Goal: Task Accomplishment & Management: Use online tool/utility

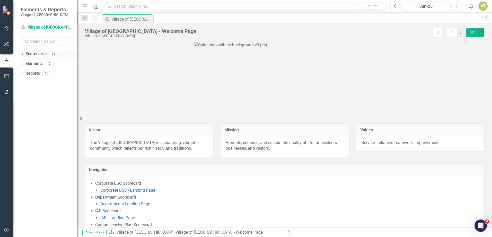
click at [22, 54] on icon "Dropdown" at bounding box center [23, 54] width 4 height 3
click at [25, 63] on icon at bounding box center [25, 63] width 1 height 3
click at [31, 94] on icon "Dropdown" at bounding box center [30, 92] width 4 height 3
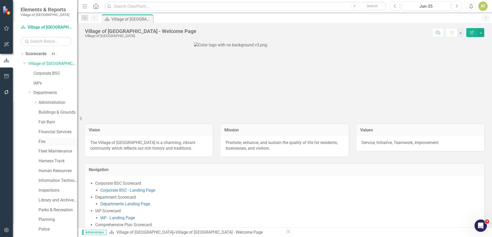
click at [48, 141] on link "Fire" at bounding box center [58, 142] width 39 height 6
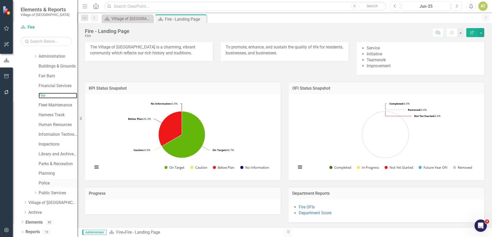
scroll to position [47, 0]
click at [27, 230] on link "Reports" at bounding box center [32, 231] width 14 height 6
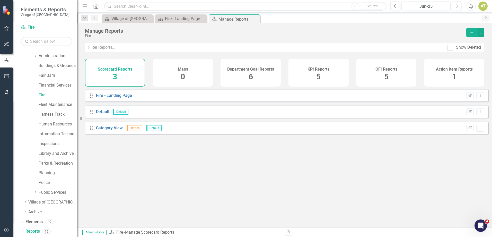
click at [315, 63] on div "KPI Reports 5" at bounding box center [318, 73] width 60 height 28
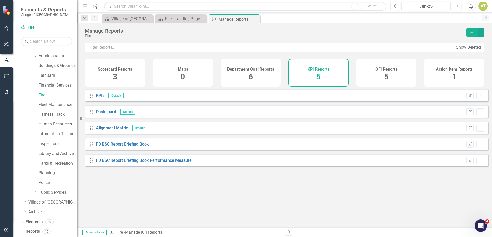
click at [474, 31] on icon "Add" at bounding box center [471, 33] width 5 height 4
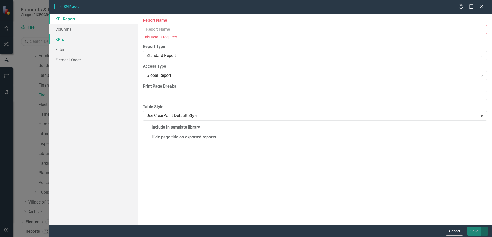
click at [62, 39] on link "KPIs" at bounding box center [93, 39] width 88 height 10
click at [461, 227] on button "Cancel" at bounding box center [454, 230] width 17 height 9
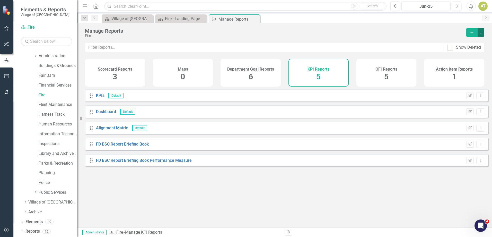
click at [483, 31] on button "button" at bounding box center [480, 32] width 7 height 9
click at [475, 48] on link "Copy Add From Template" at bounding box center [460, 52] width 48 height 10
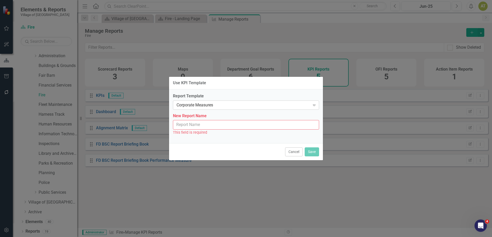
click at [201, 105] on div "Corporate Measures" at bounding box center [243, 105] width 134 height 6
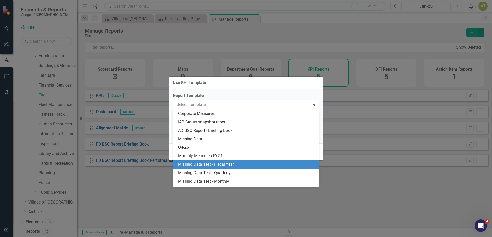
scroll to position [41, 0]
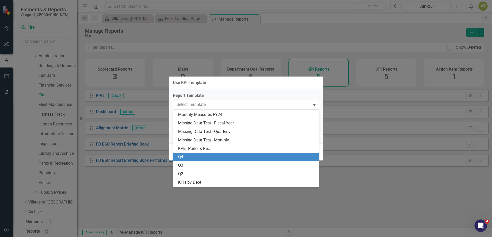
click at [197, 156] on div "Q4" at bounding box center [247, 157] width 138 height 6
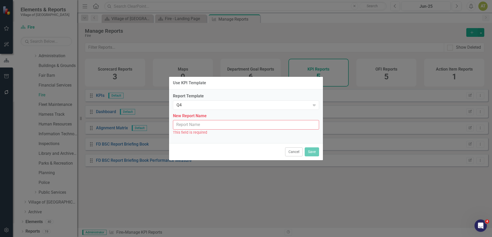
click at [192, 127] on input "New Report Name" at bounding box center [246, 125] width 146 height 10
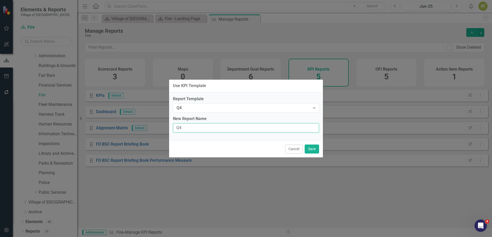
type input "Q4"
click at [178, 140] on div "Report Template Q4 Expand New Report Name Q4" at bounding box center [246, 116] width 154 height 48
click at [310, 147] on button "Save" at bounding box center [312, 148] width 14 height 9
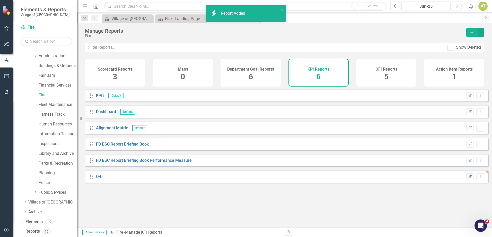
click at [468, 178] on icon "Edit Report" at bounding box center [470, 176] width 4 height 3
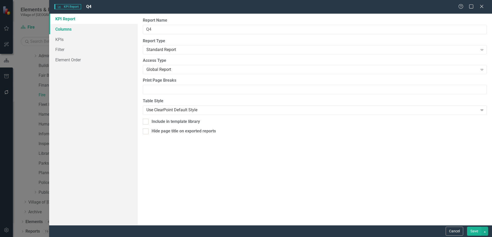
click at [68, 27] on link "Columns" at bounding box center [93, 29] width 88 height 10
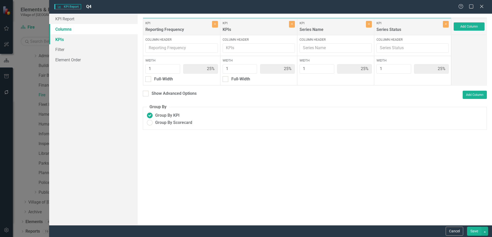
click at [70, 38] on link "KPIs" at bounding box center [93, 39] width 88 height 10
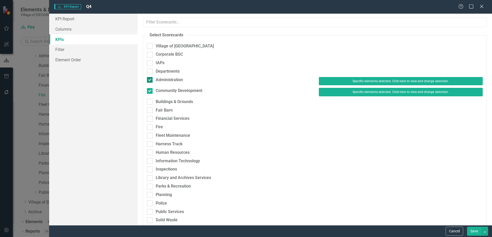
click at [176, 79] on div "Administration" at bounding box center [169, 80] width 27 height 6
click at [150, 79] on input "Administration" at bounding box center [148, 78] width 3 height 3
checkbox input "false"
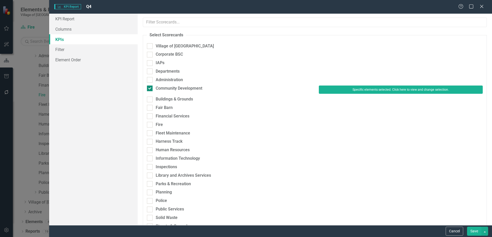
click at [176, 87] on div "Community Development" at bounding box center [179, 88] width 47 height 6
click at [150, 87] on input "Community Development" at bounding box center [148, 86] width 3 height 3
checkbox input "false"
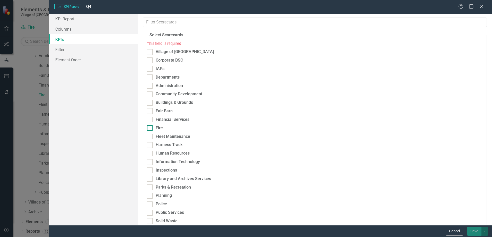
click at [161, 128] on div "Fire" at bounding box center [159, 128] width 7 height 6
click at [150, 128] on input "Fire" at bounding box center [148, 126] width 3 height 3
checkbox input "true"
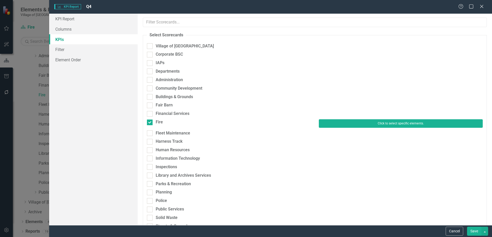
click at [402, 121] on button "Click to select specific elements." at bounding box center [401, 123] width 164 height 8
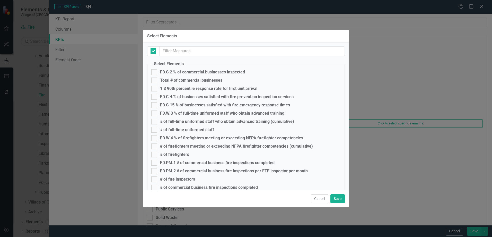
checkbox input "false"
click at [190, 72] on div "FD.C.2 % of commercial businesses inspected" at bounding box center [202, 72] width 85 height 5
click at [155, 72] on input "FD.C.2 % of commercial businesses inspected" at bounding box center [152, 70] width 3 height 3
checkbox input "true"
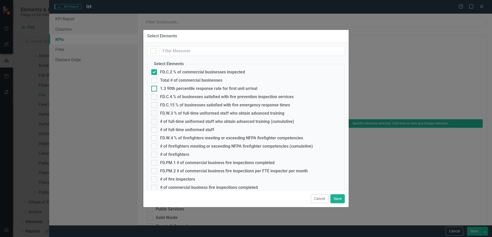
click at [192, 87] on div "1.3 90th percentile response rate for first unit arrival" at bounding box center [208, 88] width 97 height 5
click at [155, 87] on input "1.3 90th percentile response rate for first unit arrival" at bounding box center [152, 87] width 3 height 3
checkbox input "true"
click at [193, 96] on div "FD.C.4 % of businesses satisfied with fire prevention inspection services" at bounding box center [227, 96] width 134 height 5
click at [155, 96] on input "FD.C.4 % of businesses satisfied with fire prevention inspection services" at bounding box center [152, 95] width 3 height 3
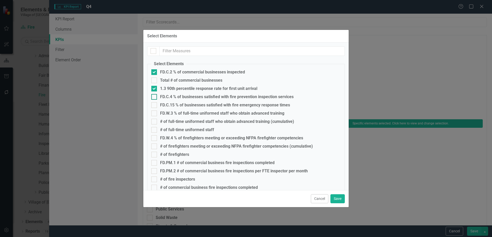
checkbox input "true"
click at [193, 103] on div "FD.C.15 % of businesses satisfied with fire emergency response times" at bounding box center [225, 105] width 130 height 5
click at [155, 103] on input "FD.C.15 % of businesses satisfied with fire emergency response times" at bounding box center [152, 103] width 3 height 3
click at [193, 103] on div "FD.C.15 % of businesses satisfied with fire emergency response times" at bounding box center [225, 105] width 130 height 5
click at [155, 103] on input "FD.C.15 % of businesses satisfied with fire emergency response times" at bounding box center [152, 103] width 3 height 3
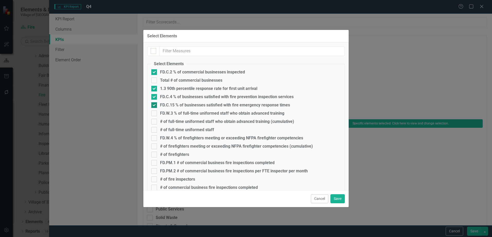
checkbox input "false"
click at [192, 98] on div "FD.C.4 % of businesses satisfied with fire prevention inspection services" at bounding box center [227, 96] width 134 height 5
click at [155, 97] on input "FD.C.4 % of businesses satisfied with fire prevention inspection services" at bounding box center [152, 95] width 3 height 3
checkbox input "false"
click at [194, 114] on div "FD.W.3 % of full-time uniformed staff who obtain advanced training" at bounding box center [222, 113] width 124 height 5
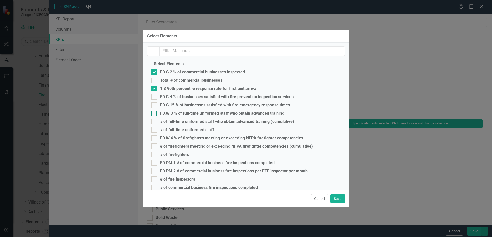
click at [155, 114] on input "FD.W.3 % of full-time uniformed staff who obtain advanced training" at bounding box center [152, 111] width 3 height 3
checkbox input "true"
click at [195, 135] on fieldset "Select Elements FD.C.2 % of commercial businesses inspected Total # of commerci…" at bounding box center [246, 186] width 198 height 251
click at [196, 138] on div "FD.W.4 % of firefighters meeting or exceeding NFPA firefighter competencies" at bounding box center [231, 138] width 143 height 5
click at [155, 138] on input "FD.W.4 % of firefighters meeting or exceeding NFPA firefighter competencies" at bounding box center [152, 136] width 3 height 3
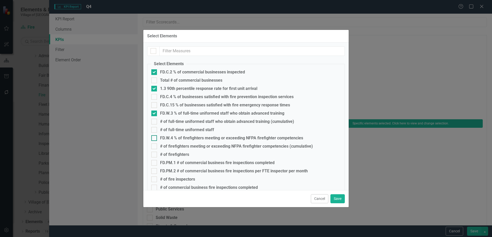
checkbox input "true"
click at [192, 162] on div "FD.PM.1 # of commercial business fire inspections completed" at bounding box center [217, 162] width 114 height 5
click at [155, 162] on input "FD.PM.1 # of commercial business fire inspections completed" at bounding box center [152, 161] width 3 height 3
checkbox input "true"
click at [193, 171] on div "FD.PM.2 # of commercial business fire inspections per FTE inspector per month" at bounding box center [234, 170] width 148 height 5
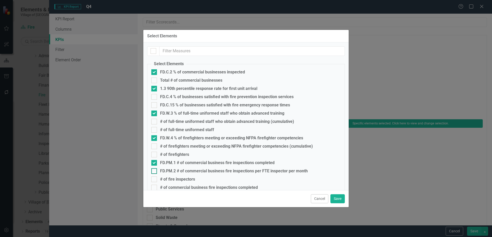
click at [155, 171] on input "FD.PM.2 # of commercial business fire inspections per FTE inspector per month" at bounding box center [152, 169] width 3 height 3
checkbox input "true"
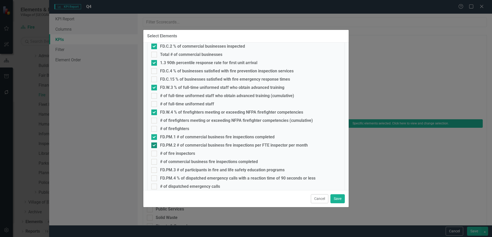
scroll to position [51, 0]
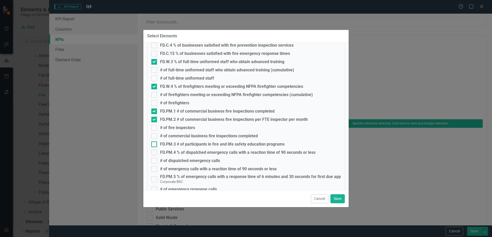
click at [182, 142] on div "FD.PM.3 # of participants in fire and life safety education programs" at bounding box center [222, 144] width 125 height 5
click at [155, 142] on input "FD.PM.3 # of participants in fire and life safety education programs" at bounding box center [152, 142] width 3 height 3
checkbox input "true"
click at [183, 152] on div "FD.PM.4 % of dispatched emergency calls with a reaction time of 90 seconds or l…" at bounding box center [237, 152] width 155 height 5
click at [155, 152] on input "FD.PM.4 % of dispatched emergency calls with a reaction time of 90 seconds or l…" at bounding box center [152, 150] width 3 height 3
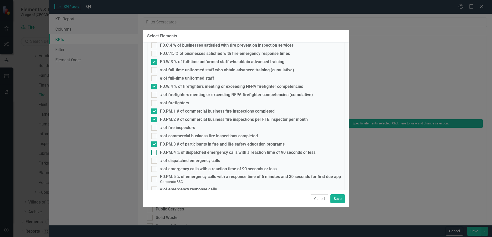
checkbox input "true"
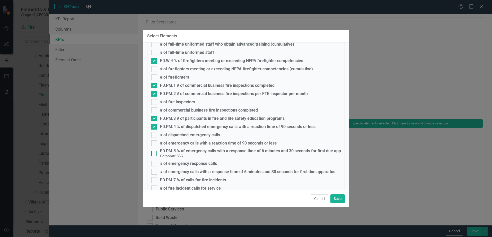
click at [183, 151] on div "FD.PM.5 % of emergency calls with a response time of 6 minutes and 30 seconds f…" at bounding box center [256, 150] width 193 height 5
click at [155, 151] on input "FD.PM.5 % of emergency calls with a response time of 6 minutes and 30 seconds f…" at bounding box center [152, 151] width 3 height 3
checkbox input "true"
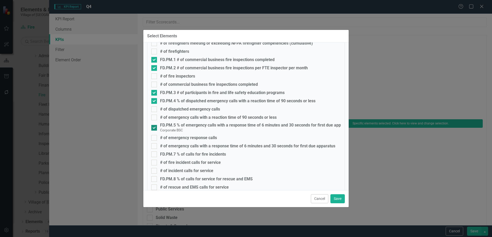
scroll to position [126, 0]
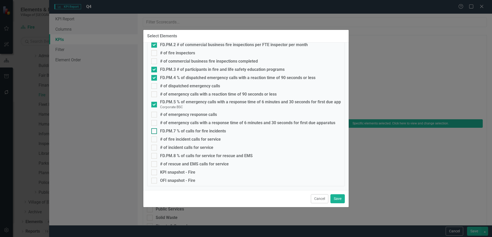
click at [182, 129] on div "FD.PM.7 % of calls for fire incidents" at bounding box center [193, 131] width 66 height 5
click at [155, 129] on input "FD.PM.7 % of calls for fire incidents" at bounding box center [152, 129] width 3 height 3
checkbox input "true"
click at [182, 155] on div "FD.PM.8 % of calls for service for rescue and EMS" at bounding box center [206, 155] width 93 height 5
click at [155, 155] on input "FD.PM.8 % of calls for service for rescue and EMS" at bounding box center [152, 154] width 3 height 3
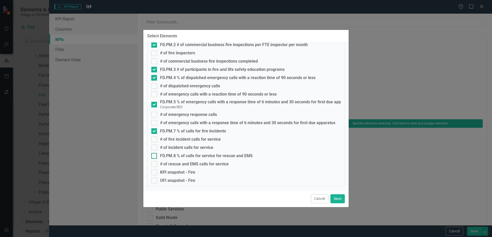
checkbox input "true"
click at [335, 199] on button "Save" at bounding box center [337, 198] width 14 height 9
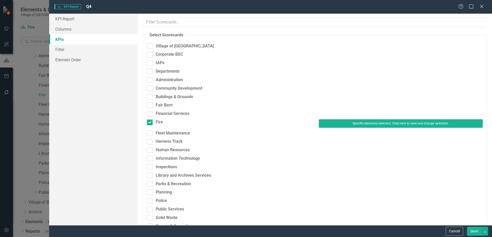
click at [477, 232] on button "Save" at bounding box center [474, 230] width 14 height 9
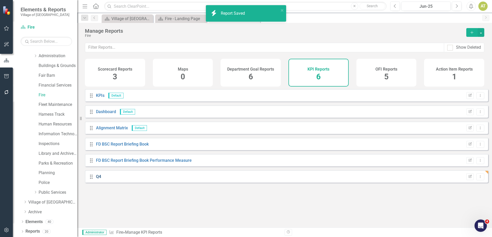
click at [98, 179] on link "Q4" at bounding box center [98, 176] width 5 height 5
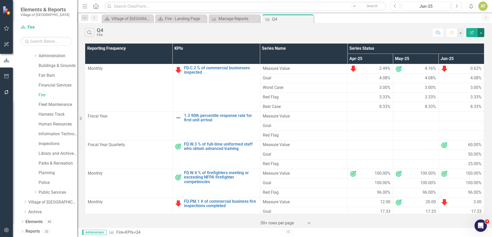
click at [481, 32] on button "button" at bounding box center [480, 32] width 7 height 9
click at [470, 61] on link "Excel Export to Excel" at bounding box center [463, 62] width 41 height 10
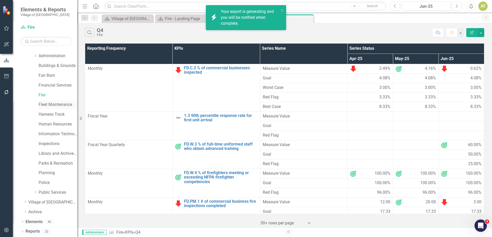
click at [52, 103] on link "Fleet Maintenance" at bounding box center [58, 105] width 39 height 6
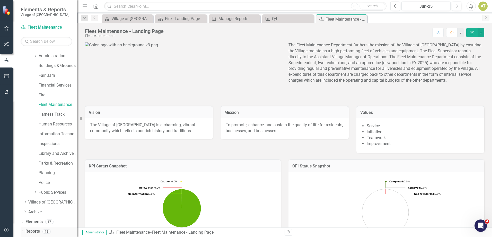
click at [36, 230] on link "Reports" at bounding box center [32, 231] width 14 height 6
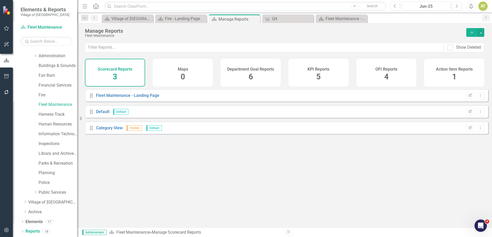
click at [330, 65] on div "KPI Reports 5" at bounding box center [318, 73] width 60 height 28
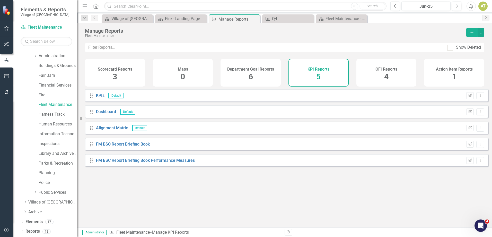
click at [485, 32] on div "Manage Reports Fleet Maintenance Add" at bounding box center [284, 33] width 415 height 20
click at [482, 32] on button "button" at bounding box center [480, 32] width 7 height 9
click at [476, 49] on link "Copy Add From Template" at bounding box center [460, 52] width 48 height 10
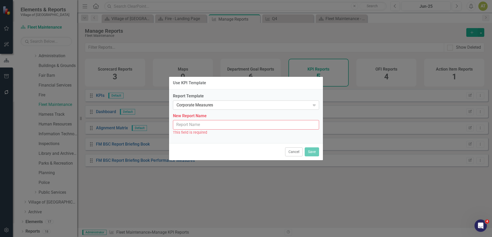
click at [235, 105] on div "Corporate Measures" at bounding box center [243, 105] width 134 height 6
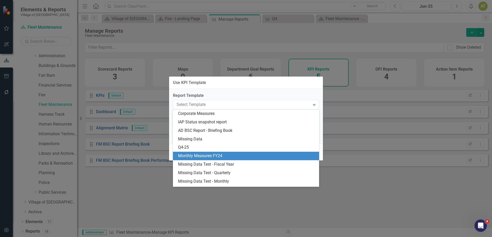
scroll to position [41, 0]
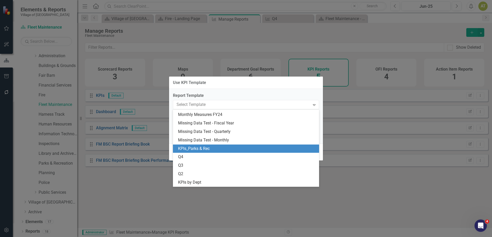
click at [192, 152] on div "KPIs_Parks & Rec" at bounding box center [246, 148] width 146 height 8
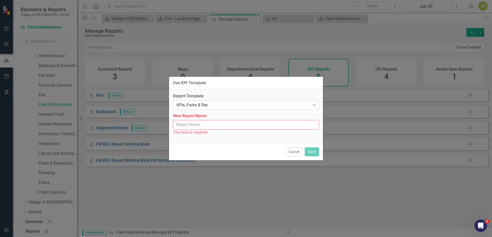
click at [198, 104] on div "KPIs_Parks & Rec" at bounding box center [243, 105] width 134 height 6
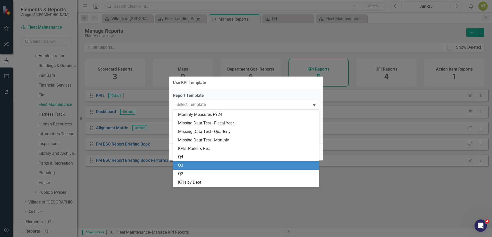
click at [188, 159] on div "Q4" at bounding box center [247, 157] width 138 height 6
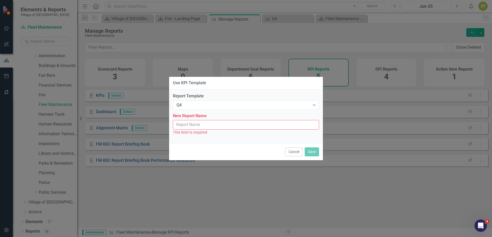
click at [185, 126] on input "New Report Name" at bounding box center [246, 125] width 146 height 10
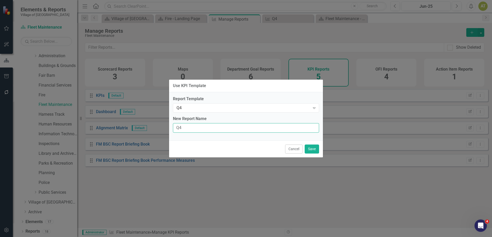
type input "Q4"
click at [215, 119] on label "New Report Name" at bounding box center [246, 119] width 146 height 6
click at [215, 123] on input "Q4" at bounding box center [246, 128] width 146 height 10
click at [314, 150] on button "Save" at bounding box center [312, 148] width 14 height 9
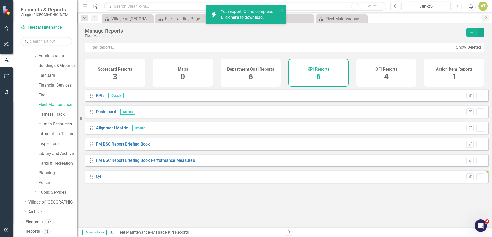
click at [251, 18] on link "Click here to download." at bounding box center [242, 17] width 43 height 5
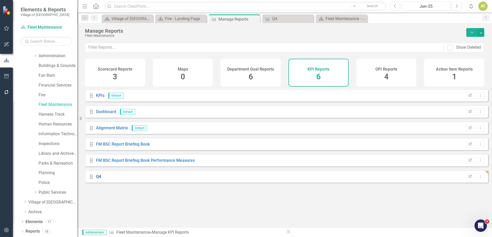
click at [97, 178] on link "Q4" at bounding box center [98, 176] width 5 height 5
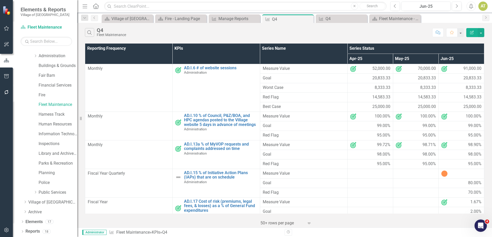
click at [473, 32] on icon "Edit Report" at bounding box center [471, 33] width 5 height 4
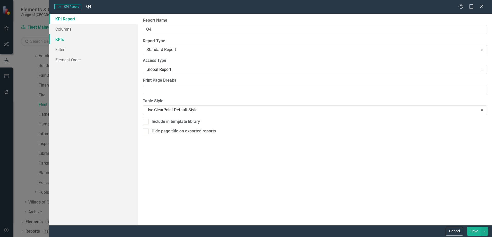
click at [71, 38] on link "KPIs" at bounding box center [93, 39] width 88 height 10
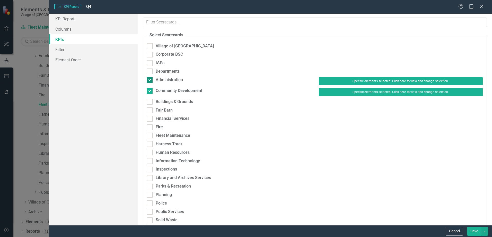
click at [162, 79] on div "Administration" at bounding box center [169, 80] width 27 height 6
click at [150, 79] on input "Administration" at bounding box center [148, 78] width 3 height 3
checkbox input "false"
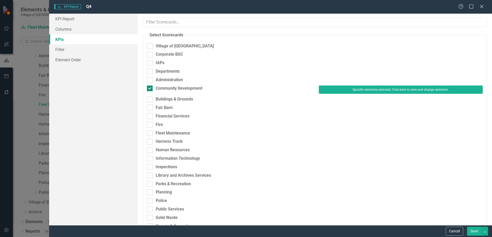
click at [161, 87] on div "Community Development" at bounding box center [179, 88] width 47 height 6
click at [150, 87] on input "Community Development" at bounding box center [148, 86] width 3 height 3
checkbox input "false"
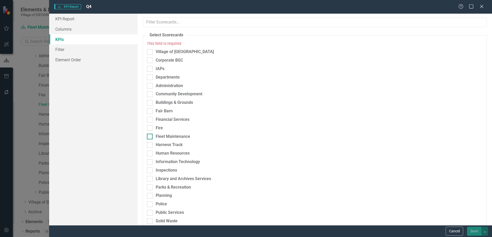
click at [165, 134] on div "Fleet Maintenance" at bounding box center [173, 137] width 34 height 6
click at [150, 134] on input "Fleet Maintenance" at bounding box center [148, 135] width 3 height 3
checkbox input "true"
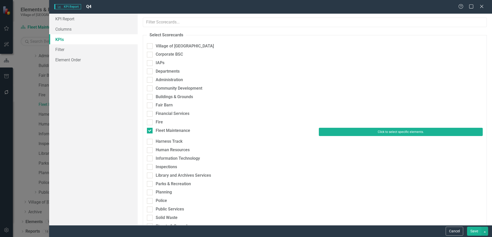
click at [380, 128] on button "Click to select specific elements." at bounding box center [401, 132] width 164 height 8
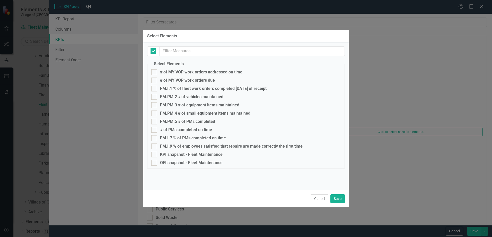
checkbox input "false"
click at [180, 87] on div "FM.I.1 % of fleet work orders completed [DATE] of receipt" at bounding box center [213, 88] width 106 height 5
click at [155, 87] on input "FM.I.1 % of fleet work orders completed [DATE] of receipt" at bounding box center [152, 87] width 3 height 3
checkbox input "true"
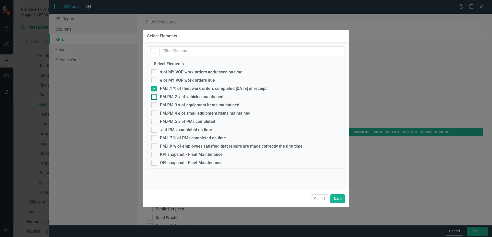
click at [181, 95] on div "FM.PM.2 # of vehicles maintained" at bounding box center [191, 96] width 63 height 5
click at [155, 95] on input "FM.PM.2 # of vehicles maintained" at bounding box center [152, 95] width 3 height 3
checkbox input "true"
click at [180, 103] on div "FM.PM.3 # of equipment items maintained" at bounding box center [199, 105] width 79 height 5
click at [155, 103] on input "FM.PM.3 # of equipment items maintained" at bounding box center [152, 103] width 3 height 3
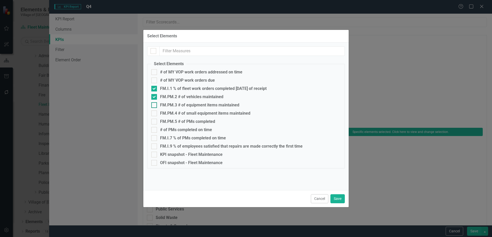
checkbox input "true"
click at [181, 111] on div "FM.PM.4 # of small equipment items maintained" at bounding box center [205, 113] width 90 height 5
click at [155, 111] on input "FM.PM.4 # of small equipment items maintained" at bounding box center [152, 111] width 3 height 3
checkbox input "true"
click at [182, 122] on div "FM.PM.5 # of PMs completed" at bounding box center [187, 121] width 55 height 5
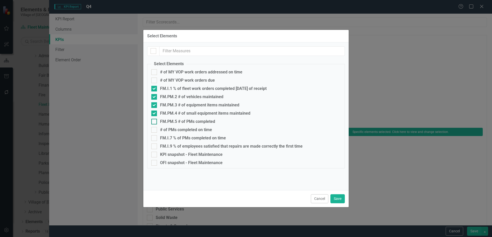
click at [155, 122] on input "FM.PM.5 # of PMs completed" at bounding box center [152, 120] width 3 height 3
checkbox input "true"
click at [183, 136] on div "FM.I.7 % of PMs completed on time" at bounding box center [193, 138] width 66 height 5
click at [155, 136] on input "FM.I.7 % of PMs completed on time" at bounding box center [152, 136] width 3 height 3
checkbox input "true"
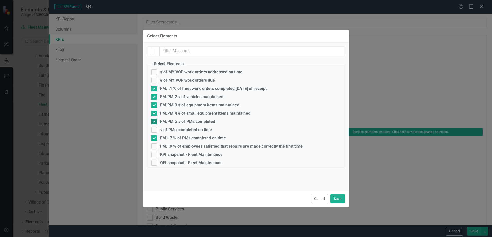
click at [179, 119] on div "FM.PM.5 # of PMs completed" at bounding box center [187, 121] width 55 height 5
click at [155, 119] on input "FM.PM.5 # of PMs completed" at bounding box center [152, 120] width 3 height 3
checkbox input "false"
click at [179, 112] on div "FM.PM.4 # of small equipment items maintained" at bounding box center [205, 113] width 90 height 5
click at [155, 112] on input "FM.PM.4 # of small equipment items maintained" at bounding box center [152, 111] width 3 height 3
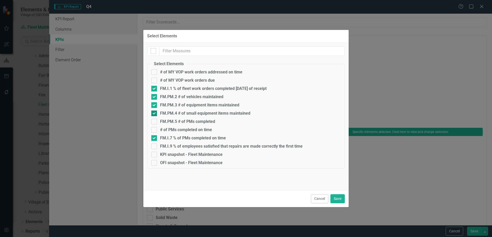
checkbox input "false"
click at [176, 104] on div "FM.PM.3 # of equipment items maintained" at bounding box center [199, 105] width 79 height 5
click at [155, 104] on input "FM.PM.3 # of equipment items maintained" at bounding box center [152, 103] width 3 height 3
checkbox input "false"
click at [176, 96] on div "FM.PM.2 # of vehicles maintained" at bounding box center [191, 96] width 63 height 5
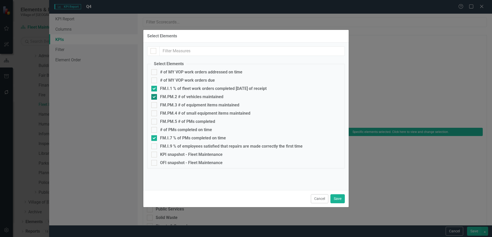
click at [155, 96] on input "FM.PM.2 # of vehicles maintained" at bounding box center [152, 95] width 3 height 3
click at [175, 96] on div "FM.PM.2 # of vehicles maintained" at bounding box center [191, 96] width 63 height 5
click at [155, 96] on input "FM.PM.2 # of vehicles maintained" at bounding box center [152, 95] width 3 height 3
checkbox input "true"
click at [172, 104] on div "FM.PM.3 # of equipment items maintained" at bounding box center [199, 105] width 79 height 5
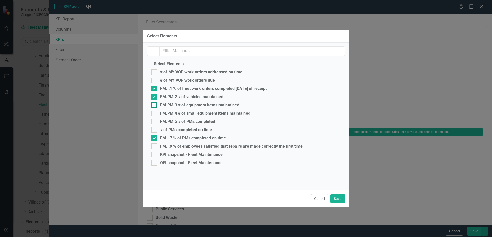
click at [155, 104] on input "FM.PM.3 # of equipment items maintained" at bounding box center [152, 103] width 3 height 3
checkbox input "true"
click at [172, 113] on div "FM.PM.4 # of small equipment items maintained" at bounding box center [205, 113] width 90 height 5
click at [155, 113] on input "FM.PM.4 # of small equipment items maintained" at bounding box center [152, 111] width 3 height 3
checkbox input "true"
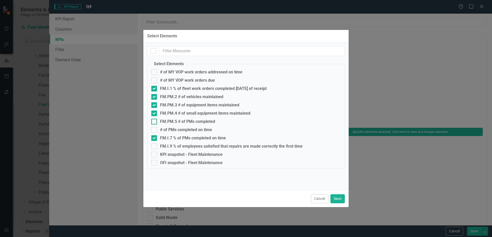
click at [172, 120] on div "FM.PM.5 # of PMs completed" at bounding box center [187, 121] width 55 height 5
click at [155, 120] on input "FM.PM.5 # of PMs completed" at bounding box center [152, 120] width 3 height 3
checkbox input "true"
click at [338, 197] on button "Save" at bounding box center [337, 198] width 14 height 9
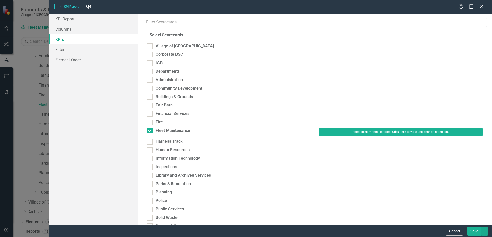
click at [478, 230] on button "Save" at bounding box center [474, 230] width 14 height 9
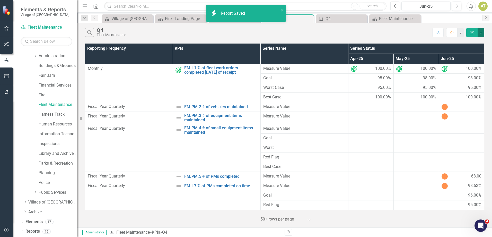
click at [482, 32] on button "button" at bounding box center [480, 32] width 7 height 9
click at [475, 61] on link "Excel Export to Excel" at bounding box center [463, 62] width 41 height 10
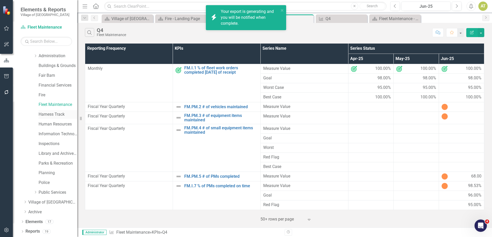
click at [54, 116] on link "Harness Track" at bounding box center [58, 114] width 39 height 6
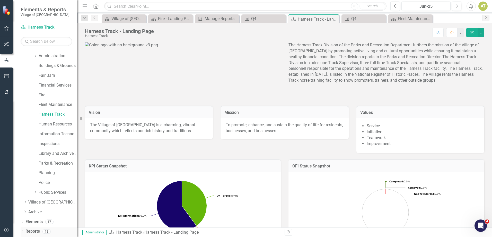
click at [37, 228] on link "Reports" at bounding box center [32, 231] width 14 height 6
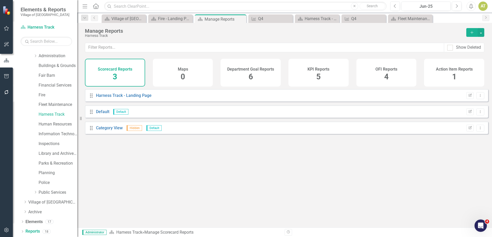
click at [309, 72] on div "KPI Reports 5" at bounding box center [318, 73] width 60 height 28
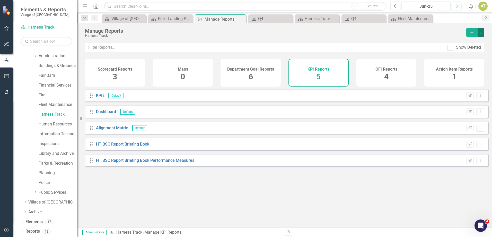
click at [483, 30] on button "button" at bounding box center [480, 32] width 7 height 9
click at [477, 50] on link "Copy Add From Template" at bounding box center [460, 52] width 48 height 10
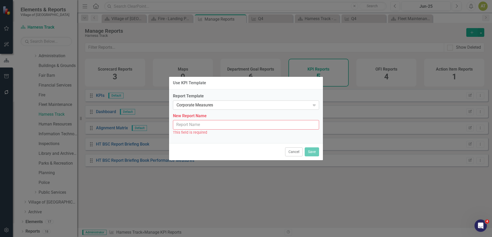
click at [250, 108] on div "Corporate Measures Expand" at bounding box center [246, 104] width 146 height 9
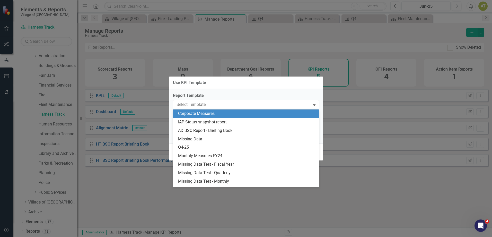
scroll to position [41, 0]
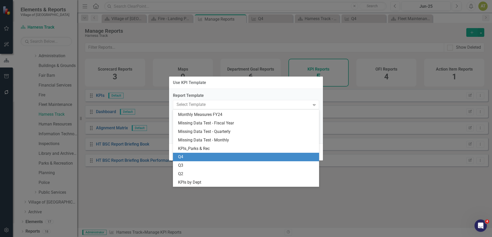
click at [194, 156] on div "Q4" at bounding box center [247, 157] width 138 height 6
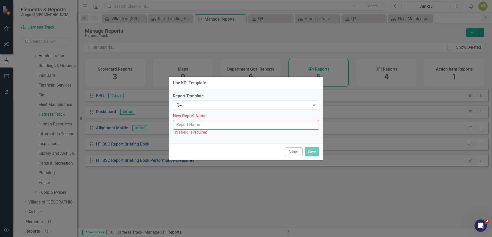
drag, startPoint x: 186, startPoint y: 128, endPoint x: 190, endPoint y: 126, distance: 3.7
click at [186, 128] on input "New Report Name" at bounding box center [246, 125] width 146 height 10
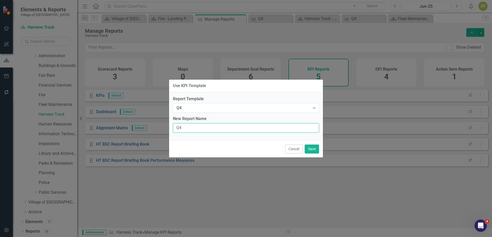
type input "Q4"
click at [206, 118] on label "New Report Name" at bounding box center [246, 119] width 146 height 6
click at [206, 123] on input "Q4" at bounding box center [246, 128] width 146 height 10
click at [310, 147] on button "Save" at bounding box center [312, 148] width 14 height 9
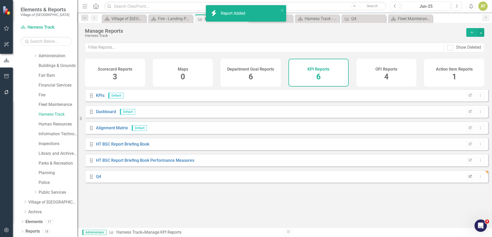
click at [468, 179] on button "Edit Report" at bounding box center [469, 176] width 7 height 7
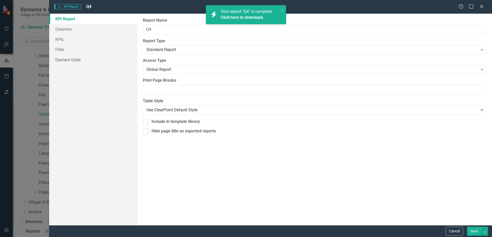
click at [236, 17] on link "Click here to download." at bounding box center [242, 17] width 43 height 5
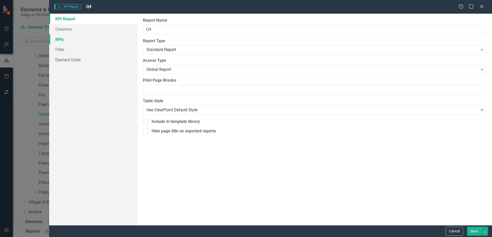
click at [84, 35] on link "KPIs" at bounding box center [93, 39] width 88 height 10
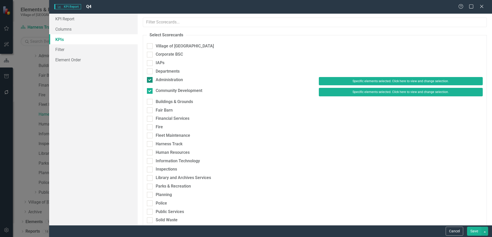
click at [164, 79] on div "Administration" at bounding box center [169, 80] width 27 height 6
click at [150, 79] on input "Administration" at bounding box center [148, 78] width 3 height 3
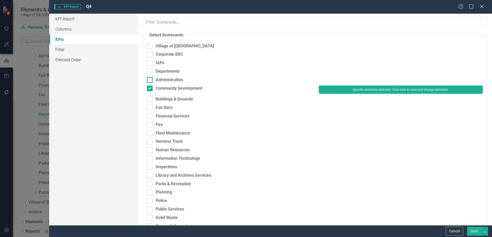
checkbox input "false"
click at [168, 87] on div "Community Development" at bounding box center [179, 88] width 47 height 6
click at [150, 87] on input "Community Development" at bounding box center [148, 86] width 3 height 3
checkbox input "false"
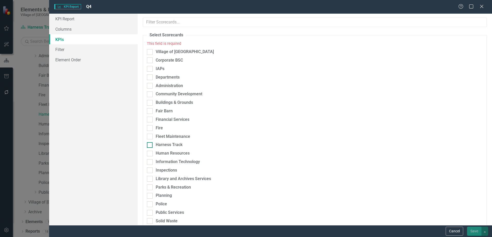
click at [170, 145] on div "Harness Track" at bounding box center [169, 145] width 27 height 6
click at [150, 145] on input "Harness Track" at bounding box center [148, 143] width 3 height 3
checkbox input "true"
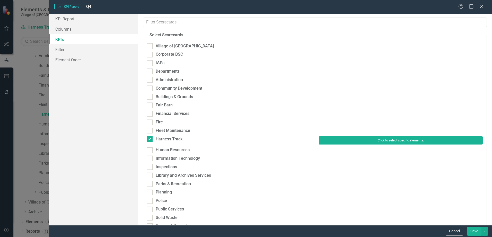
click at [427, 141] on button "Click to select specific elements." at bounding box center [401, 140] width 164 height 8
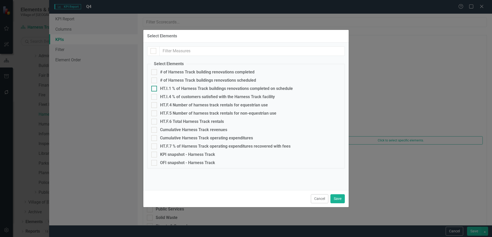
click at [180, 88] on div "HT.I.1 % of Harness Track buildings renovations completed on schedule" at bounding box center [226, 88] width 133 height 5
click at [155, 88] on input "HT.I.1 % of Harness Track buildings renovations completed on schedule" at bounding box center [152, 87] width 3 height 3
checkbox input "true"
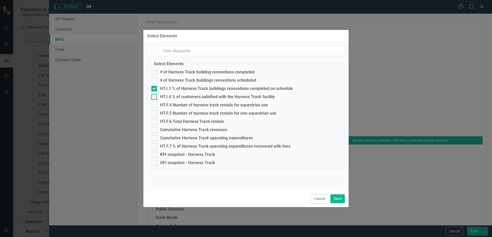
click at [178, 95] on div "HT.I.4 % of customers satisfied with the Harness Track facility" at bounding box center [217, 96] width 115 height 5
click at [155, 95] on input "HT.I.4 % of customers satisfied with the Harness Track facility" at bounding box center [152, 95] width 3 height 3
checkbox input "true"
click at [178, 104] on div "HT.F.4 Number of harness track rentals for equestrian use" at bounding box center [214, 105] width 108 height 5
click at [155, 104] on input "HT.F.4 Number of harness track rentals for equestrian use" at bounding box center [152, 103] width 3 height 3
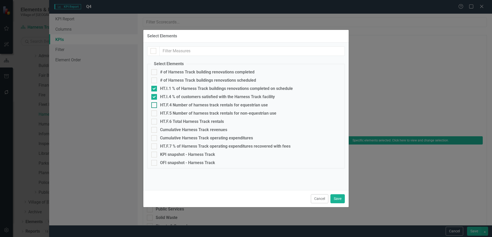
checkbox input "true"
click at [178, 114] on div "HT.F.5 Number of harness track rentals for non-equestrian use" at bounding box center [218, 113] width 116 height 5
click at [155, 114] on input "HT.F.5 Number of harness track rentals for non-equestrian use" at bounding box center [152, 111] width 3 height 3
checkbox input "true"
click at [178, 121] on div "HT.F.6 Total Harness Track rentals" at bounding box center [192, 121] width 64 height 5
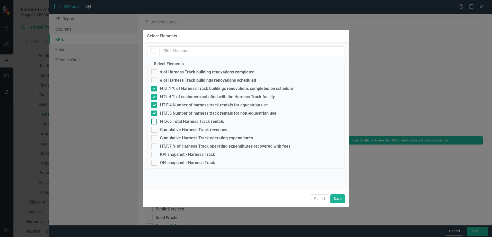
click at [155, 121] on input "HT.F.6 Total Harness Track rentals" at bounding box center [152, 120] width 3 height 3
checkbox input "true"
click at [181, 148] on div "HT.F.7 % of Harness Track operating expenditures recovered with fees" at bounding box center [225, 146] width 130 height 5
click at [155, 147] on input "HT.F.7 % of Harness Track operating expenditures recovered with fees" at bounding box center [152, 144] width 3 height 3
checkbox input "true"
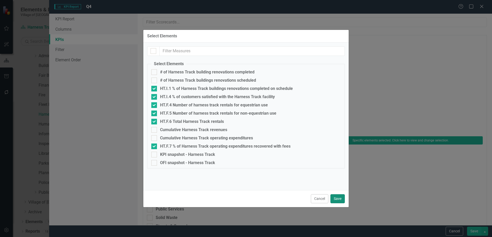
click at [331, 198] on button "Save" at bounding box center [337, 198] width 14 height 9
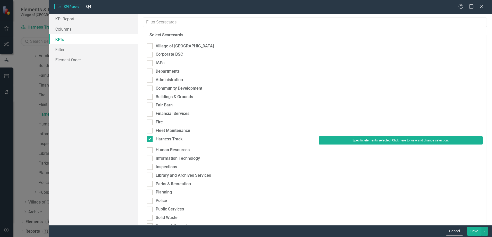
click at [474, 229] on button "Save" at bounding box center [474, 230] width 14 height 9
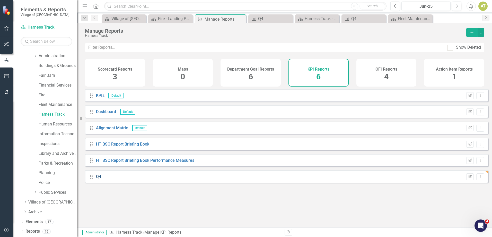
click at [98, 179] on link "Q4" at bounding box center [98, 176] width 5 height 5
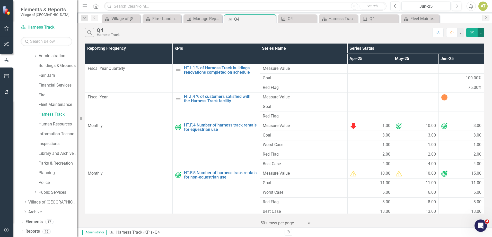
click at [481, 33] on button "button" at bounding box center [480, 32] width 7 height 9
click at [475, 60] on link "Excel Export to Excel" at bounding box center [463, 62] width 41 height 10
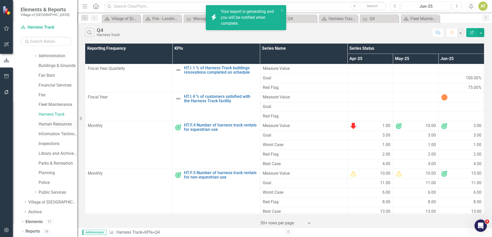
click at [48, 125] on link "Human Resources" at bounding box center [58, 124] width 39 height 6
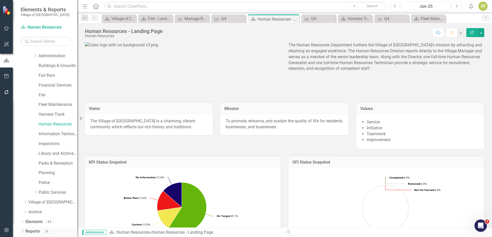
click at [36, 229] on link "Reports" at bounding box center [32, 231] width 14 height 6
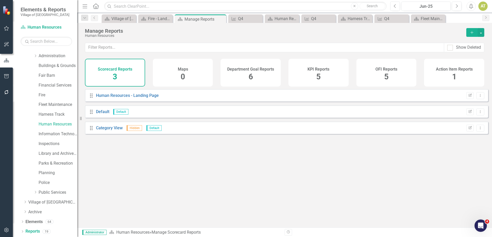
click at [311, 67] on h4 "KPI Reports" at bounding box center [318, 69] width 22 height 5
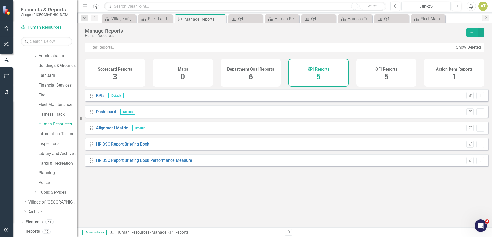
click at [484, 32] on div "Manage Reports Human Resources Add" at bounding box center [284, 33] width 415 height 20
click at [482, 32] on button "button" at bounding box center [480, 32] width 7 height 9
click at [479, 48] on link "Copy Add From Template" at bounding box center [460, 52] width 48 height 10
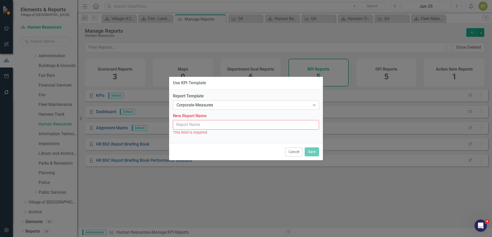
click at [237, 103] on div "Corporate Measures" at bounding box center [243, 105] width 134 height 6
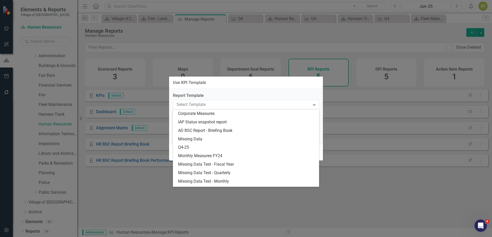
scroll to position [41, 0]
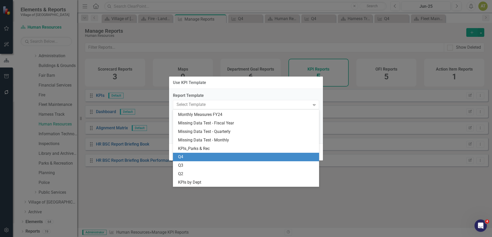
click at [213, 160] on div "Q4" at bounding box center [246, 157] width 146 height 8
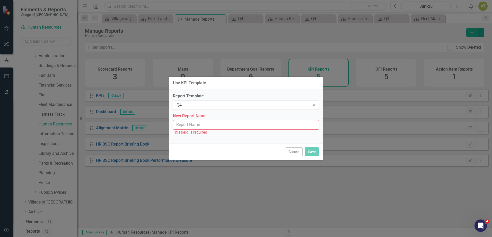
click at [201, 125] on input "New Report Name" at bounding box center [246, 125] width 146 height 10
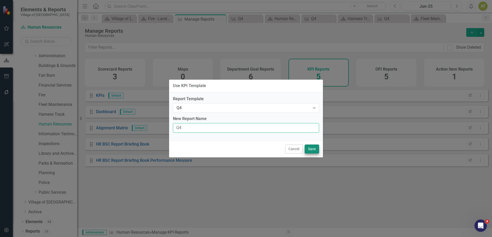
type input "Q4"
click at [310, 148] on button "Save" at bounding box center [312, 148] width 14 height 9
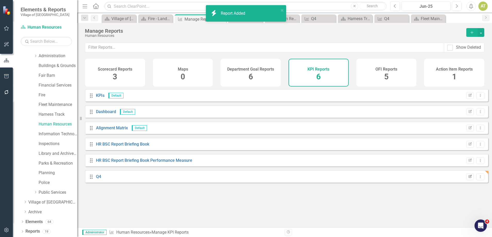
click at [468, 177] on icon "button" at bounding box center [469, 175] width 3 height 3
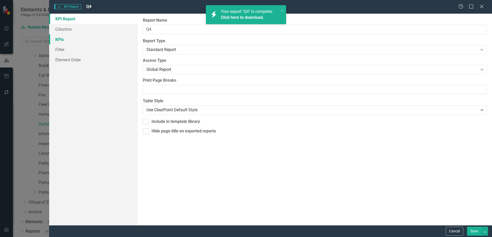
click at [69, 39] on link "KPIs" at bounding box center [93, 39] width 88 height 10
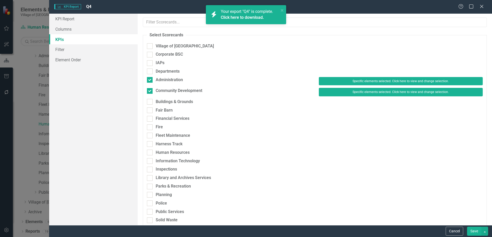
click at [238, 18] on link "Click here to download." at bounding box center [242, 17] width 43 height 5
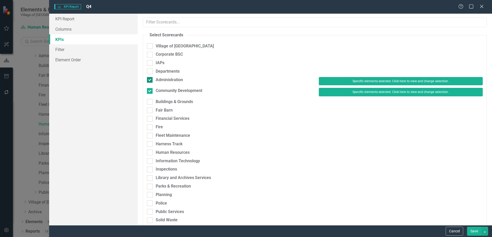
drag, startPoint x: 163, startPoint y: 77, endPoint x: 164, endPoint y: 81, distance: 4.0
click at [163, 77] on div "Administration" at bounding box center [169, 80] width 27 height 6
click at [150, 77] on input "Administration" at bounding box center [148, 78] width 3 height 3
checkbox input "false"
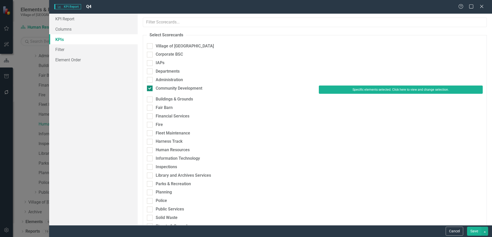
click at [166, 86] on div "Community Development" at bounding box center [179, 88] width 47 height 6
click at [150, 86] on input "Community Development" at bounding box center [148, 86] width 3 height 3
checkbox input "false"
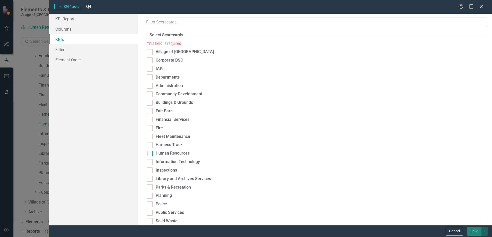
click at [176, 153] on div "Human Resources" at bounding box center [173, 153] width 34 height 6
click at [150, 153] on input "Human Resources" at bounding box center [148, 151] width 3 height 3
checkbox input "true"
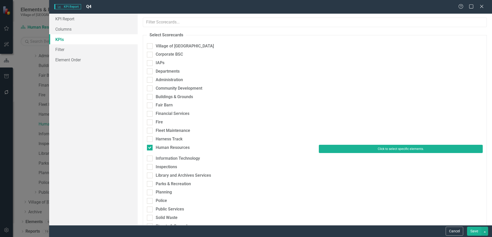
click at [367, 145] on button "Click to select specific elements." at bounding box center [401, 149] width 164 height 8
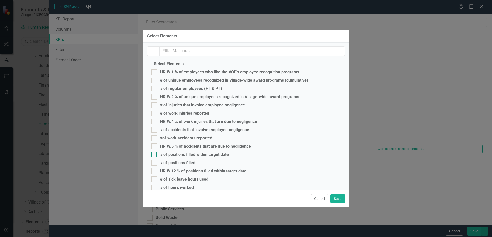
checkbox input "false"
click at [187, 70] on div "HR.W.1 % of employees who like the VOP's employee recognition programs" at bounding box center [229, 72] width 139 height 5
click at [155, 69] on input "HR.W.1 % of employees who like the VOP's employee recognition programs" at bounding box center [152, 70] width 3 height 3
checkbox input "true"
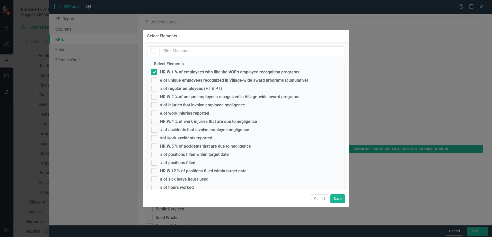
click at [185, 95] on div "HR.W.2 % of unique employees recognized in Village-wide award programs" at bounding box center [229, 96] width 139 height 5
click at [155, 95] on input "HR.W.2 % of unique employees recognized in Village-wide award programs" at bounding box center [152, 95] width 3 height 3
checkbox input "true"
click at [182, 120] on div "HR.W.4 % of work injuries that are due to negligence" at bounding box center [208, 121] width 97 height 5
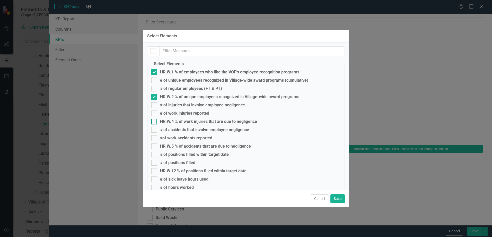
click at [155, 120] on input "HR.W.4 % of work injuries that are due to negligence" at bounding box center [152, 120] width 3 height 3
checkbox input "true"
click at [182, 146] on div "HR.W.5 % of accidents that are due to negligence" at bounding box center [205, 146] width 91 height 5
click at [155, 146] on input "HR.W.5 % of accidents that are due to negligence" at bounding box center [152, 144] width 3 height 3
checkbox input "true"
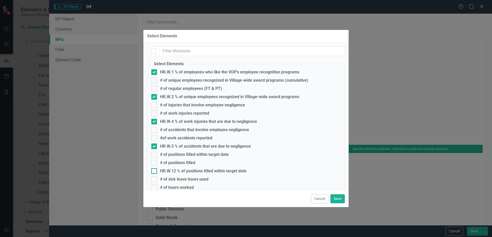
click at [182, 172] on div "HR.W.12 % of positions filled within target date" at bounding box center [203, 170] width 86 height 5
click at [155, 171] on input "HR.W.12 % of positions filled within target date" at bounding box center [152, 169] width 3 height 3
checkbox input "true"
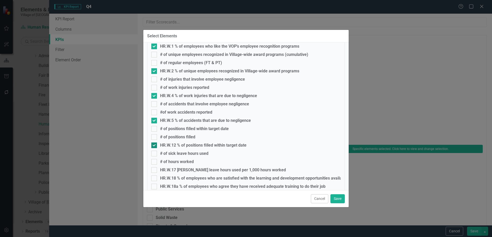
scroll to position [51, 0]
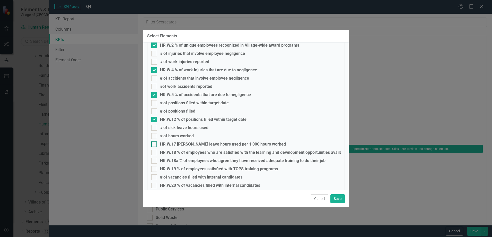
click at [177, 145] on div "HR.W.17 [PERSON_NAME] leave hours used per 1,000 hours worked" at bounding box center [223, 144] width 126 height 5
click at [155, 145] on input "HR.W.17 [PERSON_NAME] leave hours used per 1,000 hours worked" at bounding box center [152, 142] width 3 height 3
checkbox input "true"
click at [176, 150] on div "HR.W.18 % of employees who are satisfied with the learning and development oppo…" at bounding box center [261, 152] width 203 height 5
click at [155, 150] on input "HR.W.18 % of employees who are satisfied with the learning and development oppo…" at bounding box center [152, 150] width 3 height 3
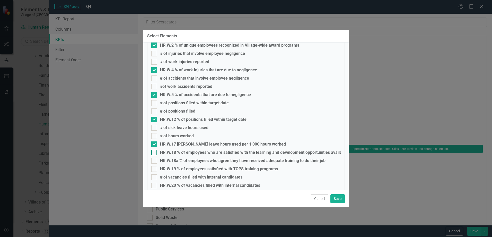
checkbox input "true"
click at [176, 157] on fieldset "Select Elements HR.W.1 % of employees who like the VOP's employee recognition p…" at bounding box center [246, 240] width 198 height 461
click at [176, 163] on div "HR.W.18a % of employees who agree they have received adequate training to do th…" at bounding box center [242, 160] width 165 height 5
click at [155, 161] on input "HR.W.18a % of employees who agree they have received adequate training to do th…" at bounding box center [152, 159] width 3 height 3
checkbox input "true"
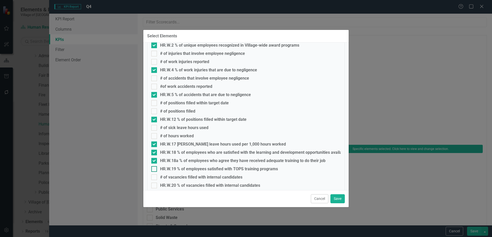
click at [176, 167] on div "HR.W.19 % of employees satisfied with TOPS training programs" at bounding box center [219, 168] width 118 height 5
click at [155, 167] on input "HR.W.19 % of employees satisfied with TOPS training programs" at bounding box center [152, 167] width 3 height 3
checkbox input "true"
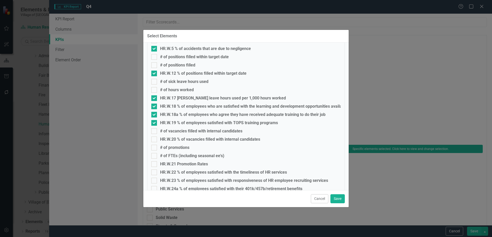
scroll to position [103, 0]
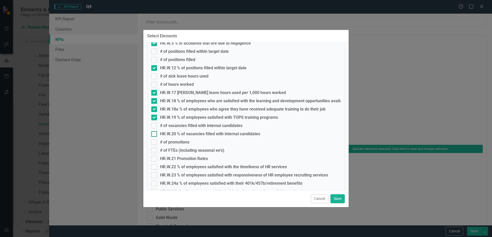
click at [172, 131] on div "HR.W.20 % of vacancies filled with internal candidates" at bounding box center [210, 133] width 100 height 5
click at [155, 131] on input "HR.W.20 % of vacancies filled with internal candidates" at bounding box center [152, 132] width 3 height 3
checkbox input "true"
click at [175, 157] on div "HR.W.21 Promotion Rates" at bounding box center [184, 158] width 48 height 5
click at [155, 157] on input "HR.W.21 Promotion Rates" at bounding box center [152, 157] width 3 height 3
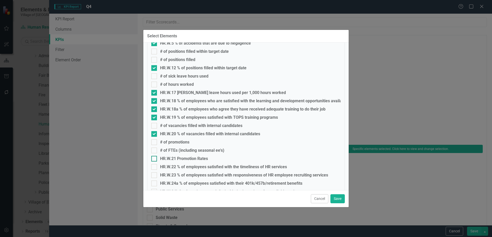
checkbox input "true"
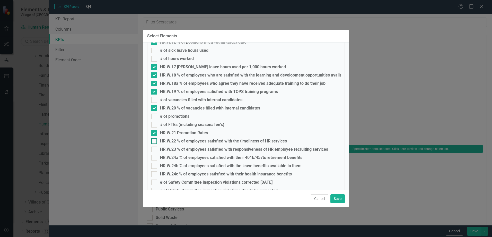
click at [174, 140] on div "HR.W.22 % of employees satisfied with the timeliness of HR services" at bounding box center [223, 141] width 127 height 5
click at [155, 140] on input "HR.W.22 % of employees satisfied with the timeliness of HR services" at bounding box center [152, 139] width 3 height 3
checkbox input "true"
click at [173, 147] on div "HR.W.23 % of employees satisfied with responsiveness of HR employee recruiting …" at bounding box center [244, 149] width 168 height 5
click at [155, 147] on input "HR.W.23 % of employees satisfied with responsiveness of HR employee recruiting …" at bounding box center [152, 147] width 3 height 3
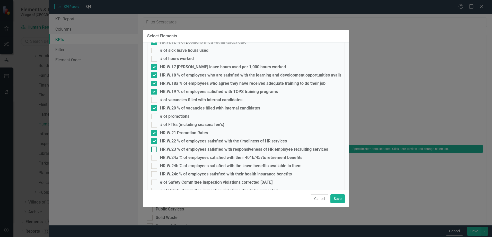
checkbox input "true"
click at [172, 156] on div "HR.W.24a % of employees satisfied with their 401k/457b/retirement benefits" at bounding box center [231, 157] width 142 height 5
click at [155, 156] on input "HR.W.24a % of employees satisfied with their 401k/457b/retirement benefits" at bounding box center [152, 156] width 3 height 3
checkbox input "true"
click at [173, 166] on div "HR.W.24b % of employees satisfied with the leave benefits available to them" at bounding box center [230, 165] width 141 height 5
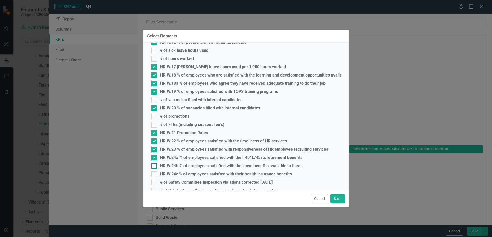
click at [155, 166] on input "HR.W.24b % of employees satisfied with the leave benefits available to them" at bounding box center [152, 164] width 3 height 3
checkbox input "true"
click at [174, 172] on div "HR.W.24c % of employees satisfied with their health insurance benefits" at bounding box center [226, 174] width 132 height 5
click at [155, 172] on input "HR.W.24c % of employees satisfied with their health insurance benefits" at bounding box center [152, 172] width 3 height 3
checkbox input "true"
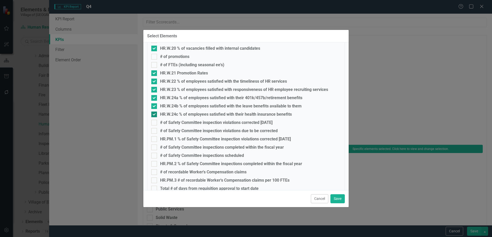
scroll to position [206, 0]
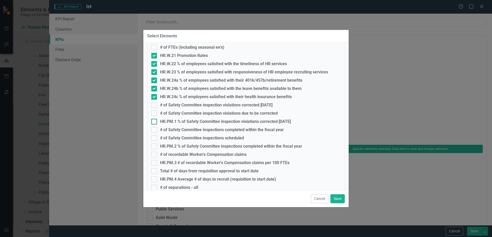
click at [173, 120] on div "HR.PM.1 % of Safety Committee inspection violations corrected [DATE]" at bounding box center [225, 121] width 131 height 5
click at [155, 120] on input "HR.PM.1 % of Safety Committee inspection violations corrected [DATE]" at bounding box center [152, 120] width 3 height 3
checkbox input "true"
click at [173, 145] on div "HR.PM.2 % of Safety Committee inspections completed within the fiscal year" at bounding box center [231, 146] width 142 height 5
click at [155, 145] on input "HR.PM.2 % of Safety Committee inspections completed within the fiscal year" at bounding box center [152, 144] width 3 height 3
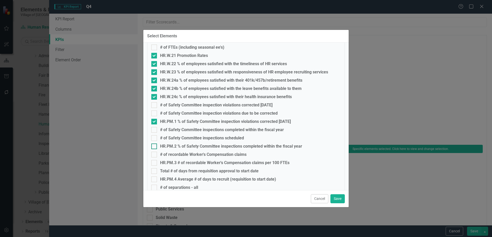
checkbox input "true"
click at [173, 161] on div "HR.PM.3 # of recordable Worker's Compensation claims per 100 FTEs" at bounding box center [224, 162] width 129 height 5
click at [155, 161] on input "HR.PM.3 # of recordable Worker's Compensation claims per 100 FTEs" at bounding box center [152, 161] width 3 height 3
checkbox input "true"
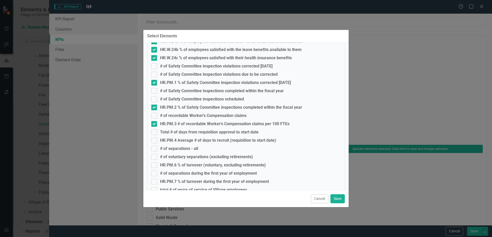
scroll to position [257, 0]
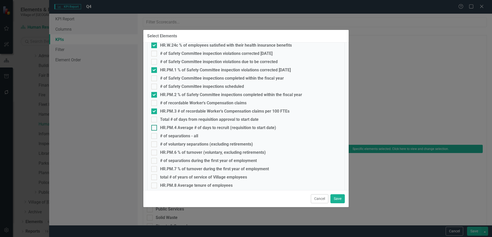
click at [172, 125] on div "HR.PM.4 Average # of days to recruit (requisition to start date)" at bounding box center [218, 127] width 116 height 5
click at [155, 125] on input "HR.PM.4 Average # of days to recruit (requisition to start date)" at bounding box center [152, 126] width 3 height 3
checkbox input "true"
click at [173, 150] on div "HR.PM.6 % of turnover (voluntary, excluding retirements)" at bounding box center [213, 152] width 106 height 5
click at [155, 150] on input "HR.PM.6 % of turnover (voluntary, excluding retirements)" at bounding box center [152, 150] width 3 height 3
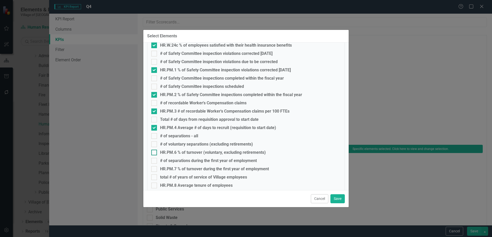
checkbox input "true"
click at [174, 166] on div "HR.PM.7 % of turnover during the first year of employment" at bounding box center [214, 168] width 109 height 5
click at [155, 166] on input "HR.PM.7 % of turnover during the first year of employment" at bounding box center [152, 167] width 3 height 3
checkbox input "true"
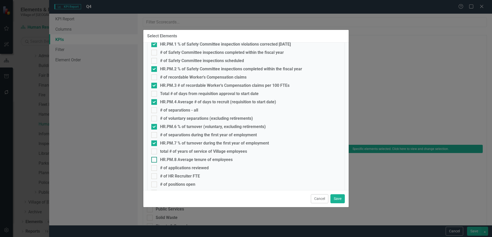
click at [174, 159] on div "HR.PM.8 Average tenure of employees" at bounding box center [196, 159] width 73 height 5
click at [155, 159] on input "HR.PM.8 Average tenure of employees" at bounding box center [152, 158] width 3 height 3
checkbox input "true"
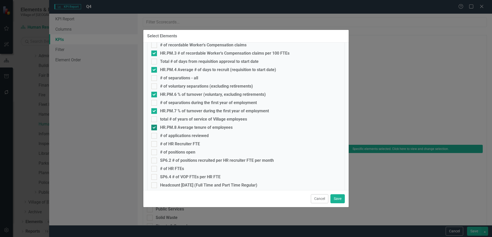
scroll to position [334, 0]
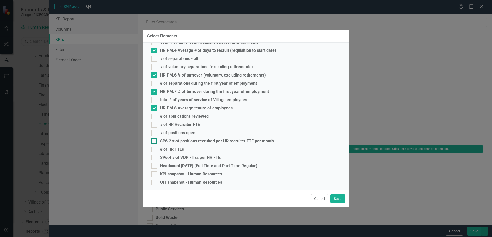
click at [173, 140] on div "SP6.2 # of positions recruited per HR recruiter FTE per month" at bounding box center [217, 141] width 114 height 5
click at [155, 140] on input "SP6.2 # of positions recruited per HR recruiter FTE per month" at bounding box center [152, 139] width 3 height 3
checkbox input "true"
click at [175, 156] on div "SP6.4 # of VOP FTEs per HR FTE" at bounding box center [190, 157] width 60 height 5
click at [155, 156] on input "SP6.4 # of VOP FTEs per HR FTE" at bounding box center [152, 156] width 3 height 3
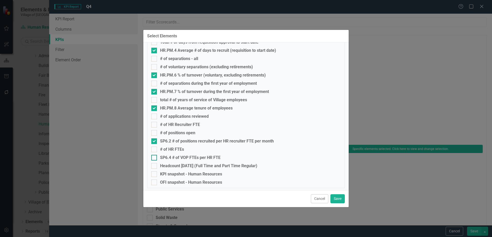
checkbox input "true"
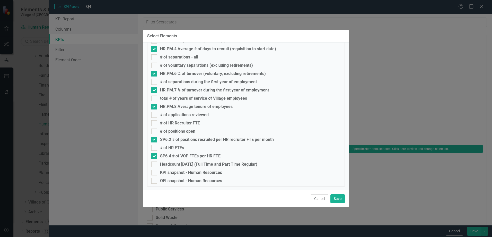
scroll to position [336, 0]
click at [342, 197] on button "Save" at bounding box center [337, 198] width 14 height 9
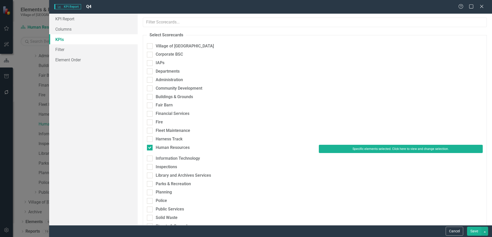
click at [476, 231] on button "Save" at bounding box center [474, 230] width 14 height 9
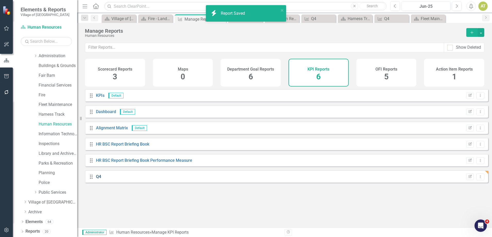
click at [99, 179] on link "Q4" at bounding box center [98, 176] width 5 height 5
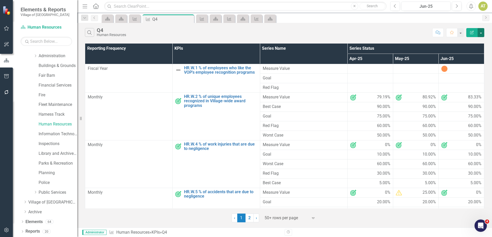
click at [483, 33] on button "button" at bounding box center [480, 32] width 7 height 9
click at [469, 58] on link "Excel Export to Excel" at bounding box center [463, 62] width 41 height 10
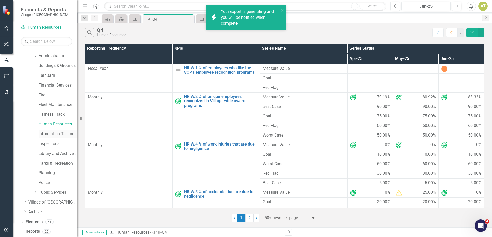
click at [45, 135] on link "Information Technology" at bounding box center [58, 134] width 39 height 6
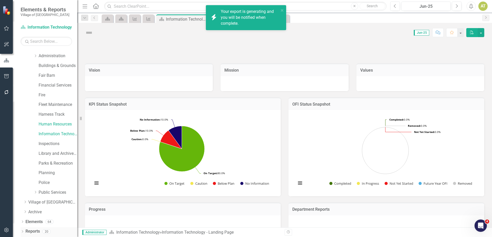
click at [40, 230] on div "Reports 20" at bounding box center [51, 232] width 52 height 10
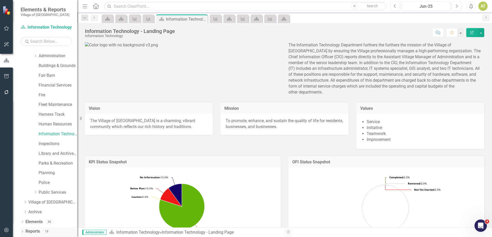
click at [39, 232] on link "Reports" at bounding box center [32, 231] width 14 height 6
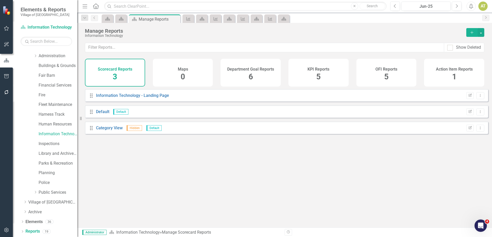
click at [311, 72] on div "KPI Reports 5" at bounding box center [318, 73] width 60 height 28
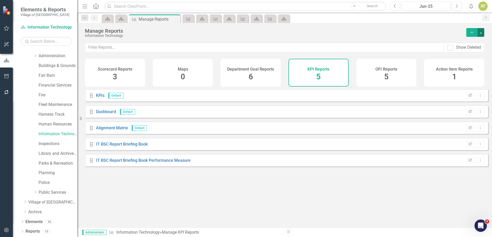
click at [483, 31] on button "button" at bounding box center [480, 32] width 7 height 9
click at [476, 48] on link "Copy Add From Template" at bounding box center [460, 52] width 48 height 10
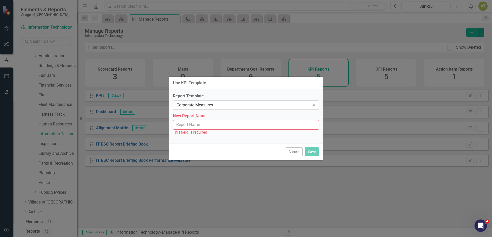
click at [202, 107] on div "Corporate Measures" at bounding box center [243, 105] width 134 height 6
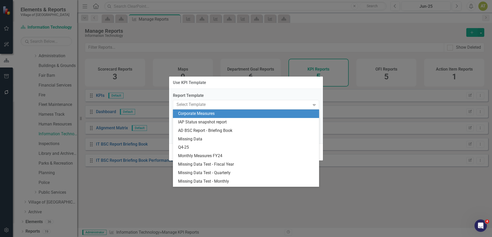
scroll to position [41, 0]
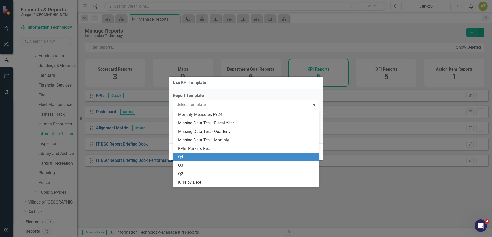
click at [203, 155] on div "Q4" at bounding box center [247, 157] width 138 height 6
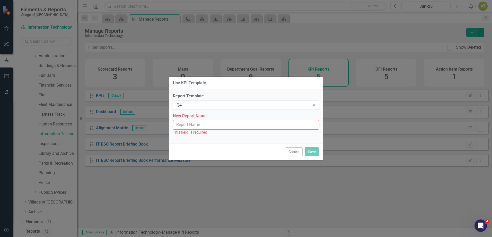
click at [198, 127] on input "New Report Name" at bounding box center [246, 125] width 146 height 10
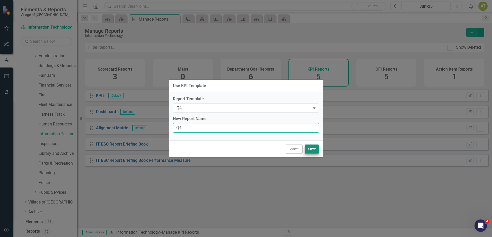
type input "Q4"
click at [311, 147] on button "Save" at bounding box center [312, 148] width 14 height 9
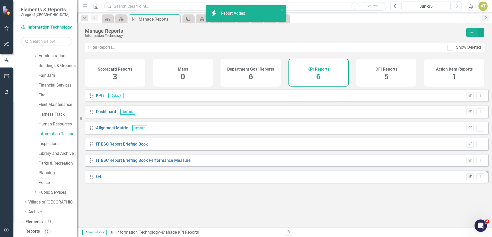
click at [468, 177] on icon "button" at bounding box center [469, 175] width 3 height 3
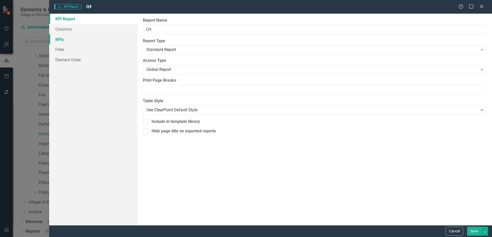
click at [62, 36] on link "KPIs" at bounding box center [93, 39] width 88 height 10
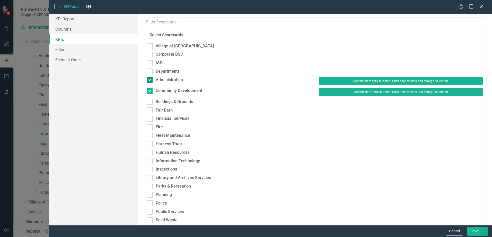
click at [165, 79] on div "Administration" at bounding box center [169, 80] width 27 height 6
click at [150, 79] on input "Administration" at bounding box center [148, 78] width 3 height 3
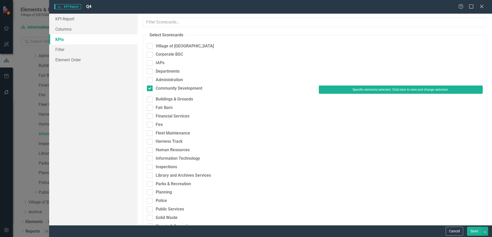
checkbox input "false"
click at [166, 87] on div "Community Development" at bounding box center [179, 88] width 47 height 6
click at [150, 87] on input "Community Development" at bounding box center [148, 86] width 3 height 3
checkbox input "false"
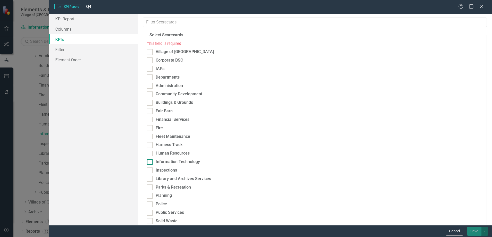
click at [168, 162] on div "Information Technology" at bounding box center [178, 162] width 44 height 6
click at [150, 162] on input "Information Technology" at bounding box center [148, 160] width 3 height 3
checkbox input "true"
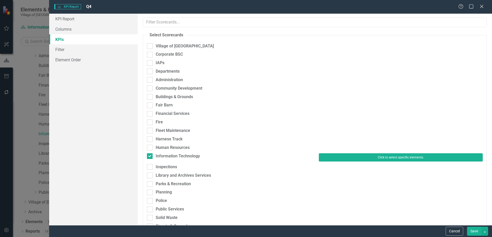
click at [396, 159] on button "Click to select specific elements." at bounding box center [401, 157] width 164 height 8
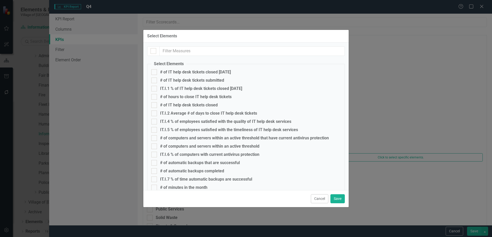
click at [177, 85] on fieldset "Select Elements # of IT help desk tickets closed [DATE] # of IT help desk ticke…" at bounding box center [246, 176] width 198 height 231
click at [177, 87] on div "IT.I.1 % of IT help desk tickets closed [DATE]" at bounding box center [201, 88] width 82 height 5
click at [155, 87] on input "IT.I.1 % of IT help desk tickets closed [DATE]" at bounding box center [152, 87] width 3 height 3
checkbox input "true"
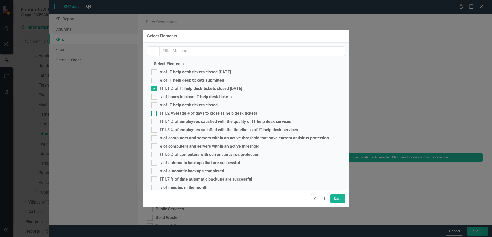
click at [180, 114] on div "IT.I.2 Average # of days to close IT help desk tickets" at bounding box center [208, 113] width 97 height 5
click at [155, 114] on input "IT.I.2 Average # of days to close IT help desk tickets" at bounding box center [152, 111] width 3 height 3
checkbox input "true"
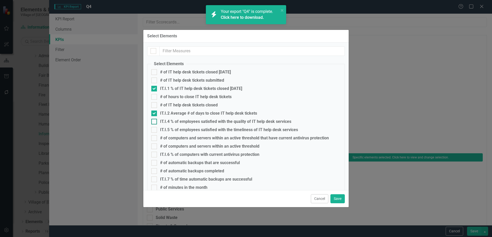
click at [180, 121] on div "IT.I.4 % of employees satisfied with the quality of IT help desk services" at bounding box center [225, 121] width 131 height 5
click at [155, 121] on input "IT.I.4 % of employees satisfied with the quality of IT help desk services" at bounding box center [152, 120] width 3 height 3
checkbox input "true"
click at [178, 130] on div "IT.I.5 % of employees satisfied with the timeliness of IT help desk services" at bounding box center [229, 129] width 138 height 5
click at [155, 130] on input "IT.I.5 % of employees satisfied with the timeliness of IT help desk services" at bounding box center [152, 128] width 3 height 3
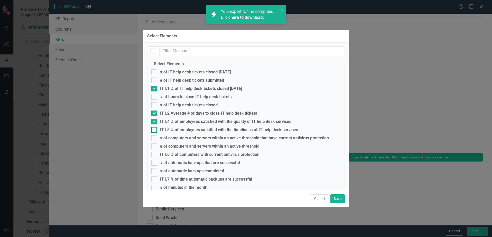
checkbox input "true"
click at [241, 19] on link "Click here to download." at bounding box center [242, 17] width 43 height 5
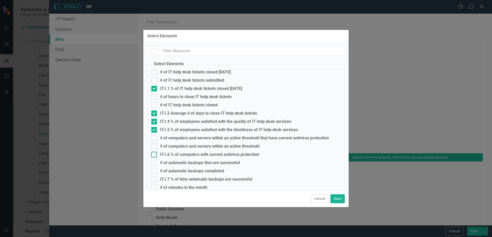
click at [197, 153] on div "IT.I.6 % of computers with current antivirus protection" at bounding box center [209, 154] width 99 height 5
click at [155, 153] on input "IT.I.6 % of computers with current antivirus protection" at bounding box center [152, 153] width 3 height 3
checkbox input "true"
click at [188, 176] on fieldset "Select Elements # of IT help desk tickets closed [DATE] # of IT help desk ticke…" at bounding box center [246, 176] width 198 height 231
click at [188, 178] on div "IT.I.7 % of time automatic backups are successful" at bounding box center [206, 179] width 92 height 5
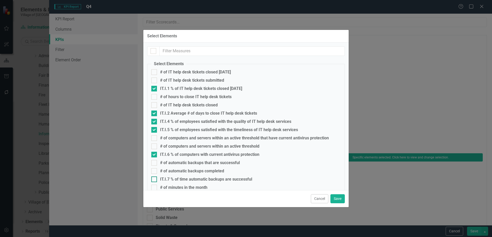
click at [155, 178] on input "IT.I.7 % of time automatic backups are successful" at bounding box center [152, 177] width 3 height 3
checkbox input "true"
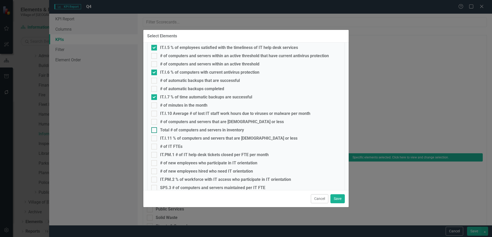
scroll to position [103, 0]
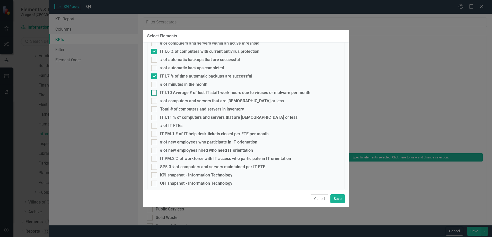
click at [187, 92] on div "IT.I.10 Average # of lost IT staff work hours due to viruses or malware per mon…" at bounding box center [235, 92] width 150 height 5
click at [155, 92] on input "IT.I.10 Average # of lost IT staff work hours due to viruses or malware per mon…" at bounding box center [152, 91] width 3 height 3
checkbox input "true"
click at [174, 117] on div "IT.I.11 % of computers and servers that are [DEMOGRAPHIC_DATA] or less" at bounding box center [228, 117] width 137 height 5
click at [155, 117] on input "IT.I.11 % of computers and servers that are [DEMOGRAPHIC_DATA] or less" at bounding box center [152, 115] width 3 height 3
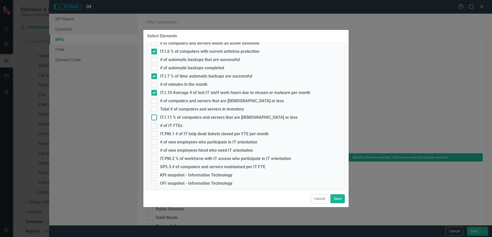
checkbox input "true"
click at [172, 132] on div "IT.PM.1 # of IT help desk tickets closed per FTE per month" at bounding box center [214, 133] width 109 height 5
click at [155, 132] on input "IT.PM.1 # of IT help desk tickets closed per FTE per month" at bounding box center [152, 132] width 3 height 3
checkbox input "true"
click at [172, 155] on fieldset "Select Elements # of IT help desk tickets closed [DATE] # of IT help desk ticke…" at bounding box center [246, 73] width 198 height 231
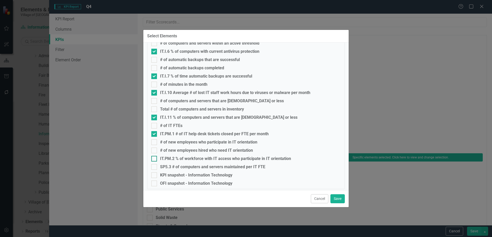
click at [171, 157] on div "IT.PM.2 % of workforce with IT access who participate in IT orientation" at bounding box center [225, 158] width 131 height 5
click at [155, 157] on input "IT.PM.2 % of workforce with IT access who participate in IT orientation" at bounding box center [152, 157] width 3 height 3
checkbox input "true"
click at [168, 166] on div "SP5.3 # of computers and servers maintained per IT FTE" at bounding box center [212, 166] width 105 height 5
click at [155, 166] on input "SP5.3 # of computers and servers maintained per IT FTE" at bounding box center [152, 165] width 3 height 3
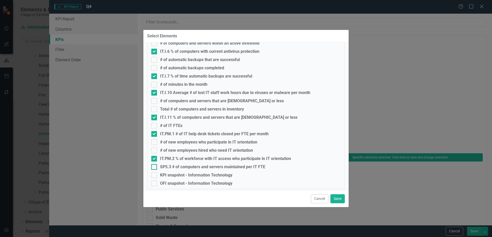
checkbox input "true"
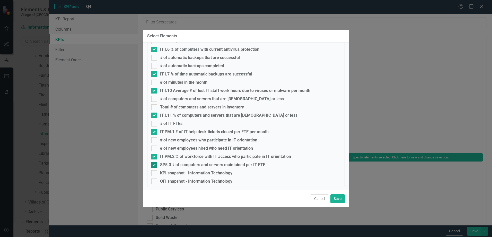
scroll to position [106, 0]
click at [334, 200] on button "Save" at bounding box center [337, 198] width 14 height 9
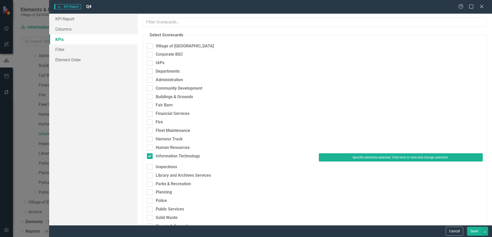
click at [475, 230] on button "Save" at bounding box center [474, 230] width 14 height 9
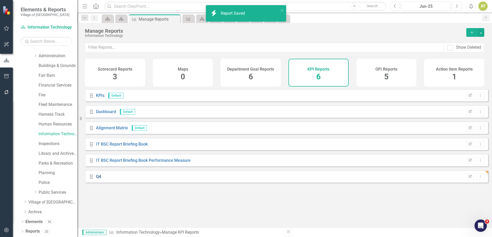
click at [100, 179] on link "Q4" at bounding box center [98, 176] width 5 height 5
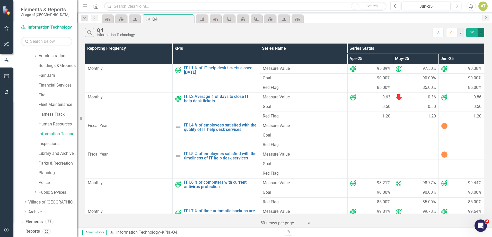
click at [480, 33] on button "button" at bounding box center [480, 32] width 7 height 9
click at [473, 59] on link "Excel Export to Excel" at bounding box center [463, 62] width 41 height 10
click at [51, 142] on link "Inspections" at bounding box center [58, 144] width 39 height 6
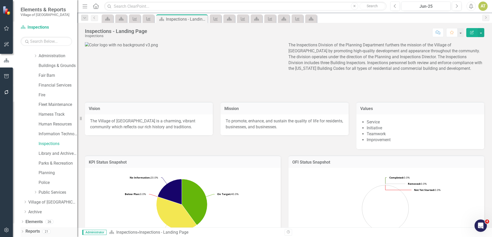
click at [29, 233] on link "Reports" at bounding box center [32, 231] width 14 height 6
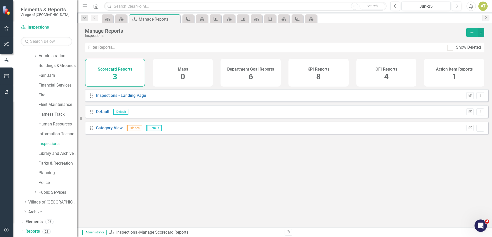
click at [312, 72] on div "KPI Reports 8" at bounding box center [318, 73] width 60 height 28
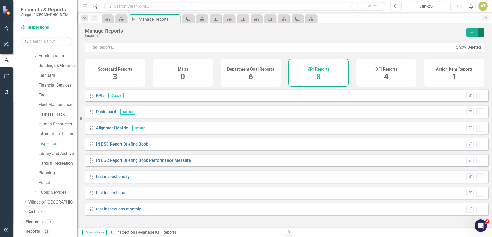
click at [480, 32] on button "button" at bounding box center [480, 32] width 7 height 9
click at [474, 48] on link "Copy Add From Template" at bounding box center [460, 52] width 48 height 10
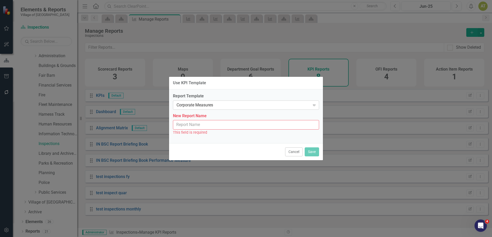
click at [198, 102] on div "Corporate Measures" at bounding box center [243, 105] width 134 height 6
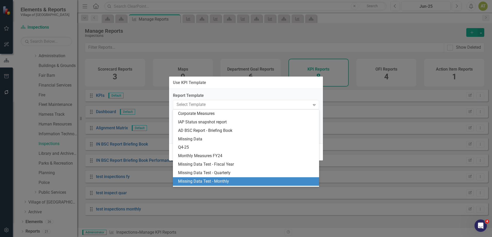
scroll to position [41, 0]
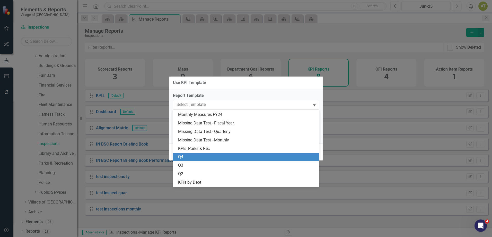
click at [184, 156] on div "Q4" at bounding box center [247, 157] width 138 height 6
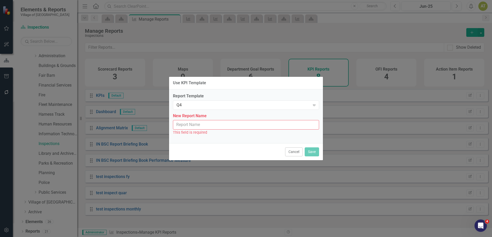
click at [186, 124] on input "New Report Name" at bounding box center [246, 125] width 146 height 10
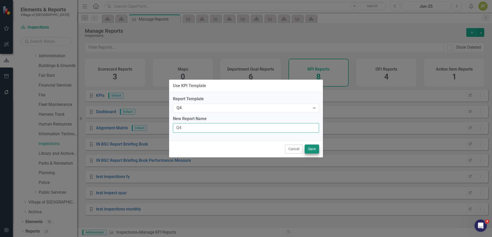
type input "Q4"
click at [309, 151] on button "Save" at bounding box center [312, 148] width 14 height 9
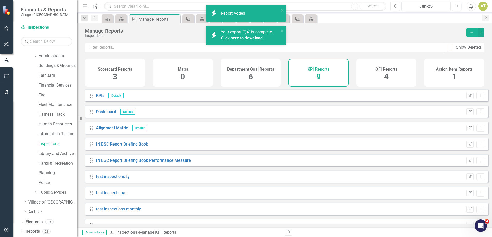
click at [242, 36] on link "Click here to download." at bounding box center [242, 37] width 43 height 5
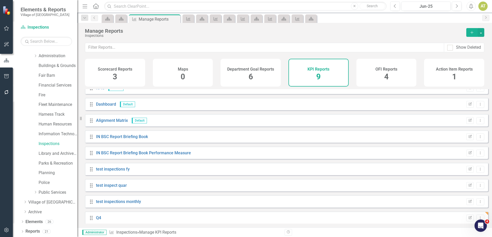
scroll to position [12, 0]
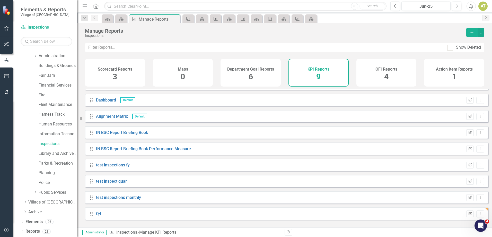
click at [468, 215] on icon "Edit Report" at bounding box center [470, 213] width 4 height 3
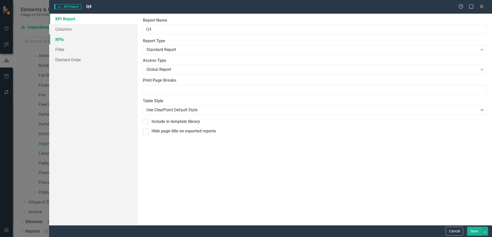
click at [64, 40] on link "KPIs" at bounding box center [93, 39] width 88 height 10
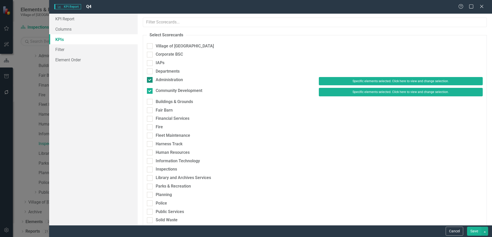
click at [168, 79] on div "Administration" at bounding box center [169, 80] width 27 height 6
click at [150, 79] on input "Administration" at bounding box center [148, 78] width 3 height 3
checkbox input "false"
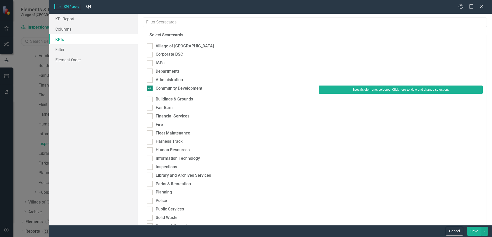
click at [167, 86] on div "Community Development" at bounding box center [179, 88] width 47 height 6
click at [150, 86] on input "Community Development" at bounding box center [148, 86] width 3 height 3
checkbox input "false"
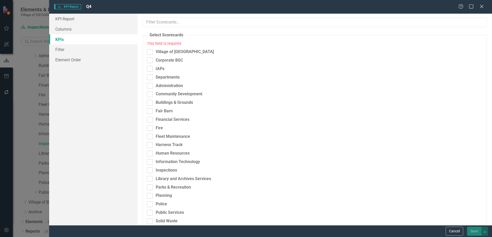
click at [163, 169] on div "Inspections" at bounding box center [166, 170] width 21 height 6
click at [150, 169] on input "Inspections" at bounding box center [148, 168] width 3 height 3
checkbox input "true"
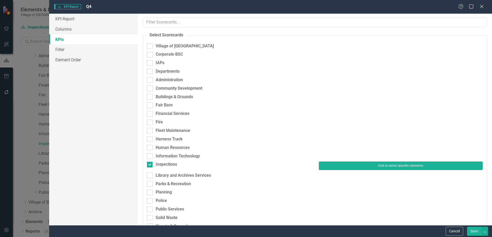
click at [394, 164] on button "Click to select specific elements." at bounding box center [401, 165] width 164 height 8
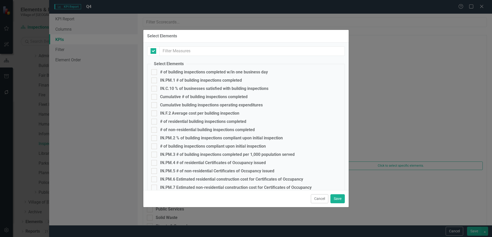
checkbox input "false"
click at [164, 81] on div "IN.PM.1 # of building inspections completed" at bounding box center [201, 80] width 82 height 5
click at [155, 81] on input "IN.PM.1 # of building inspections completed" at bounding box center [152, 78] width 3 height 3
checkbox input "true"
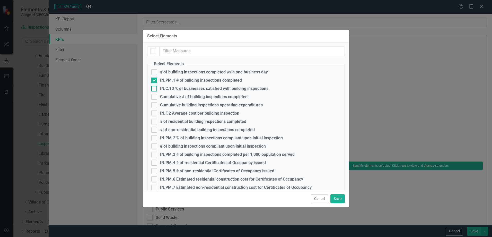
click at [166, 86] on div "IN.C.10 % of businesses satisfied with building inspections" at bounding box center [214, 88] width 108 height 5
click at [155, 86] on input "IN.C.10 % of businesses satisfied with building inspections" at bounding box center [152, 87] width 3 height 3
checkbox input "true"
click at [170, 112] on div "IN.F.2 Average cost per building inspection" at bounding box center [199, 113] width 79 height 5
click at [155, 112] on input "IN.F.2 Average cost per building inspection" at bounding box center [152, 111] width 3 height 3
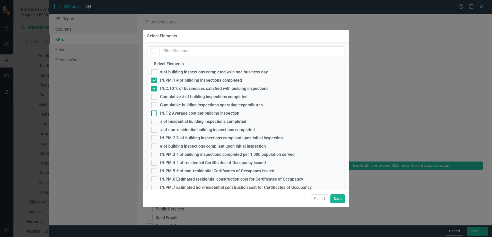
checkbox input "true"
click at [171, 137] on div "IN.PM.2 % of building inspections compliant upon initial inspection" at bounding box center [221, 138] width 123 height 5
click at [155, 137] on input "IN.PM.2 % of building inspections compliant upon initial inspection" at bounding box center [152, 136] width 3 height 3
checkbox input "true"
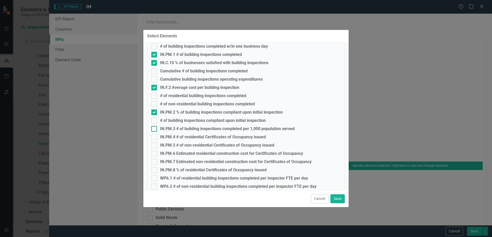
click at [169, 130] on div "IN.PM.3 # of building inspections completed per 1,000 population served" at bounding box center [227, 128] width 135 height 5
click at [155, 129] on input "IN.PM.3 # of building inspections completed per 1,000 population served" at bounding box center [152, 127] width 3 height 3
checkbox input "true"
click at [168, 139] on div "IN.PM.4 # of residential Certificates of Occupancy issued" at bounding box center [213, 137] width 106 height 5
click at [155, 137] on input "IN.PM.4 # of residential Certificates of Occupancy issued" at bounding box center [152, 135] width 3 height 3
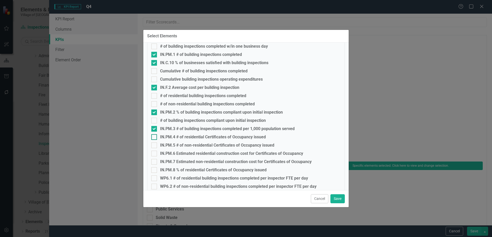
checkbox input "true"
click at [169, 145] on div "IN.PM.5 # of non-residential Certificates of Occupancy issued" at bounding box center [217, 145] width 114 height 5
click at [155, 145] on input "IN.PM.5 # of non-residential Certificates of Occupancy issued" at bounding box center [152, 143] width 3 height 3
checkbox input "true"
click at [170, 153] on div "IN.PM.6 Estimated residential construction cost for Certificates of Occupancy" at bounding box center [231, 153] width 143 height 5
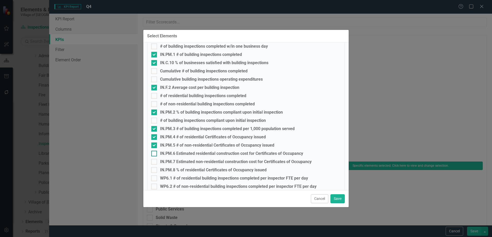
click at [155, 153] on input "IN.PM.6 Estimated residential construction cost for Certificates of Occupancy" at bounding box center [152, 151] width 3 height 3
checkbox input "true"
click at [170, 160] on div "IN.PM.7 Estimated non-residential construction cost for Certificates of Occupan…" at bounding box center [236, 161] width 152 height 5
click at [155, 160] on input "IN.PM.7 Estimated non-residential construction cost for Certificates of Occupan…" at bounding box center [152, 160] width 3 height 3
checkbox input "true"
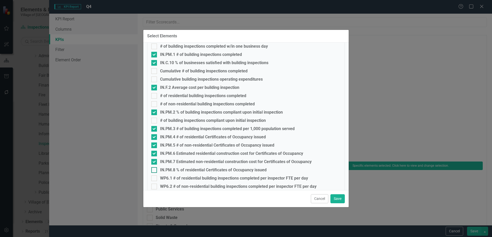
click at [171, 168] on div "IN.PM.8 % of residential Certificates of Occupancy issued" at bounding box center [213, 169] width 106 height 5
click at [155, 168] on input "IN.PM.8 % of residential Certificates of Occupancy issued" at bounding box center [152, 168] width 3 height 3
checkbox input "true"
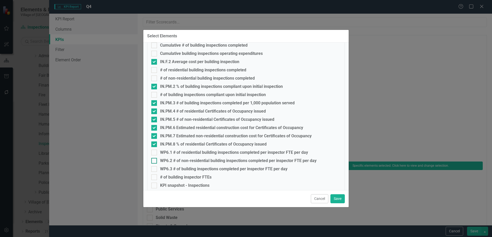
click at [168, 159] on div "WP6.2 # of non-residential building inspections completed per inspector FTE per…" at bounding box center [238, 160] width 156 height 5
click at [155, 159] on input "WP6.2 # of non-residential building inspections completed per inspector FTE per…" at bounding box center [152, 159] width 3 height 3
checkbox input "true"
click at [168, 150] on div "WP6.1 # of residential building inspections completed per inspector FTE per day" at bounding box center [234, 152] width 148 height 5
click at [155, 150] on input "WP6.1 # of residential building inspections completed per inspector FTE per day" at bounding box center [152, 150] width 3 height 3
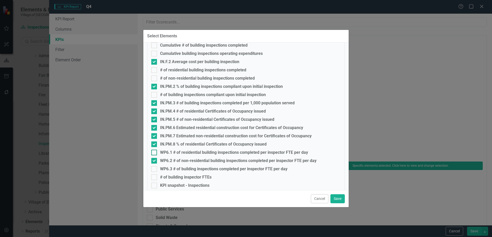
checkbox input "true"
click at [171, 168] on div "WP6.3 # of building inspections completed per inspector FTE per day" at bounding box center [223, 168] width 127 height 5
click at [155, 168] on input "WP6.3 # of building inspections completed per inspector FTE per day" at bounding box center [152, 167] width 3 height 3
checkbox input "true"
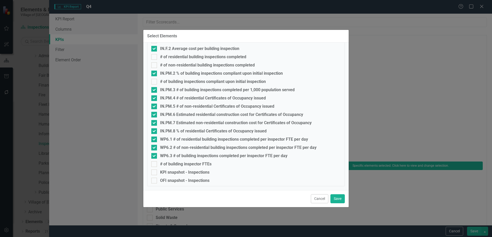
click at [345, 201] on div "Cancel Save" at bounding box center [245, 198] width 205 height 17
click at [339, 198] on button "Save" at bounding box center [337, 198] width 14 height 9
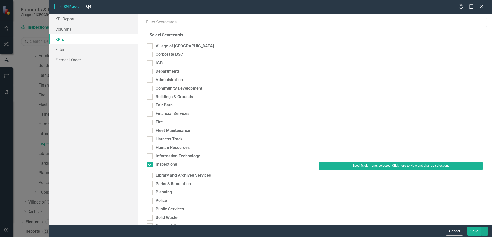
click at [478, 229] on button "Save" at bounding box center [474, 230] width 14 height 9
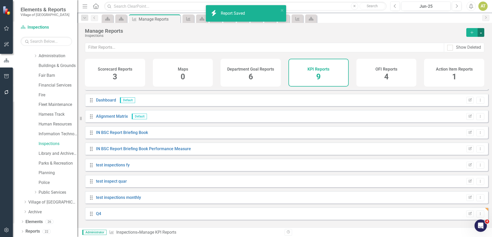
click at [482, 32] on button "button" at bounding box center [480, 32] width 7 height 9
click at [402, 35] on div "Inspections" at bounding box center [273, 36] width 376 height 4
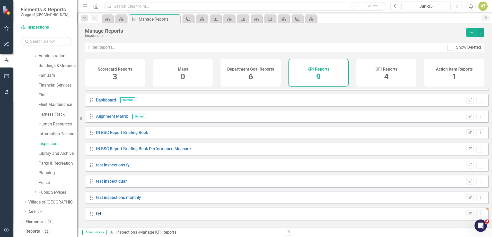
click at [100, 216] on link "Q4" at bounding box center [98, 213] width 5 height 5
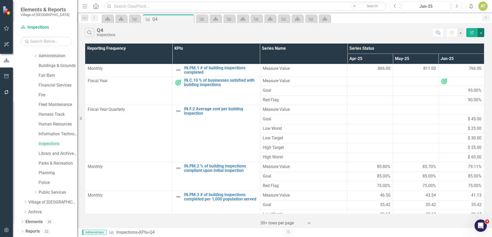
click at [481, 32] on button "button" at bounding box center [480, 32] width 7 height 9
click at [474, 62] on link "Excel Export to Excel" at bounding box center [463, 62] width 41 height 10
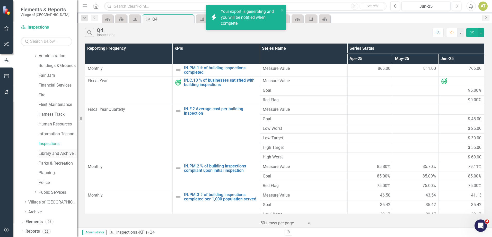
click at [52, 153] on link "Library and Archives Services" at bounding box center [58, 153] width 39 height 6
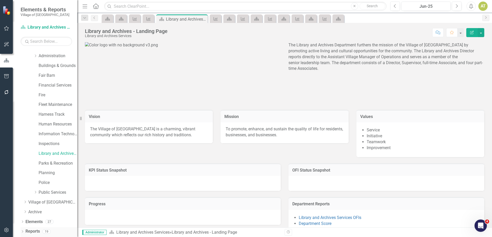
click at [37, 229] on link "Reports" at bounding box center [32, 231] width 14 height 6
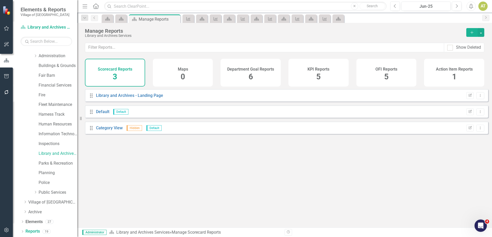
click at [268, 71] on h4 "Department Goal Reports" at bounding box center [250, 69] width 47 height 5
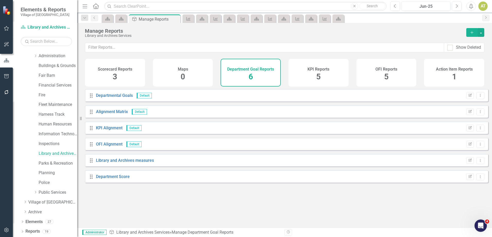
click at [300, 67] on div "KPI Reports 5" at bounding box center [318, 73] width 60 height 28
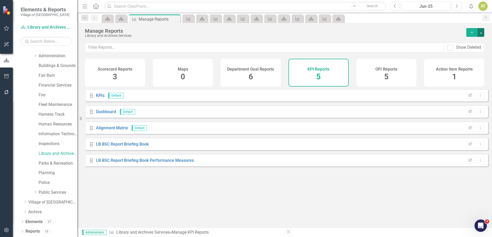
click at [478, 31] on button "button" at bounding box center [480, 32] width 7 height 9
click at [480, 47] on link "Copy Add From Template" at bounding box center [460, 52] width 48 height 10
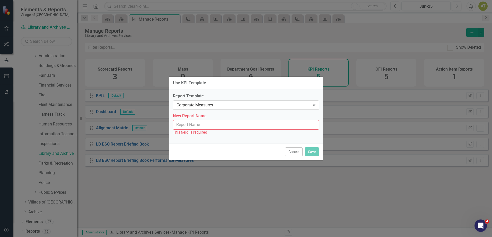
click at [215, 105] on div "Corporate Measures" at bounding box center [243, 105] width 134 height 6
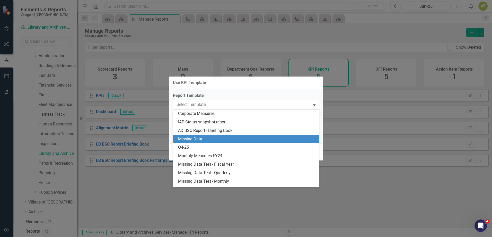
scroll to position [41, 0]
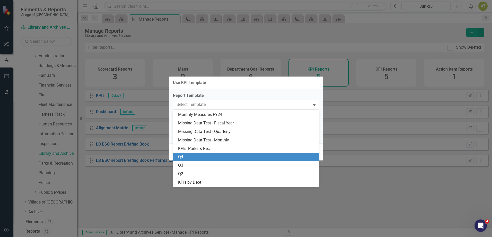
click at [193, 158] on div "Q4" at bounding box center [247, 157] width 138 height 6
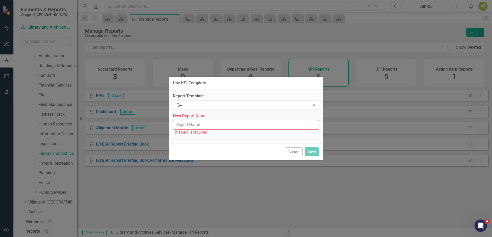
click at [190, 124] on input "New Report Name" at bounding box center [246, 125] width 146 height 10
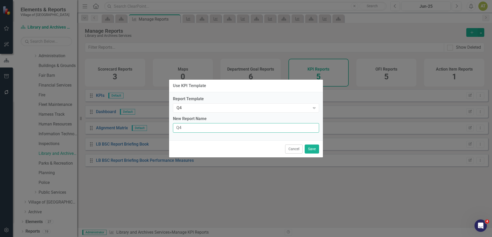
type input "Q4"
click at [230, 115] on div "Report Template Q4 Expand New Report Name Q4" at bounding box center [246, 116] width 154 height 48
click at [308, 149] on button "Save" at bounding box center [312, 148] width 14 height 9
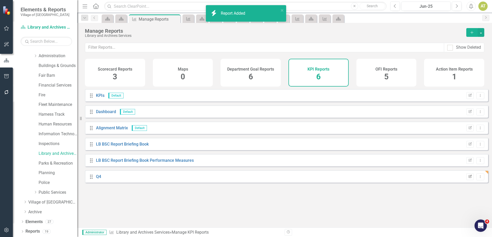
click at [466, 179] on button "Edit Report" at bounding box center [469, 176] width 7 height 7
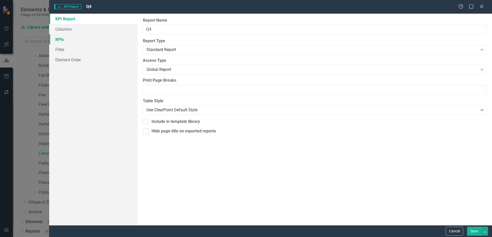
click at [76, 38] on link "KPIs" at bounding box center [93, 39] width 88 height 10
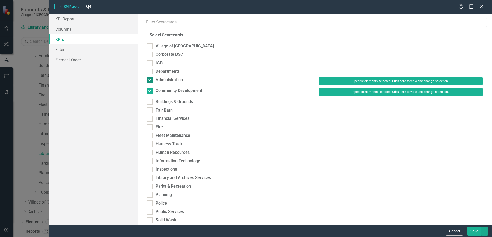
click at [171, 81] on div "Administration" at bounding box center [169, 80] width 27 height 6
click at [150, 80] on input "Administration" at bounding box center [148, 78] width 3 height 3
checkbox input "false"
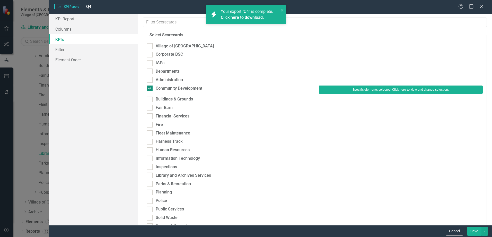
click at [171, 88] on div "Community Development" at bounding box center [179, 88] width 47 height 6
click at [150, 88] on input "Community Development" at bounding box center [148, 86] width 3 height 3
checkbox input "false"
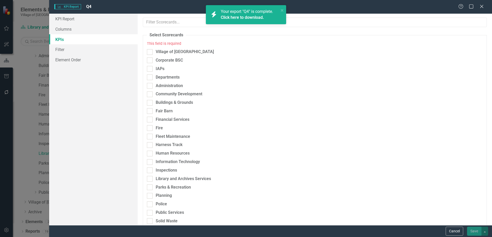
click at [246, 16] on link "Click here to download." at bounding box center [242, 17] width 43 height 5
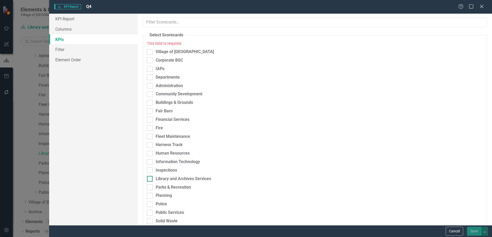
click at [174, 179] on div "Library and Archives Services" at bounding box center [183, 179] width 55 height 6
click at [150, 179] on input "Library and Archives Services" at bounding box center [148, 177] width 3 height 3
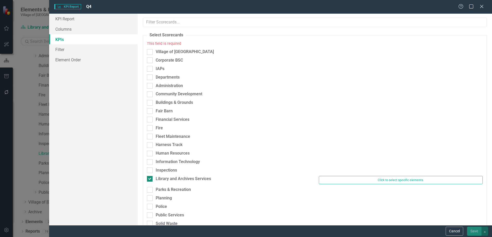
checkbox input "true"
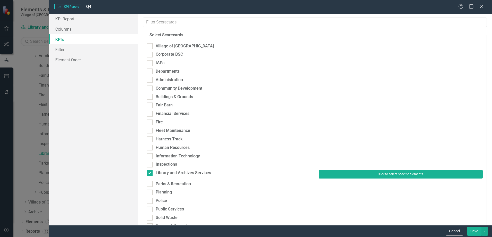
click at [405, 173] on button "Click to select specific elements." at bounding box center [401, 174] width 164 height 8
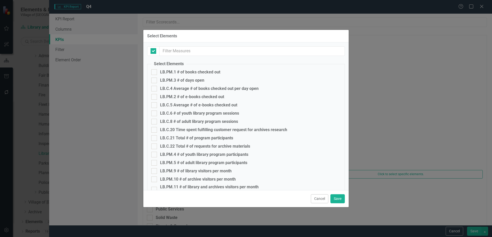
checkbox input "false"
click at [176, 72] on div "LB.PM.1 # of books checked out" at bounding box center [190, 72] width 60 height 5
click at [155, 72] on input "LB.PM.1 # of books checked out" at bounding box center [152, 70] width 3 height 3
checkbox input "true"
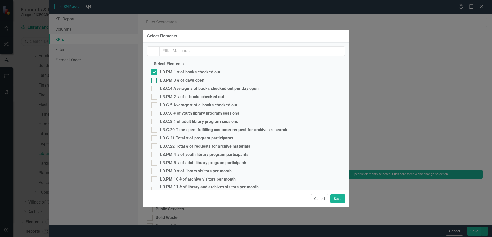
click at [175, 78] on div "LB.PM.3 # of days open" at bounding box center [182, 80] width 44 height 5
click at [155, 78] on input "LB.PM.3 # of days open" at bounding box center [152, 78] width 3 height 3
checkbox input "true"
click at [174, 87] on div "LB.C.4 Average # of books checked out per day open" at bounding box center [209, 88] width 99 height 5
click at [155, 87] on input "LB.C.4 Average # of books checked out per day open" at bounding box center [152, 87] width 3 height 3
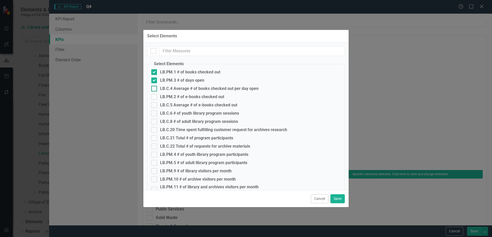
checkbox input "true"
click at [171, 98] on div "LB.PM.2 # of e-books checked out" at bounding box center [192, 96] width 64 height 5
click at [155, 97] on input "LB.PM.2 # of e-books checked out" at bounding box center [152, 95] width 3 height 3
checkbox input "true"
click at [171, 105] on div "LB.C.5 Average # of e-books checked out" at bounding box center [198, 105] width 77 height 5
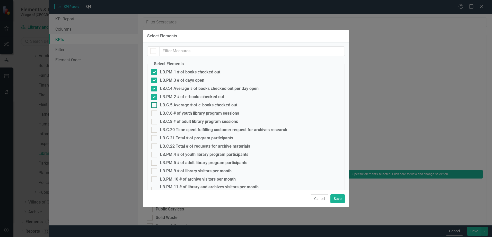
click at [155, 105] on input "LB.C.5 Average # of e-books checked out" at bounding box center [152, 103] width 3 height 3
checkbox input "true"
click at [171, 113] on div "LB.C.6 # of youth library program sessions" at bounding box center [199, 113] width 79 height 5
click at [155, 113] on input "LB.C.6 # of youth library program sessions" at bounding box center [152, 111] width 3 height 3
checkbox input "true"
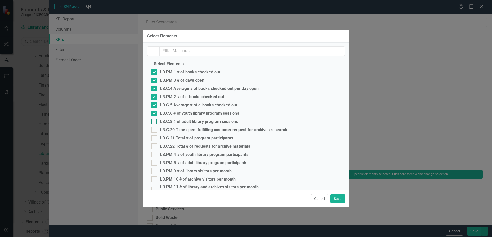
click at [171, 122] on div "LB.C.8 # of adult library program sessions" at bounding box center [199, 121] width 78 height 5
click at [155, 122] on input "LB.C.8 # of adult library program sessions" at bounding box center [152, 120] width 3 height 3
checkbox input "true"
click at [171, 133] on fieldset "Select Elements LB.PM.1 # of books checked out LB.PM.3 # of days open LB.C.4 Av…" at bounding box center [246, 149] width 198 height 177
click at [169, 131] on div "LB.C.20 Time spent fulfilling customer request for archives research" at bounding box center [223, 129] width 127 height 5
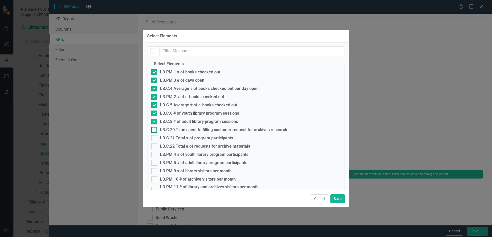
click at [155, 130] on input "LB.C.20 Time spent fulfilling customer request for archives research" at bounding box center [152, 128] width 3 height 3
checkbox input "true"
click at [169, 136] on div "LB.C.21 Total # of program participants" at bounding box center [196, 138] width 73 height 5
click at [155, 136] on input "LB.C.21 Total # of program participants" at bounding box center [152, 136] width 3 height 3
checkbox input "true"
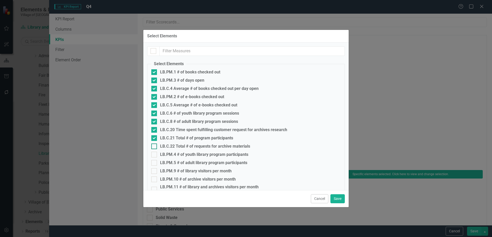
click at [169, 144] on div "LB.C.22 Total # of requests for archive materials" at bounding box center [205, 146] width 90 height 5
click at [155, 144] on input "LB.C.22 Total # of requests for archive materials" at bounding box center [152, 144] width 3 height 3
checkbox input "true"
click at [167, 154] on div "LB.PM.4 # of youth library program participants" at bounding box center [204, 154] width 88 height 5
click at [155, 154] on input "LB.PM.4 # of youth library program participants" at bounding box center [152, 153] width 3 height 3
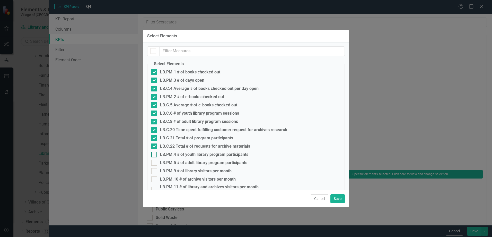
checkbox input "true"
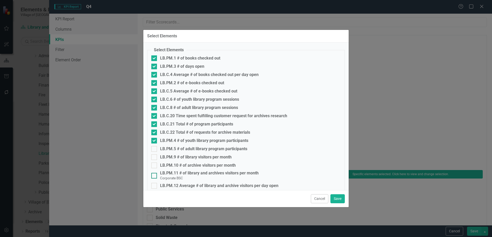
scroll to position [26, 0]
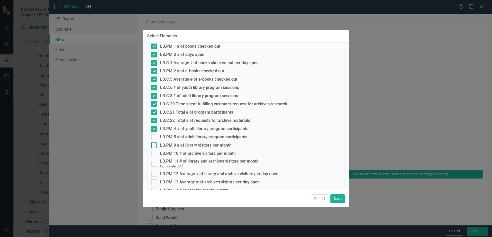
click at [171, 146] on div "LB.PM.9 # of library visitors per month" at bounding box center [196, 145] width 72 height 5
click at [155, 146] on input "LB.PM.9 # of library visitors per month" at bounding box center [152, 143] width 3 height 3
checkbox input "true"
click at [170, 137] on div "LB.PM.5 # of adult library program participants" at bounding box center [203, 137] width 87 height 5
click at [155, 137] on input "LB.PM.5 # of adult library program participants" at bounding box center [152, 135] width 3 height 3
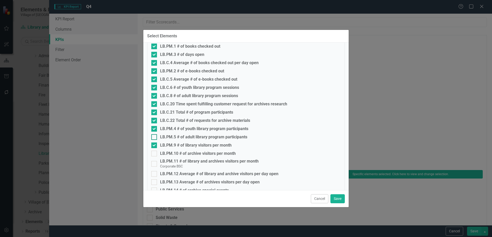
checkbox input "true"
click at [169, 153] on div "LB.PM.10 # of archive visitors per month" at bounding box center [198, 153] width 76 height 5
click at [155, 153] on input "LB.PM.10 # of archive visitors per month" at bounding box center [152, 151] width 3 height 3
checkbox input "true"
click at [168, 163] on div "LB.PM.11 # of library and archives visitors per month" at bounding box center [209, 161] width 99 height 5
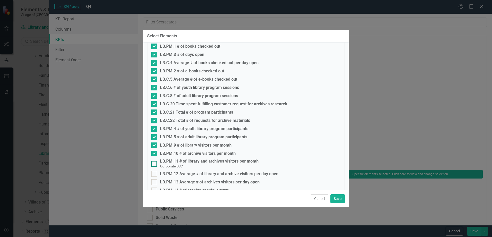
click at [155, 163] on input "LB.PM.11 # of library and archives visitors per month Corporate BSC" at bounding box center [152, 162] width 3 height 3
checkbox input "true"
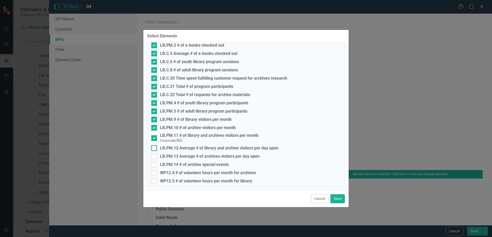
scroll to position [52, 0]
click at [168, 147] on div "LB.PM.12 Average # of library and archive visitors per day open" at bounding box center [219, 147] width 118 height 5
click at [155, 147] on input "LB.PM.12 Average # of library and archive visitors per day open" at bounding box center [152, 146] width 3 height 3
checkbox input "true"
click at [167, 156] on div "LB.PM.13 Average # of archives visitors per day open" at bounding box center [210, 155] width 100 height 5
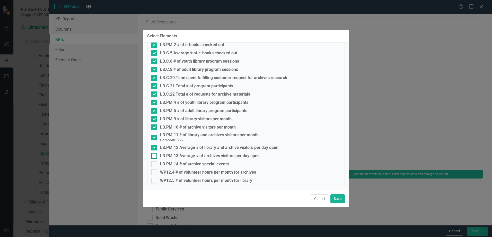
click at [155, 156] on input "LB.PM.13 Average # of archives visitors per day open" at bounding box center [152, 154] width 3 height 3
checkbox input "true"
click at [167, 162] on div "LB.PM.14 # of archive special events" at bounding box center [194, 164] width 69 height 5
click at [155, 162] on input "LB.PM.14 # of archive special events" at bounding box center [152, 162] width 3 height 3
checkbox input "true"
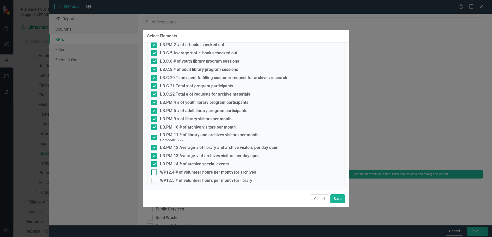
click at [167, 171] on div "WP12.4 # of volunteer hours per month for archives" at bounding box center [208, 172] width 96 height 5
click at [155, 171] on input "WP12.4 # of volunteer hours per month for archives" at bounding box center [152, 170] width 3 height 3
checkbox input "true"
click at [170, 181] on div "WP12.5 # of volunteer hours per month for library" at bounding box center [206, 180] width 92 height 5
click at [155, 181] on input "WP12.5 # of volunteer hours per month for library" at bounding box center [152, 178] width 3 height 3
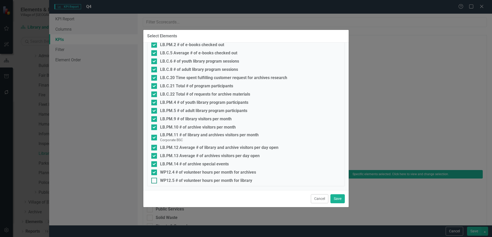
checkbox input "true"
click at [339, 199] on button "Save" at bounding box center [337, 198] width 14 height 9
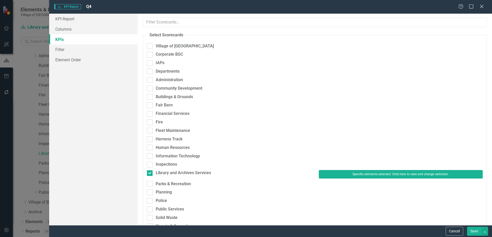
click at [472, 232] on button "Save" at bounding box center [474, 230] width 14 height 9
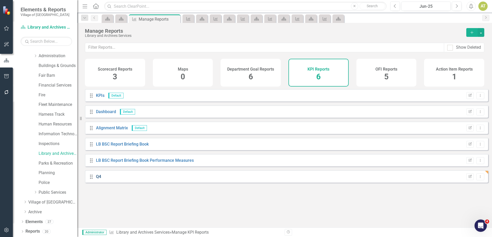
click at [98, 179] on link "Q4" at bounding box center [98, 176] width 5 height 5
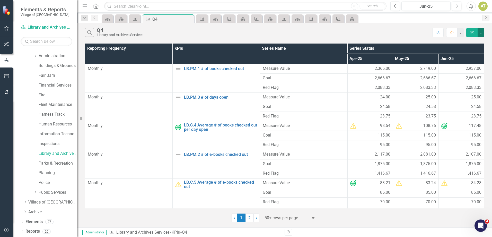
click at [482, 32] on button "button" at bounding box center [480, 32] width 7 height 9
click at [471, 59] on link "Excel Export to Excel" at bounding box center [463, 62] width 41 height 10
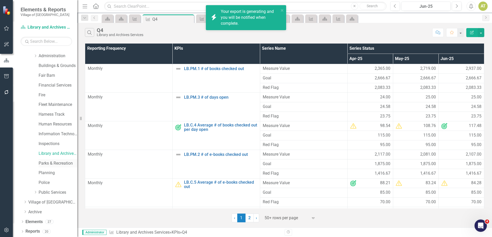
click at [54, 162] on link "Parks & Recreation" at bounding box center [58, 163] width 39 height 6
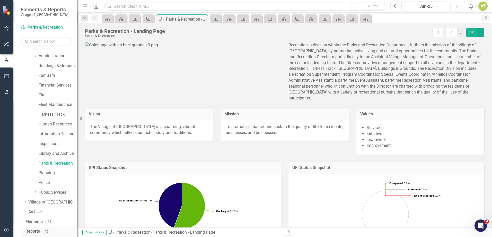
click at [39, 230] on link "Reports" at bounding box center [32, 231] width 14 height 6
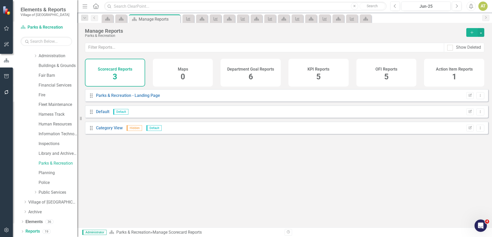
click at [305, 69] on div "KPI Reports 5" at bounding box center [318, 73] width 60 height 28
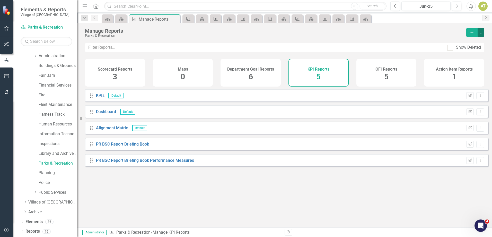
click at [482, 30] on button "button" at bounding box center [480, 32] width 7 height 9
click at [478, 53] on link "Copy Add From Template" at bounding box center [460, 52] width 48 height 10
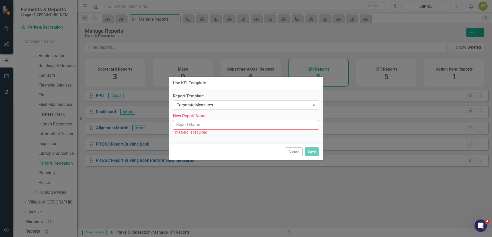
click at [185, 102] on div "Corporate Measures" at bounding box center [243, 105] width 134 height 6
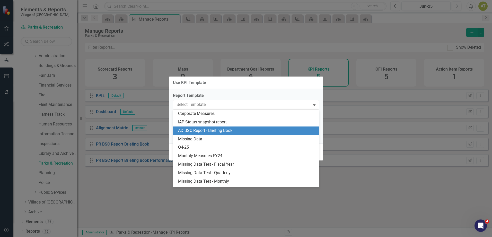
scroll to position [41, 0]
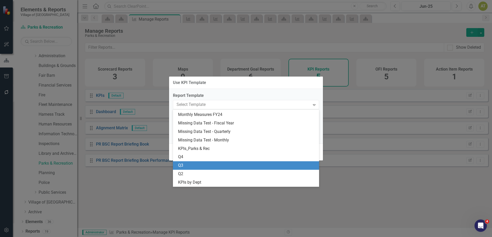
click at [184, 157] on div "Q4" at bounding box center [247, 157] width 138 height 6
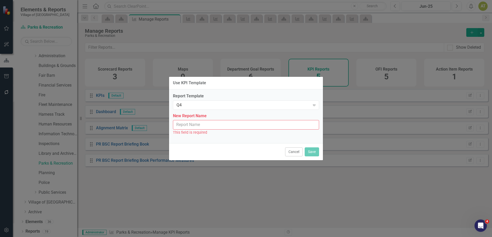
click at [186, 124] on input "New Report Name" at bounding box center [246, 125] width 146 height 10
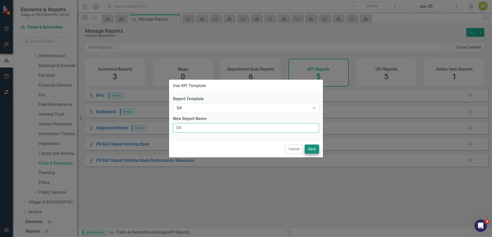
type input "Q4"
click at [312, 146] on button "Save" at bounding box center [312, 148] width 14 height 9
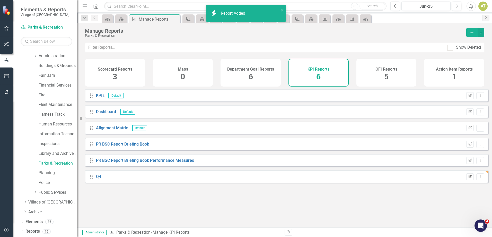
click at [468, 178] on icon "Edit Report" at bounding box center [470, 176] width 4 height 3
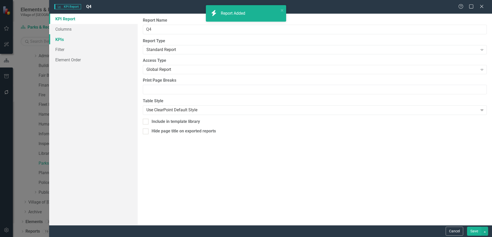
click at [73, 41] on link "KPIs" at bounding box center [93, 39] width 88 height 10
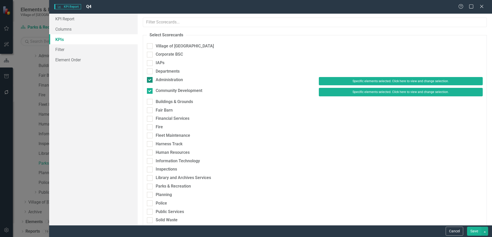
click at [172, 79] on div "Administration" at bounding box center [169, 80] width 27 height 6
click at [150, 79] on input "Administration" at bounding box center [148, 78] width 3 height 3
checkbox input "false"
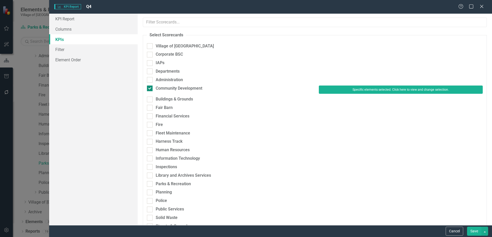
click at [168, 88] on div "Community Development" at bounding box center [179, 88] width 47 height 6
click at [150, 88] on input "Community Development" at bounding box center [148, 86] width 3 height 3
checkbox input "false"
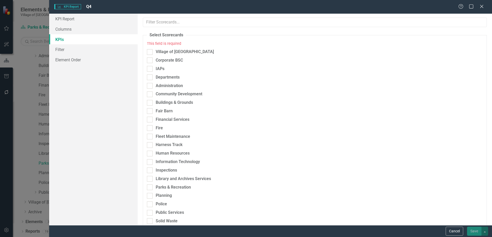
scroll to position [129, 0]
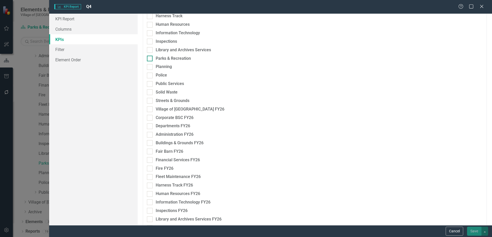
click at [171, 59] on div "Parks & Recreation" at bounding box center [173, 59] width 35 height 6
click at [150, 59] on input "Parks & Recreation" at bounding box center [148, 57] width 3 height 3
checkbox input "true"
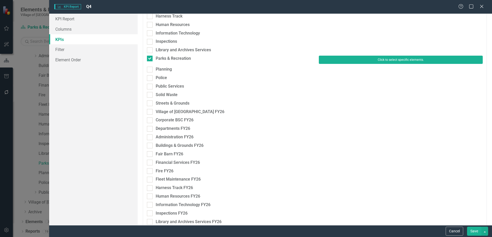
click at [365, 59] on button "Click to select specific elements." at bounding box center [401, 60] width 164 height 8
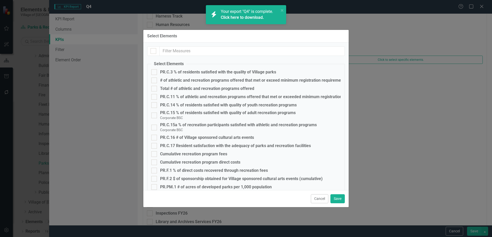
checkbox input "false"
click at [171, 69] on fieldset "Select Elements PR.C.3 % of residents satisfied with the quality of Village par…" at bounding box center [246, 184] width 198 height 247
click at [172, 73] on div "PR.C.3 % of residents satisfied with the quality of Village parks" at bounding box center [218, 72] width 116 height 5
click at [155, 73] on input "PR.C.3 % of residents satisfied with the quality of Village parks" at bounding box center [152, 70] width 3 height 3
checkbox input "true"
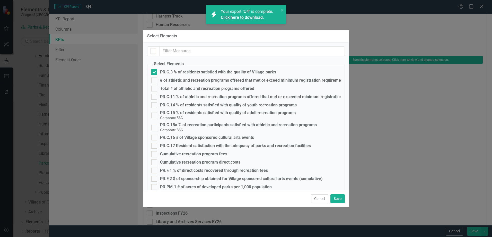
click at [252, 16] on link "Click here to download." at bounding box center [242, 17] width 43 height 5
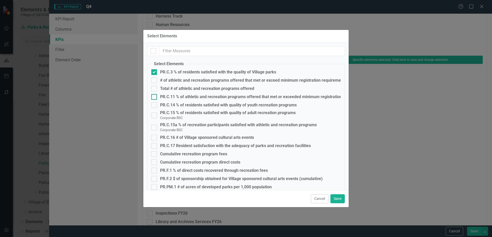
click at [189, 96] on div "PR.C.11 % of athletic and recreation programs offered that met or exceeded mini…" at bounding box center [264, 96] width 208 height 5
click at [155, 96] on input "PR.C.11 % of athletic and recreation programs offered that met or exceeded mini…" at bounding box center [152, 95] width 3 height 3
checkbox input "true"
click at [190, 106] on div "PR.C.14 % of residents satisfied with quality of youth recreation programs" at bounding box center [228, 105] width 137 height 5
click at [155, 105] on input "PR.C.14 % of residents satisfied with quality of youth recreation programs" at bounding box center [152, 103] width 3 height 3
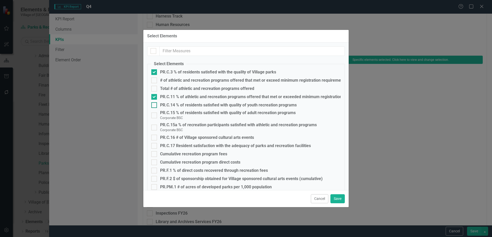
checkbox input "true"
click at [191, 112] on div "PR.C.15 % of residents satisfied with quality of adult recreation programs" at bounding box center [228, 112] width 136 height 5
click at [155, 112] on input "PR.C.15 % of residents satisfied with quality of adult recreation programs Corp…" at bounding box center [152, 113] width 3 height 3
checkbox input "true"
click at [192, 124] on div "PR.C.15a % of recreation participants satisfied with athletic and recreation pr…" at bounding box center [238, 124] width 157 height 5
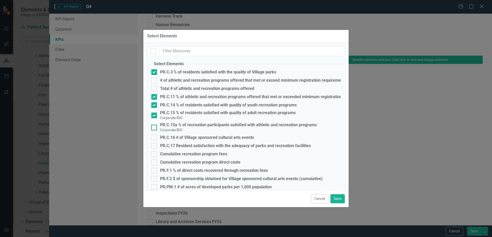
click at [155, 125] on input "PR.C.15a % of recreation participants satisfied with athletic and recreation pr…" at bounding box center [152, 126] width 3 height 3
checkbox input "true"
click at [185, 146] on div "PR.C.17 Resident satisfaction with the adequacy of parks and recreation facilit…" at bounding box center [235, 145] width 151 height 5
click at [155, 146] on input "PR.C.17 Resident satisfaction with the adequacy of parks and recreation facilit…" at bounding box center [152, 144] width 3 height 3
checkbox input "true"
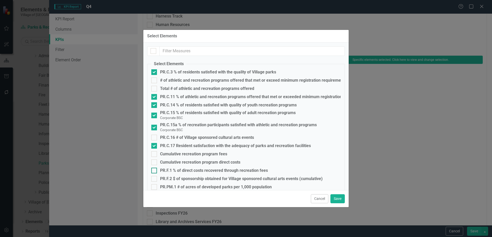
click at [183, 168] on div "PR.F.1 % of direct costs recovered through recreation fees" at bounding box center [214, 170] width 108 height 5
click at [155, 168] on input "PR.F.1 % of direct costs recovered through recreation fees" at bounding box center [152, 168] width 3 height 3
checkbox input "true"
click at [180, 180] on div "PR.F.2 $ of sponsorship obtained for Village sponsored cultural arts events (cu…" at bounding box center [241, 178] width 163 height 5
click at [155, 179] on input "PR.F.2 $ of sponsorship obtained for Village sponsored cultural arts events (cu…" at bounding box center [152, 177] width 3 height 3
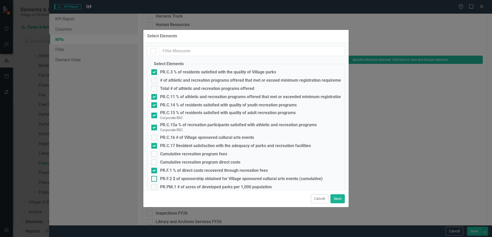
checkbox input "true"
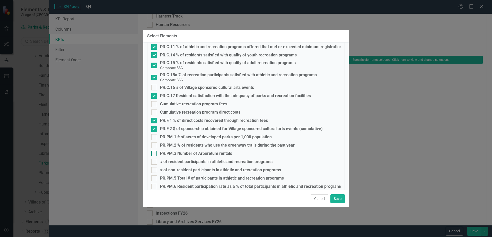
scroll to position [51, 0]
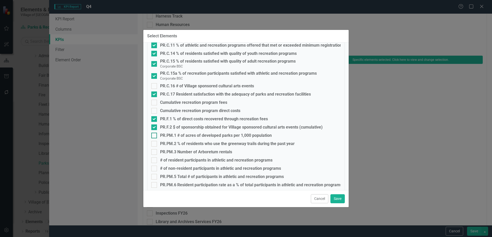
click at [170, 135] on div "PR.PM.1 # of acres of developed parks per 1,000 population" at bounding box center [216, 135] width 112 height 5
click at [155, 135] on input "PR.PM.1 # of acres of developed parks per 1,000 population" at bounding box center [152, 133] width 3 height 3
checkbox input "true"
click at [171, 142] on div "PR.PM.2 % of residents who use the greenway trails during the past year" at bounding box center [227, 143] width 135 height 5
click at [155, 142] on input "PR.PM.2 % of residents who use the greenway trails during the past year" at bounding box center [152, 142] width 3 height 3
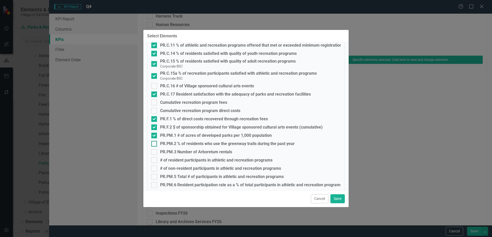
checkbox input "true"
click at [171, 149] on div "PR.PM.3 Number of Arboretum rentals" at bounding box center [196, 151] width 72 height 5
click at [155, 149] on input "PR.PM.3 Number of Arboretum rentals" at bounding box center [152, 150] width 3 height 3
checkbox input "true"
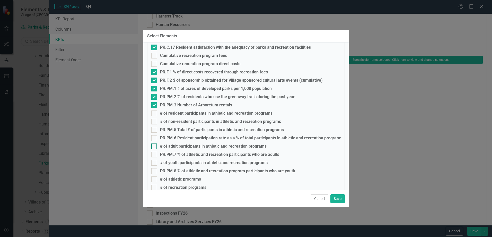
scroll to position [103, 0]
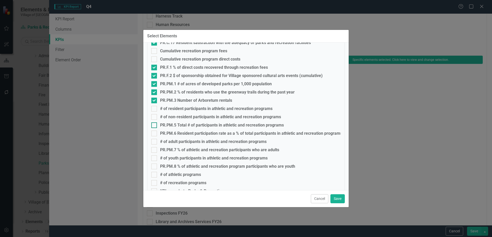
click at [168, 123] on div "PR.PM.5 Total # of participants in athletic and recreation programs" at bounding box center [222, 125] width 124 height 5
click at [155, 123] on input "PR.PM.5 Total # of participants in athletic and recreation programs" at bounding box center [152, 123] width 3 height 3
checkbox input "true"
click at [167, 134] on div "PR.PM.6 Resident participation rate as a % of total participants in athletic an…" at bounding box center [251, 133] width 182 height 5
click at [155, 134] on input "PR.PM.6 Resident participation rate as a % of total participants in athletic an…" at bounding box center [152, 131] width 3 height 3
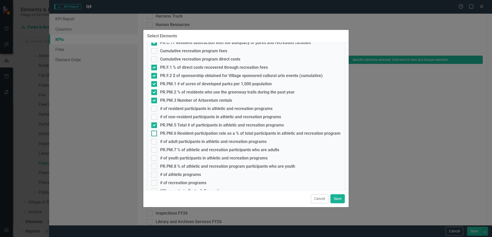
checkbox input "true"
click at [168, 147] on div "PR.PM.7 % of athletic and recreation participants who are adults" at bounding box center [219, 149] width 119 height 5
click at [155, 147] on input "PR.PM.7 % of athletic and recreation participants who are adults" at bounding box center [152, 148] width 3 height 3
checkbox input "true"
click at [168, 167] on div "PR.PM.8 % of athletic and recreation program participants who are youth" at bounding box center [227, 166] width 135 height 5
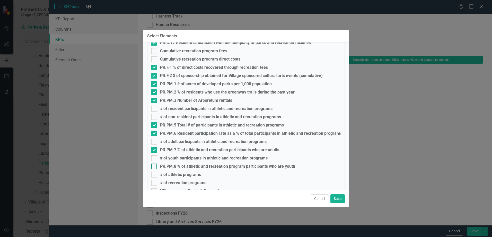
click at [155, 167] on input "PR.PM.8 % of athletic and recreation program participants who are youth" at bounding box center [152, 164] width 3 height 3
checkbox input "true"
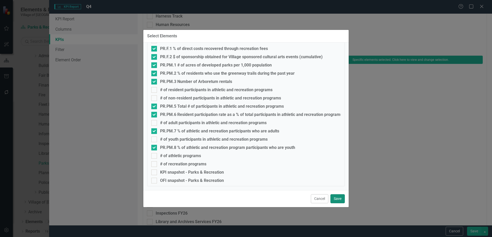
click at [341, 199] on button "Save" at bounding box center [337, 198] width 14 height 9
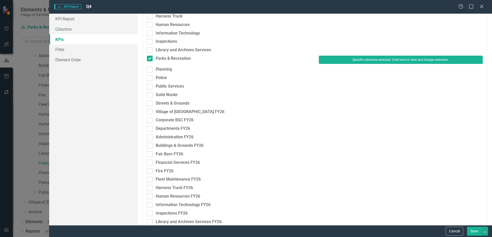
click at [479, 232] on button "Save" at bounding box center [474, 230] width 14 height 9
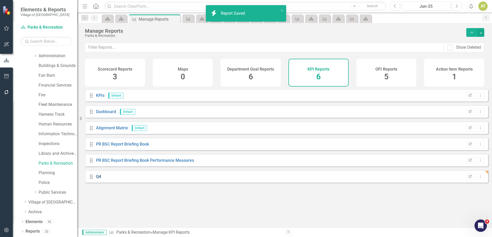
click at [100, 179] on link "Q4" at bounding box center [98, 176] width 5 height 5
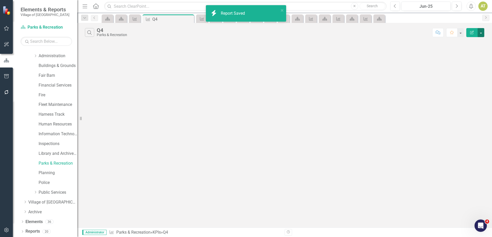
click at [482, 30] on button "button" at bounding box center [480, 32] width 7 height 9
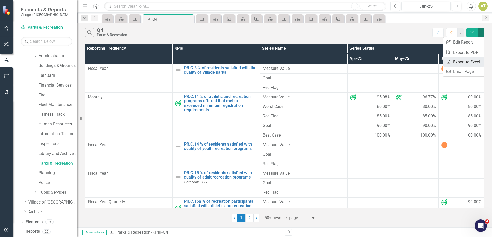
click at [475, 60] on link "Excel Export to Excel" at bounding box center [463, 62] width 41 height 10
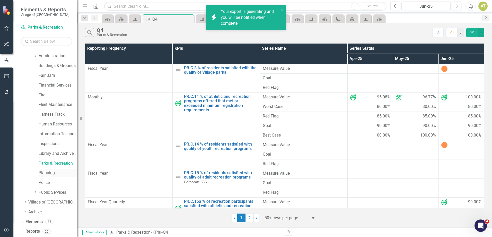
click at [44, 171] on link "Planning" at bounding box center [58, 173] width 39 height 6
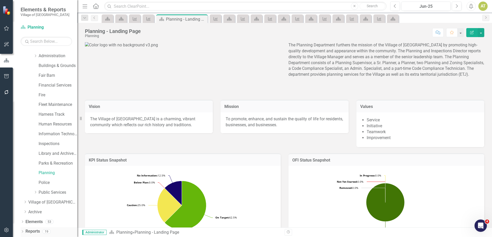
click at [34, 227] on div "Reports" at bounding box center [32, 231] width 14 height 8
click at [40, 231] on link "Reports" at bounding box center [32, 231] width 14 height 6
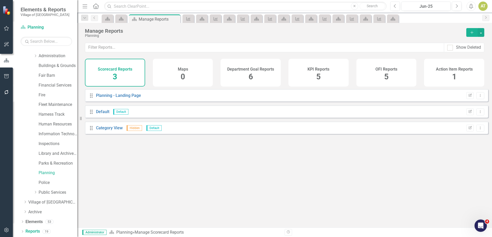
click at [262, 68] on h4 "Department Goal Reports" at bounding box center [250, 69] width 47 height 5
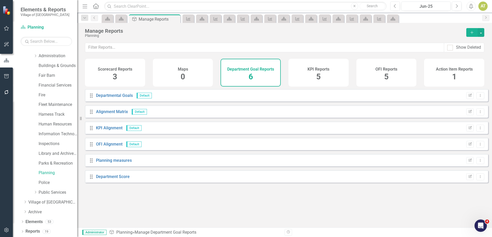
click at [324, 69] on h4 "KPI Reports" at bounding box center [318, 69] width 22 height 5
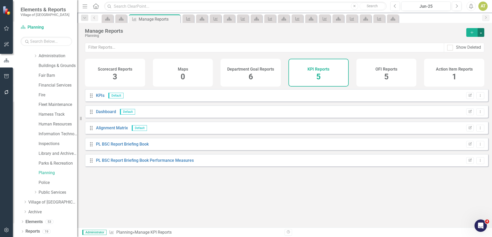
click at [484, 29] on button "button" at bounding box center [480, 32] width 7 height 9
click at [481, 50] on link "Copy Add From Template" at bounding box center [460, 52] width 48 height 10
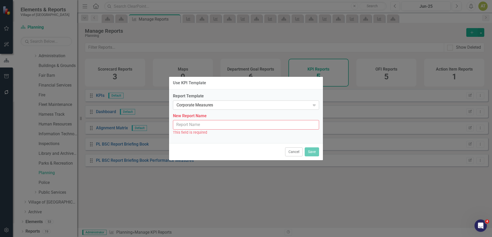
click at [184, 105] on div "Corporate Measures" at bounding box center [243, 105] width 134 height 6
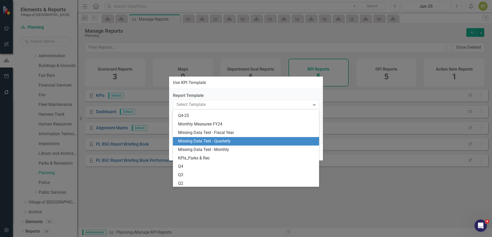
scroll to position [41, 0]
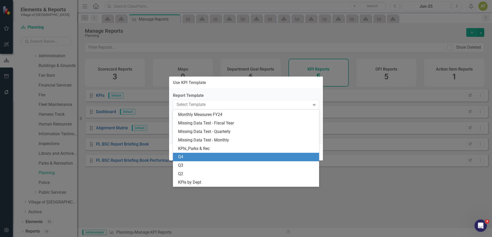
click at [191, 161] on div "Q4" at bounding box center [246, 157] width 146 height 8
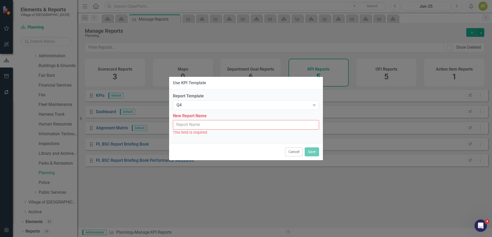
click at [203, 123] on input "New Report Name" at bounding box center [246, 125] width 146 height 10
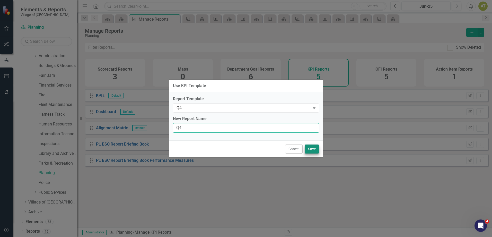
type input "Q4"
click at [316, 148] on button "Save" at bounding box center [312, 148] width 14 height 9
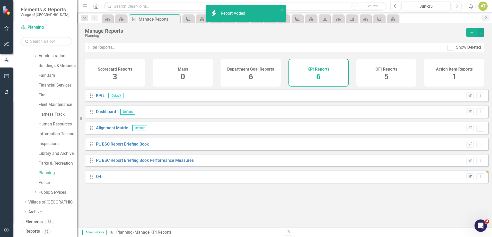
click at [468, 178] on icon "Edit Report" at bounding box center [470, 176] width 4 height 3
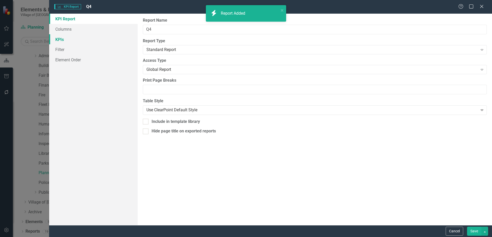
click at [69, 41] on link "KPIs" at bounding box center [93, 39] width 88 height 10
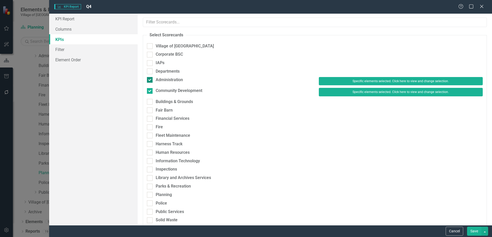
click at [172, 78] on div "Administration" at bounding box center [169, 80] width 27 height 6
click at [150, 78] on input "Administration" at bounding box center [148, 78] width 3 height 3
checkbox input "false"
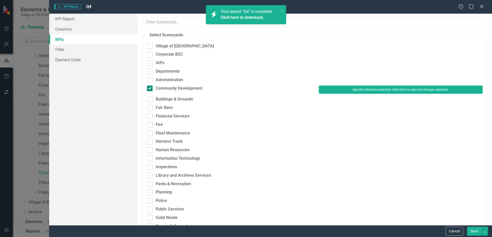
click at [171, 87] on div "Community Development" at bounding box center [179, 88] width 47 height 6
click at [150, 87] on input "Community Development" at bounding box center [148, 86] width 3 height 3
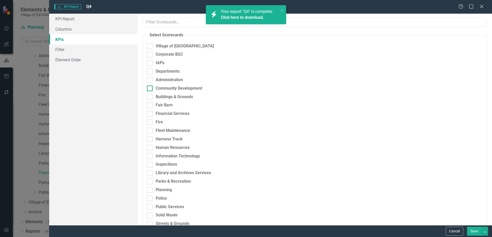
checkbox input "false"
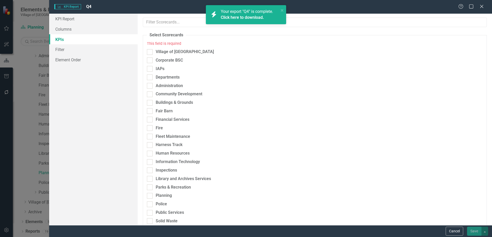
click at [169, 191] on div "Parks & Recreation" at bounding box center [229, 188] width 172 height 8
click at [163, 197] on div "Planning" at bounding box center [164, 195] width 16 height 6
click at [150, 196] on input "Planning" at bounding box center [148, 194] width 3 height 3
checkbox input "true"
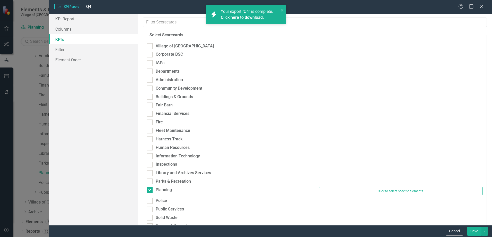
click at [369, 186] on div "Parks & Recreation" at bounding box center [314, 182] width 343 height 8
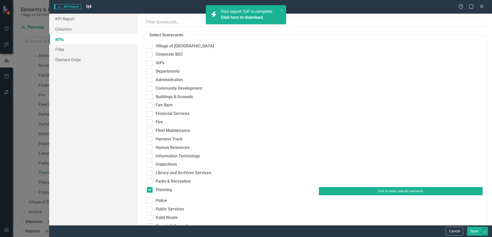
click at [368, 189] on button "Click to select specific elements." at bounding box center [401, 191] width 164 height 8
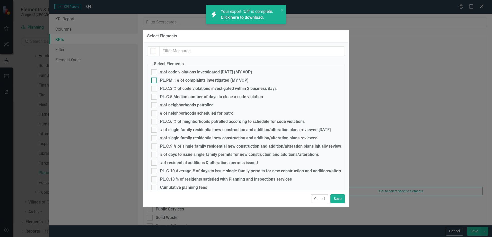
click at [170, 78] on div "PL.PM.1 # of complaints investigated (MY VOP)" at bounding box center [204, 80] width 88 height 5
click at [155, 78] on input "PL.PM.1 # of complaints investigated (MY VOP)" at bounding box center [152, 78] width 3 height 3
checkbox input "true"
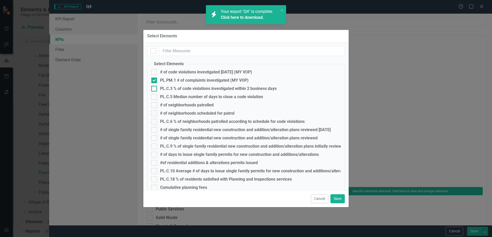
click at [171, 87] on div "PL.C.3 % of code violations investigated within 2 business days" at bounding box center [218, 88] width 117 height 5
click at [155, 87] on input "PL.C.3 % of code violations investigated within 2 business days" at bounding box center [152, 87] width 3 height 3
checkbox input "true"
click at [171, 95] on div "PL.C.5 Median number of days to close a code violation" at bounding box center [211, 96] width 103 height 5
click at [155, 95] on input "PL.C.5 Median number of days to close a code violation" at bounding box center [152, 95] width 3 height 3
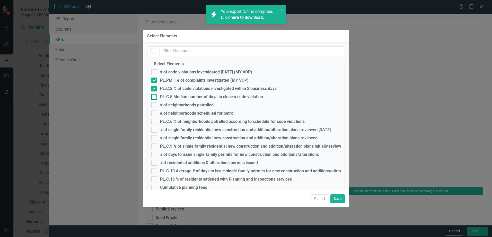
checkbox input "true"
click at [179, 122] on div "PL.C.6 % of neighborhoods patrolled according to schedule for code violations" at bounding box center [232, 121] width 145 height 5
click at [155, 122] on input "PL.C.6 % of neighborhoods patrolled according to schedule for code violations" at bounding box center [152, 120] width 3 height 3
checkbox input "true"
click at [175, 144] on div "PL.C.9 % of single family residential new construction and addition/alteration …" at bounding box center [259, 146] width 199 height 5
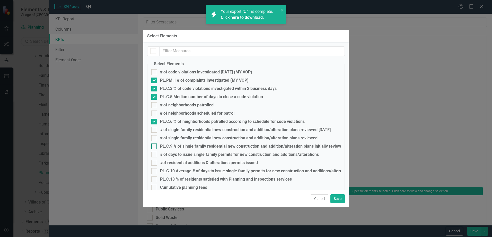
click at [155, 144] on input "PL.C.9 % of single family residential new construction and addition/alteration …" at bounding box center [152, 144] width 3 height 3
checkbox input "true"
click at [174, 168] on div "PL.C.10 Average # of days to issue single family permits for new construction a…" at bounding box center [255, 170] width 191 height 5
click at [155, 168] on input "PL.C.10 Average # of days to issue single family permits for new construction a…" at bounding box center [152, 169] width 3 height 3
checkbox input "true"
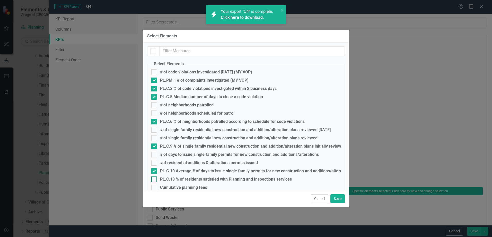
click at [174, 180] on div "PL.C.18 % of residents satisfied with Planning and Inspections services" at bounding box center [226, 179] width 132 height 5
click at [155, 180] on input "PL.C.18 % of residents satisfied with Planning and Inspections services" at bounding box center [152, 177] width 3 height 3
checkbox input "true"
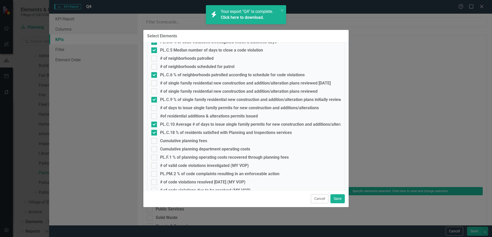
scroll to position [51, 0]
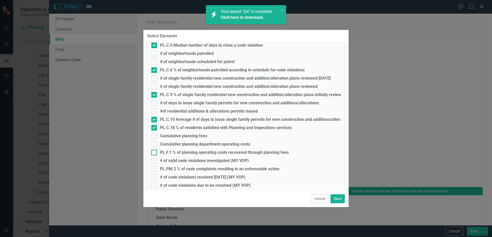
click at [172, 153] on div "PL.F.1 % of planning operating costs recovered through planning fees" at bounding box center [224, 152] width 129 height 5
click at [155, 153] on input "PL.F.1 % of planning operating costs recovered through planning fees" at bounding box center [152, 150] width 3 height 3
checkbox input "true"
click at [172, 168] on div "PL.PM.2 % of code complaints resulting in an enforceable action" at bounding box center [219, 168] width 119 height 5
click at [155, 168] on input "PL.PM.2 % of code complaints resulting in an enforceable action" at bounding box center [152, 167] width 3 height 3
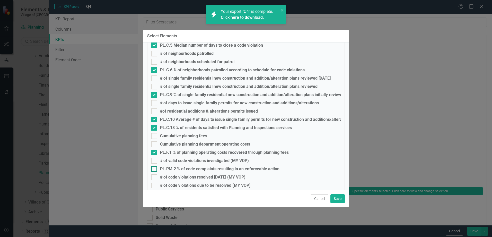
checkbox input "true"
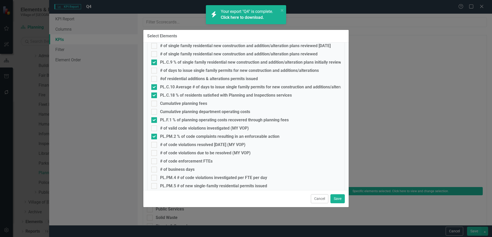
scroll to position [103, 0]
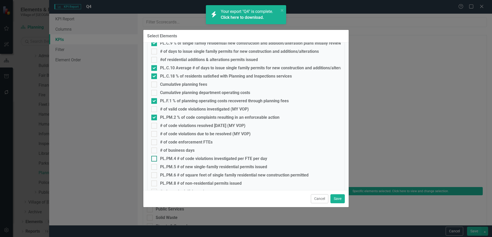
click at [177, 158] on div "PL.PM.4 # of code violations investigated per FTE per day" at bounding box center [213, 158] width 107 height 5
click at [155, 158] on input "PL.PM.4 # of code violations investigated per FTE per day" at bounding box center [152, 157] width 3 height 3
checkbox input "true"
click at [177, 167] on div "PL.PM.5 # of new single-family residential permits issued" at bounding box center [213, 166] width 107 height 5
click at [155, 167] on input "PL.PM.5 # of new single-family residential permits issued" at bounding box center [152, 165] width 3 height 3
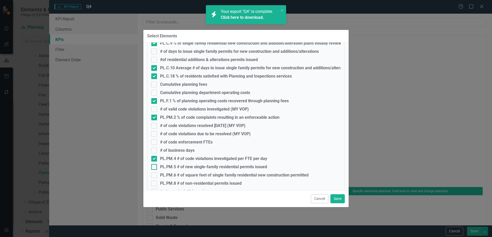
checkbox input "true"
click at [176, 174] on div "PL.PM.6 # of square feet of single family residential new construction permitted" at bounding box center [234, 175] width 148 height 5
click at [155, 174] on input "PL.PM.6 # of square feet of single family residential new construction permitted" at bounding box center [152, 173] width 3 height 3
checkbox input "true"
click at [176, 182] on div "PL.PM.8 # of non-residential permits issued" at bounding box center [201, 183] width 82 height 5
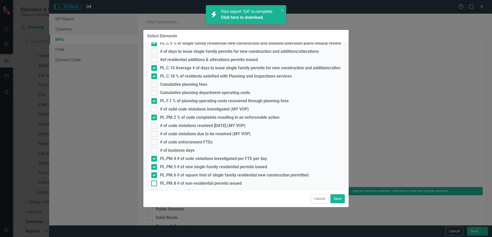
click at [155, 182] on input "PL.PM.8 # of non-residential permits issued" at bounding box center [152, 181] width 3 height 3
checkbox input "true"
click at [240, 17] on link "Click here to download." at bounding box center [242, 17] width 43 height 5
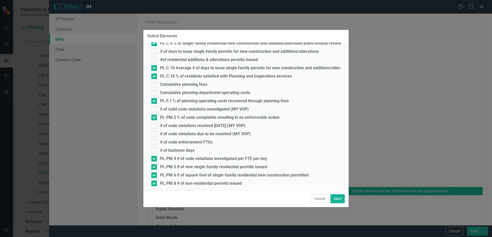
scroll to position [180, 0]
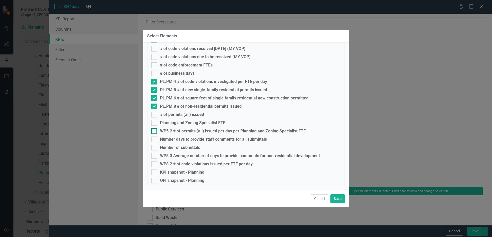
click at [171, 131] on div "WP5.2 # of permits (all) issued per day per Planning and Zoning Specialist FTE" at bounding box center [233, 131] width 146 height 5
click at [155, 131] on input "WP5.2 # of permits (all) issued per day per Planning and Zoning Specialist FTE" at bounding box center [152, 129] width 3 height 3
checkbox input "true"
click at [172, 155] on div "WP5.3 Average number of days to provide comments for non-residential development" at bounding box center [240, 155] width 160 height 5
click at [155, 155] on input "WP5.3 Average number of days to provide comments for non-residential development" at bounding box center [152, 154] width 3 height 3
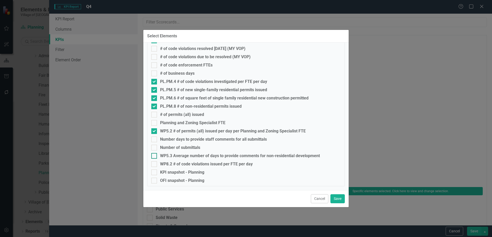
checkbox input "true"
click at [172, 163] on div "WP8.2 # of code violations issued per FTE per day" at bounding box center [206, 164] width 93 height 5
click at [155, 163] on input "WP8.2 # of code violations issued per FTE per day" at bounding box center [152, 162] width 3 height 3
checkbox input "true"
click at [337, 199] on button "Save" at bounding box center [337, 198] width 14 height 9
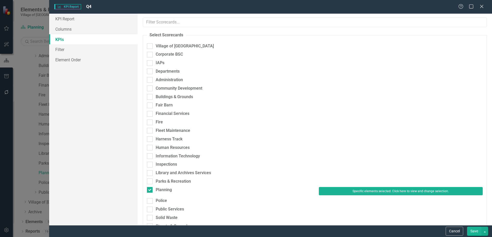
click at [469, 230] on button "Save" at bounding box center [474, 230] width 14 height 9
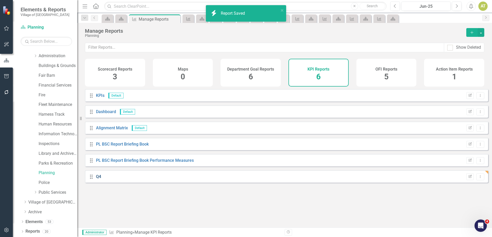
click at [96, 179] on link "Q4" at bounding box center [98, 176] width 5 height 5
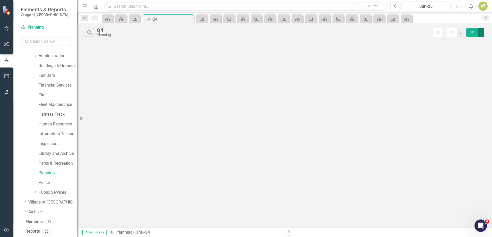
click at [481, 32] on button "button" at bounding box center [480, 32] width 7 height 9
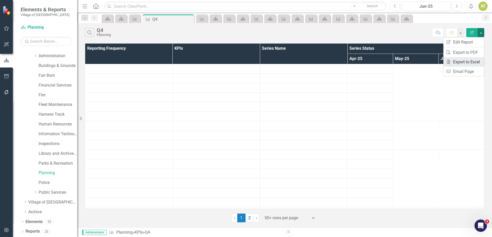
click at [479, 60] on link "Excel Export to Excel" at bounding box center [463, 62] width 41 height 10
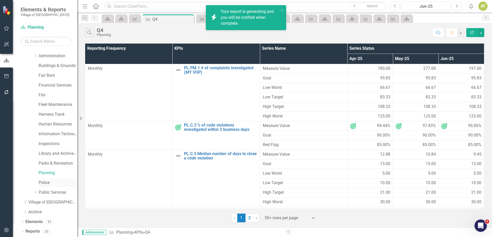
click at [47, 182] on link "Police" at bounding box center [58, 183] width 39 height 6
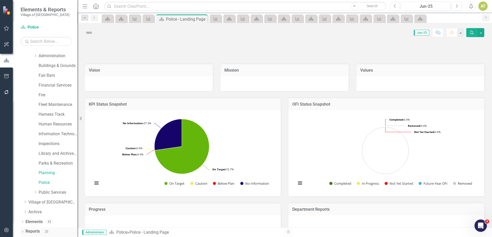
click at [39, 230] on link "Reports" at bounding box center [32, 231] width 14 height 6
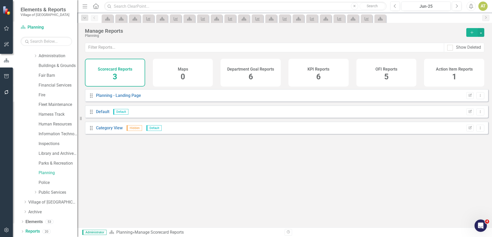
click at [302, 76] on div "KPI Reports 6" at bounding box center [318, 73] width 60 height 28
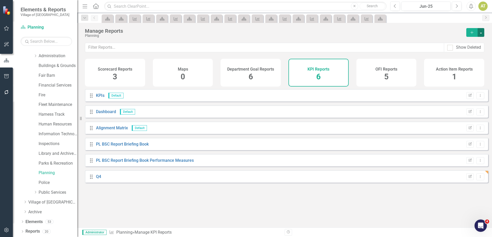
click at [482, 29] on button "button" at bounding box center [480, 32] width 7 height 9
click at [480, 50] on link "Copy Add From Template" at bounding box center [460, 52] width 48 height 10
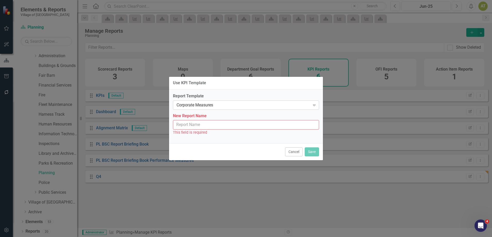
click at [229, 109] on div "Corporate Measures Expand" at bounding box center [246, 104] width 146 height 9
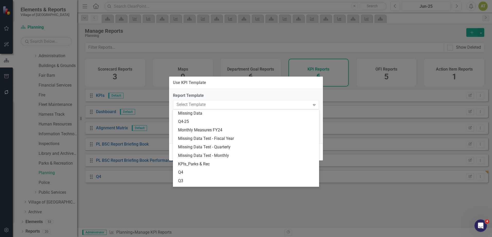
scroll to position [41, 0]
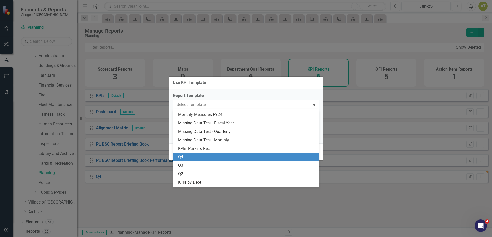
drag, startPoint x: 192, startPoint y: 157, endPoint x: 190, endPoint y: 153, distance: 4.6
click at [192, 157] on div "Q4" at bounding box center [247, 157] width 138 height 6
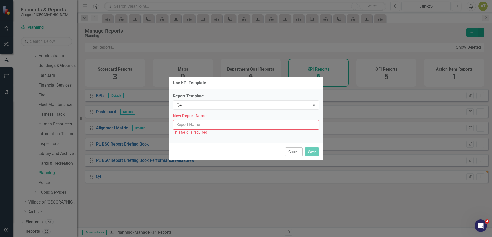
click at [189, 125] on input "New Report Name" at bounding box center [246, 125] width 146 height 10
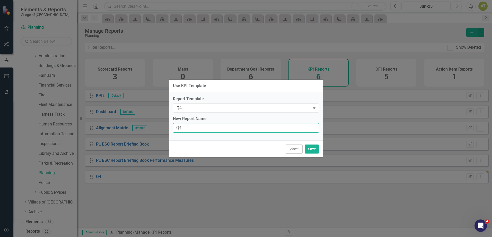
type input "Q4"
click at [226, 119] on label "New Report Name" at bounding box center [246, 119] width 146 height 6
click at [226, 123] on input "Q4" at bounding box center [246, 128] width 146 height 10
click at [315, 151] on button "Save" at bounding box center [312, 148] width 14 height 9
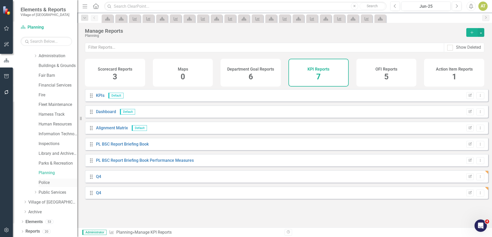
click at [48, 179] on div "Police" at bounding box center [58, 182] width 39 height 8
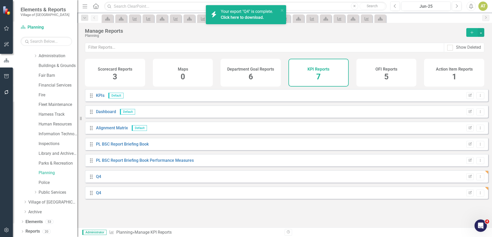
click at [235, 19] on link "Click here to download." at bounding box center [242, 17] width 43 height 5
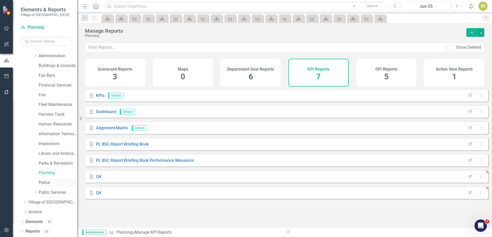
click at [47, 178] on div "Planning" at bounding box center [52, 173] width 49 height 10
click at [46, 182] on link "Police" at bounding box center [58, 183] width 39 height 6
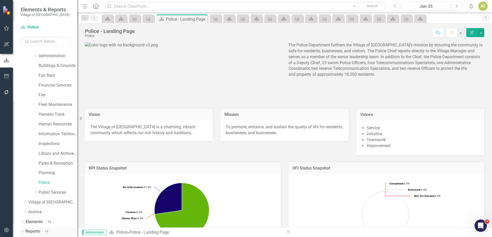
click at [35, 229] on link "Reports" at bounding box center [32, 231] width 14 height 6
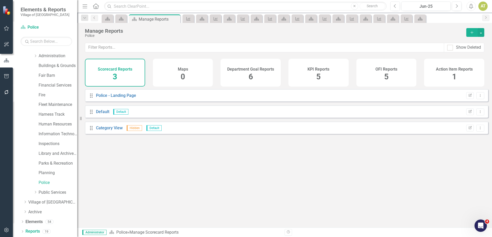
click at [311, 72] on div "KPI Reports 5" at bounding box center [318, 73] width 60 height 28
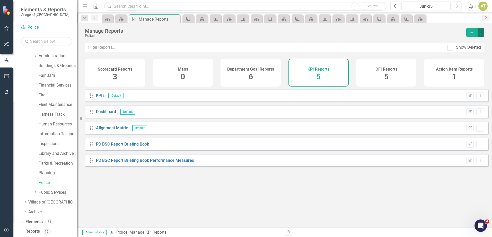
click at [482, 34] on button "button" at bounding box center [480, 32] width 7 height 9
click at [480, 52] on link "Copy Add From Template" at bounding box center [460, 52] width 48 height 10
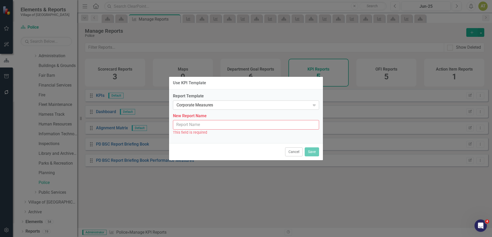
click at [234, 105] on div "Corporate Measures" at bounding box center [243, 105] width 134 height 6
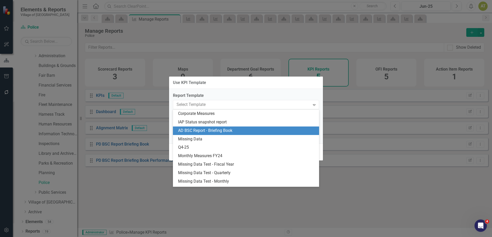
scroll to position [41, 0]
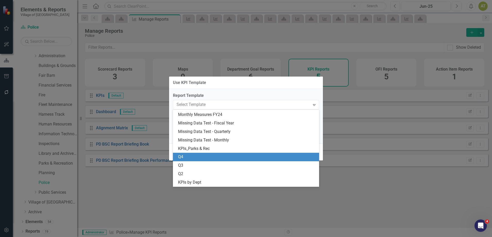
click at [194, 157] on div "Q4" at bounding box center [247, 157] width 138 height 6
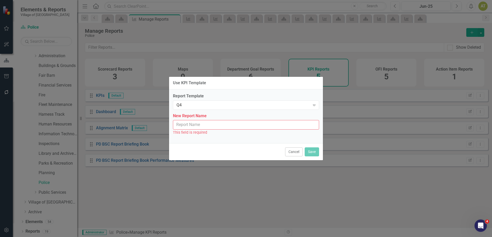
drag, startPoint x: 194, startPoint y: 125, endPoint x: 196, endPoint y: 127, distance: 2.9
click at [194, 125] on input "New Report Name" at bounding box center [246, 125] width 146 height 10
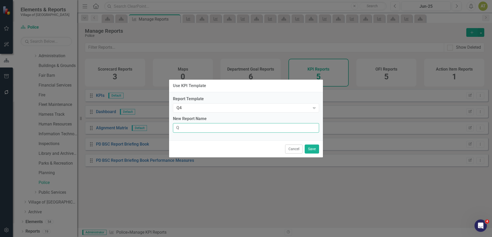
type input "Q4"
click at [314, 150] on button "Save" at bounding box center [312, 148] width 14 height 9
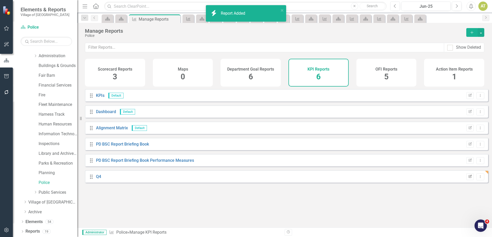
click at [468, 178] on icon "Edit Report" at bounding box center [470, 176] width 4 height 3
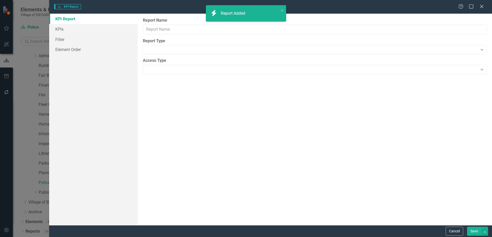
type input "Q4"
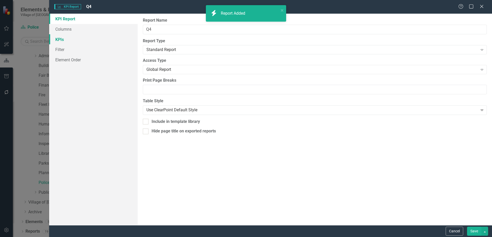
click at [71, 40] on link "KPIs" at bounding box center [93, 39] width 88 height 10
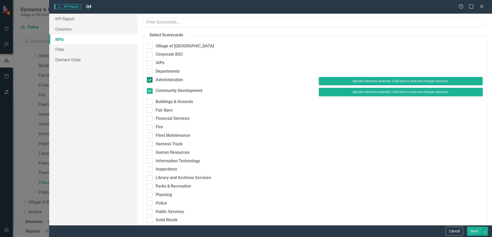
click at [174, 79] on div "Administration" at bounding box center [169, 80] width 27 height 6
click at [150, 79] on input "Administration" at bounding box center [148, 78] width 3 height 3
checkbox input "false"
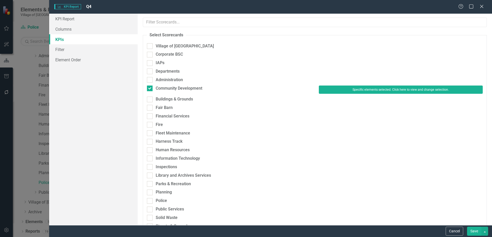
click at [175, 84] on div "Administration" at bounding box center [229, 81] width 172 height 8
click at [175, 86] on div "Community Development" at bounding box center [179, 88] width 47 height 6
click at [150, 86] on input "Community Development" at bounding box center [148, 86] width 3 height 3
checkbox input "false"
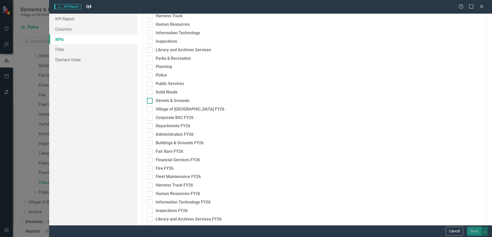
scroll to position [71, 0]
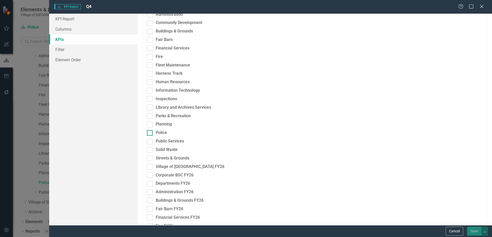
click at [168, 131] on div "Police" at bounding box center [229, 133] width 164 height 6
click at [150, 131] on input "Police" at bounding box center [148, 131] width 3 height 3
checkbox input "true"
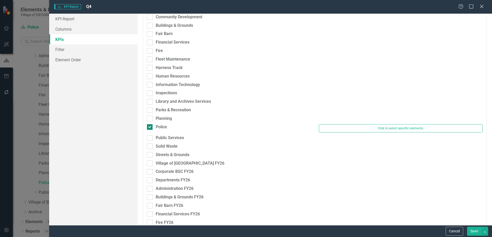
scroll to position [65, 0]
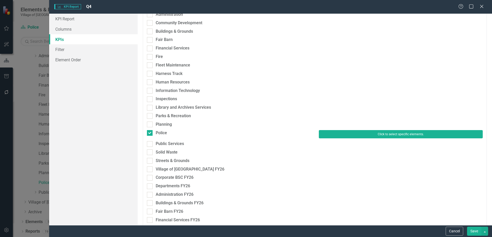
click at [384, 134] on button "Click to select specific elements." at bounding box center [401, 134] width 164 height 8
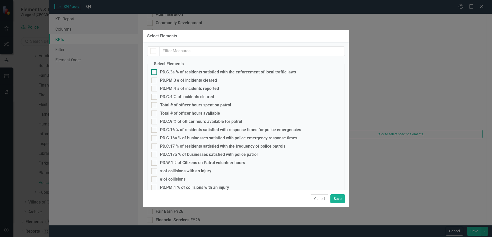
click at [176, 73] on div "PD.C.3a % of residents satisfied with the enforcement of local traffic laws" at bounding box center [228, 72] width 136 height 5
click at [155, 73] on input "PD.C.3a % of residents satisfied with the enforcement of local traffic laws" at bounding box center [152, 70] width 3 height 3
checkbox input "true"
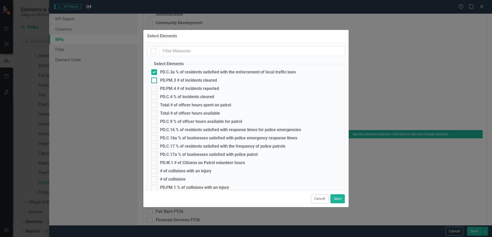
click at [175, 79] on div "PD.PM.3 # of incidents cleared" at bounding box center [188, 80] width 57 height 5
click at [155, 79] on input "PD.PM.3 # of incidents cleared" at bounding box center [152, 78] width 3 height 3
checkbox input "true"
click at [175, 86] on div "PD.PM.4 # of incidents reported" at bounding box center [189, 88] width 59 height 5
click at [155, 86] on input "PD.PM.4 # of incidents reported" at bounding box center [152, 87] width 3 height 3
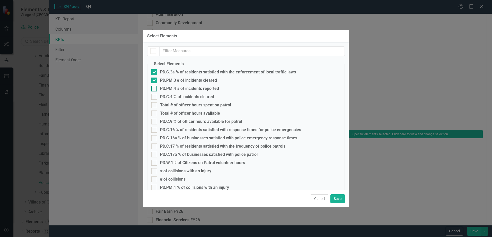
checkbox input "true"
click at [174, 95] on div "PD.C.4 % of incidents cleared" at bounding box center [187, 96] width 54 height 5
click at [155, 95] on input "PD.C.4 % of incidents cleared" at bounding box center [152, 95] width 3 height 3
checkbox input "true"
click at [175, 121] on div "PD.C.9 % of officer hours available for patrol" at bounding box center [201, 121] width 82 height 5
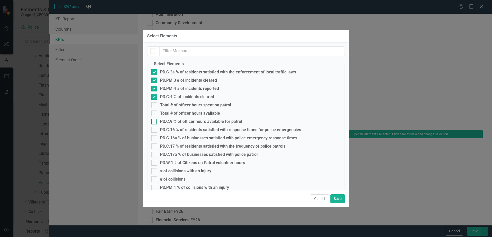
click at [155, 121] on input "PD.C.9 % of officer hours available for patrol" at bounding box center [152, 120] width 3 height 3
checkbox input "true"
click at [176, 127] on div "PD.C.16 % of residents satisfied with response times for police emergencies" at bounding box center [230, 129] width 141 height 5
click at [155, 127] on input "PD.C.16 % of residents satisfied with response times for police emergencies" at bounding box center [152, 128] width 3 height 3
checkbox input "true"
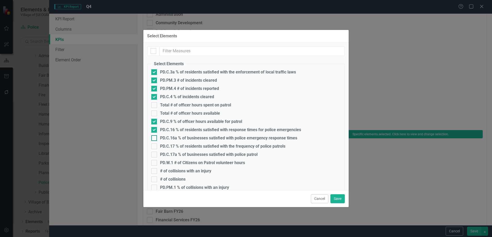
click at [177, 136] on div "PD.C.16a % of businesses satisfied with police emergency response times" at bounding box center [228, 138] width 137 height 5
click at [155, 136] on input "PD.C.16a % of businesses satisfied with police emergency response times" at bounding box center [152, 136] width 3 height 3
checkbox input "true"
click at [177, 147] on div "PD.C.17 % of residents satisfied with the frequency of police patrols" at bounding box center [222, 146] width 125 height 5
click at [155, 147] on input "PD.C.17 % of residents satisfied with the frequency of police patrols" at bounding box center [152, 144] width 3 height 3
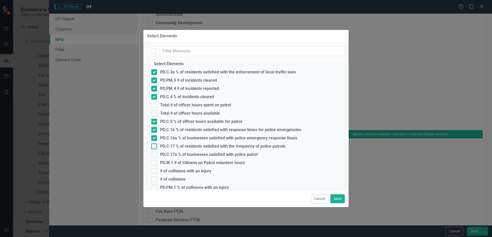
checkbox input "true"
click at [177, 155] on div "PD.C.17a % of businesses satisfied with police patrol" at bounding box center [208, 154] width 97 height 5
click at [155, 155] on input "PD.C.17a % of businesses satisfied with police patrol" at bounding box center [152, 153] width 3 height 3
checkbox input "true"
click at [176, 163] on div "PD.W.1 # of Citizens on Patrol volunteer hours" at bounding box center [202, 162] width 85 height 5
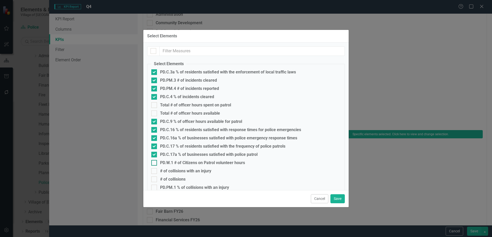
click at [155, 163] on input "PD.W.1 # of Citizens on Patrol volunteer hours" at bounding box center [152, 161] width 3 height 3
checkbox input "true"
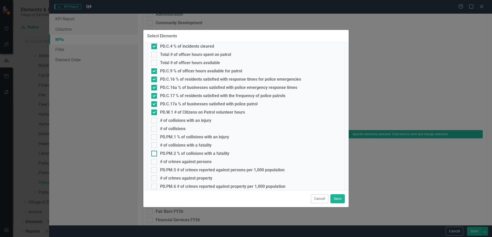
scroll to position [51, 0]
click at [175, 136] on div "PD.PM.1 % of collisions with an injury" at bounding box center [194, 136] width 69 height 5
click at [155, 136] on input "PD.PM.1 % of collisions with an injury" at bounding box center [152, 134] width 3 height 3
checkbox input "true"
click at [183, 153] on div "PD.PM.2 % of collisions with a fatality" at bounding box center [194, 152] width 69 height 5
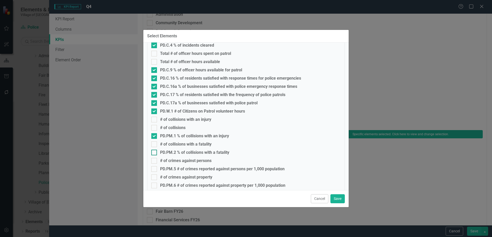
click at [155, 153] on input "PD.PM.2 % of collisions with a fatality" at bounding box center [152, 150] width 3 height 3
checkbox input "true"
click at [181, 169] on div "PD.PM.5 # of crimes reported against persons per 1,000 population" at bounding box center [222, 168] width 125 height 5
click at [155, 169] on input "PD.PM.5 # of crimes reported against persons per 1,000 population" at bounding box center [152, 167] width 3 height 3
checkbox input "true"
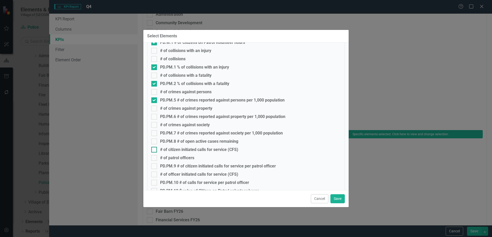
scroll to position [129, 0]
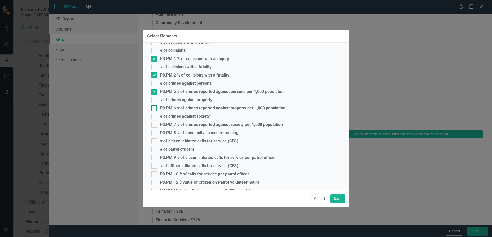
click at [173, 109] on div "PD.PM.6 # of crimes reported against property per 1,000 population" at bounding box center [222, 108] width 125 height 5
click at [155, 109] on input "PD.PM.6 # of crimes reported against property per 1,000 population" at bounding box center [152, 106] width 3 height 3
checkbox input "true"
click at [175, 124] on div "PD.PM.7 # of crimes reported against society per 1,000 population" at bounding box center [221, 124] width 123 height 5
click at [155, 124] on input "PD.PM.7 # of crimes reported against society per 1,000 population" at bounding box center [152, 123] width 3 height 3
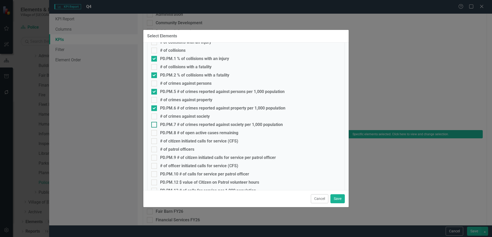
checkbox input "true"
click at [175, 132] on div "PD.PM.8 # of open active cases remaining" at bounding box center [199, 132] width 78 height 5
click at [155, 132] on input "PD.PM.8 # of open active cases remaining" at bounding box center [152, 131] width 3 height 3
checkbox input "true"
click at [179, 155] on div "PD.PM.9 # of citizen initiated calls for service per patrol officer" at bounding box center [245, 158] width 189 height 6
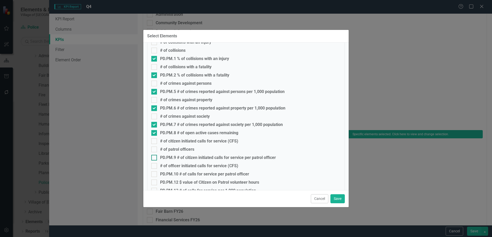
click at [155, 155] on input "PD.PM.9 # of citizen initiated calls for service per patrol officer" at bounding box center [152, 156] width 3 height 3
checkbox input "true"
click at [180, 172] on div "PD.PM.10 # of calls for service per patrol officer" at bounding box center [204, 174] width 89 height 5
click at [155, 172] on input "PD.PM.10 # of calls for service per patrol officer" at bounding box center [152, 172] width 3 height 3
checkbox input "true"
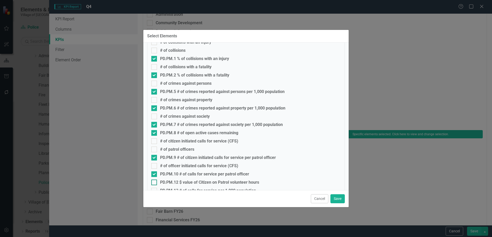
click at [180, 180] on div "PD.PM.12 $ value of Citizen on Patrol volunteer hours" at bounding box center [209, 182] width 99 height 5
click at [155, 180] on input "PD.PM.12 $ value of Citizen on Patrol volunteer hours" at bounding box center [152, 180] width 3 height 3
checkbox input "true"
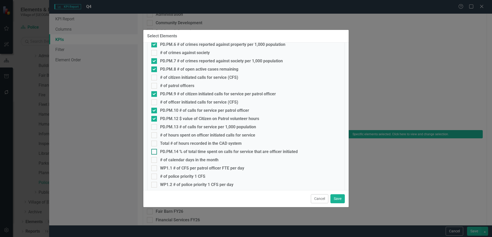
scroll to position [206, 0]
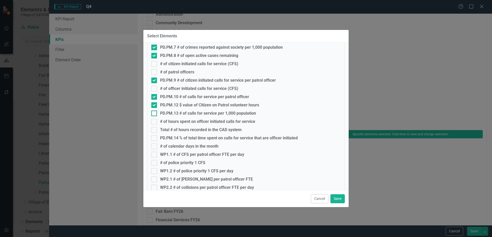
click at [174, 114] on div "PD.PM.13 # of calls for service per 1,000 population" at bounding box center [208, 113] width 96 height 5
click at [155, 114] on input "PD.PM.13 # of calls for service per 1,000 population" at bounding box center [152, 111] width 3 height 3
checkbox input "true"
click at [177, 137] on div "PD.PM.14 % of total time spent on calls for service that are officer initiated" at bounding box center [229, 138] width 138 height 5
click at [155, 137] on input "PD.PM.14 % of total time spent on calls for service that are officer initiated" at bounding box center [152, 136] width 3 height 3
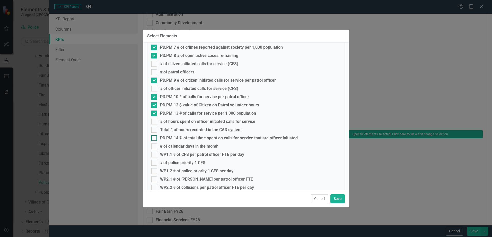
checkbox input "true"
click at [177, 155] on div "WP1.1 # of CFS per patrol officer FTE per day" at bounding box center [202, 154] width 84 height 5
click at [155, 155] on input "WP1.1 # of CFS per patrol officer FTE per day" at bounding box center [152, 153] width 3 height 3
checkbox input "true"
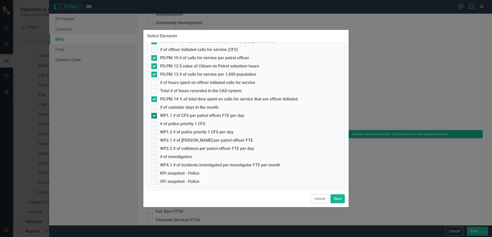
scroll to position [246, 0]
click at [173, 132] on div "WP1.2 # of police priority 1 CFS per day" at bounding box center [196, 131] width 73 height 5
click at [155, 131] on input "WP1.2 # of police priority 1 CFS per day" at bounding box center [152, 129] width 3 height 3
checkbox input "true"
click at [173, 137] on div "WP2.1 # of [PERSON_NAME] per patrol officer FTE" at bounding box center [206, 139] width 93 height 5
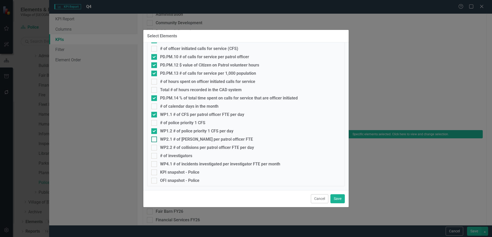
click at [155, 137] on input "WP2.1 # of [PERSON_NAME] per patrol officer FTE" at bounding box center [152, 137] width 3 height 3
checkbox input "true"
click at [172, 146] on div "WP2.2 # of collisions per patrol officer FTE per day" at bounding box center [207, 147] width 94 height 5
click at [155, 146] on input "WP2.2 # of collisions per patrol officer FTE per day" at bounding box center [152, 146] width 3 height 3
checkbox input "true"
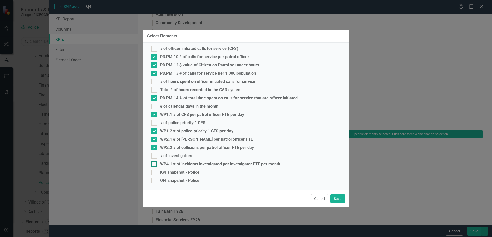
click at [174, 162] on div "WP4.1 # of incidents investigated per investigator FTE per month" at bounding box center [220, 164] width 120 height 5
click at [155, 162] on input "WP4.1 # of incidents investigated per investigator FTE per month" at bounding box center [152, 162] width 3 height 3
checkbox input "true"
click at [335, 199] on button "Save" at bounding box center [337, 198] width 14 height 9
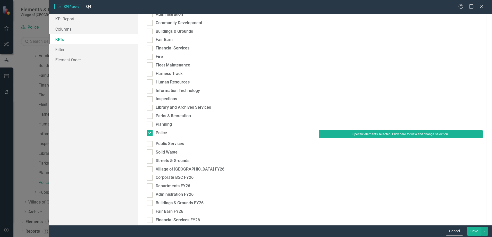
click at [479, 232] on button "Save" at bounding box center [474, 230] width 14 height 9
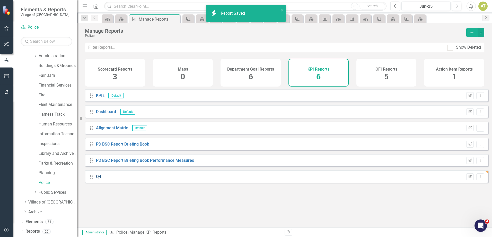
click at [98, 179] on link "Q4" at bounding box center [98, 176] width 5 height 5
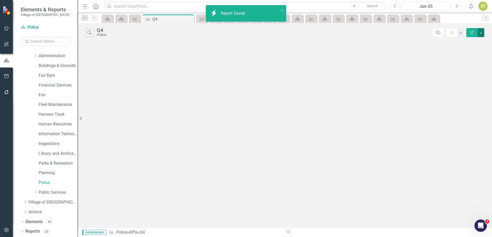
click at [480, 34] on button "button" at bounding box center [480, 32] width 7 height 9
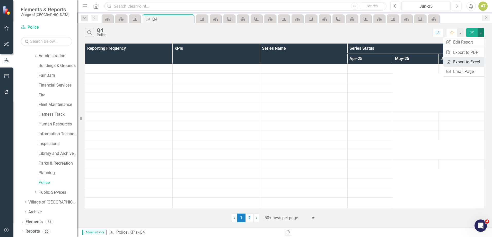
click at [473, 62] on link "Excel Export to Excel" at bounding box center [463, 62] width 41 height 10
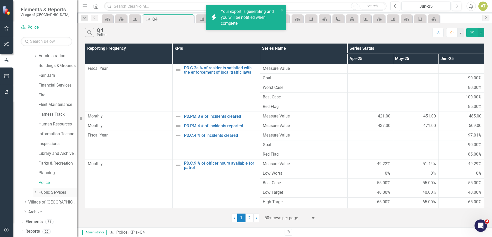
click at [35, 193] on icon "Dropdown" at bounding box center [35, 191] width 4 height 3
click at [47, 201] on link "Solid Waste" at bounding box center [60, 202] width 33 height 6
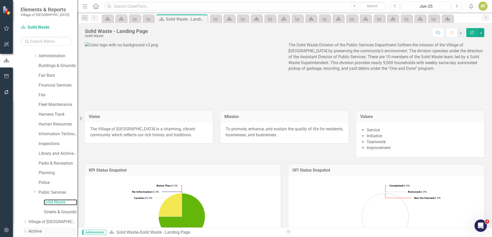
scroll to position [66, 0]
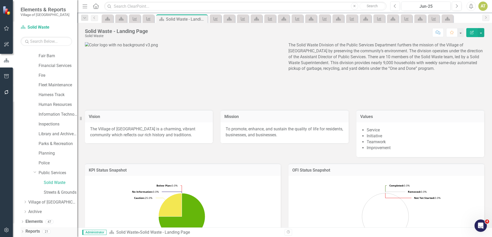
click at [32, 229] on link "Reports" at bounding box center [32, 231] width 14 height 6
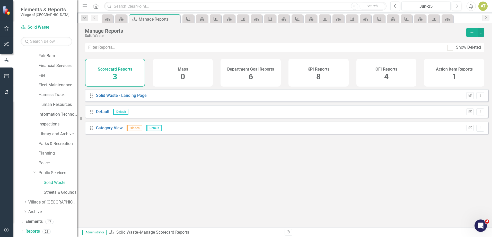
click at [315, 72] on div "KPI Reports 8" at bounding box center [318, 73] width 60 height 28
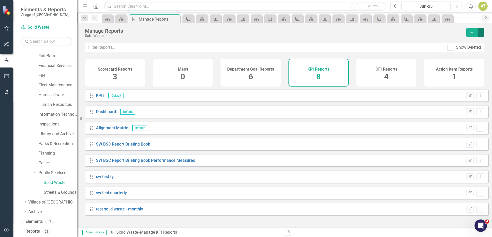
click at [480, 32] on button "button" at bounding box center [480, 32] width 7 height 9
click at [478, 50] on link "Copy Add From Template" at bounding box center [460, 52] width 48 height 10
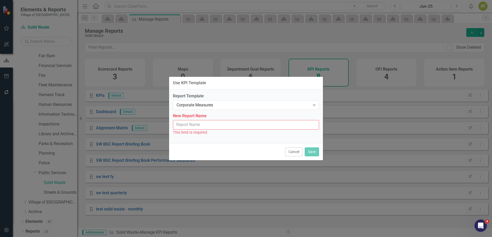
click at [209, 111] on div "Report Template Corporate Measures Expand New Report Name This field is required" at bounding box center [246, 116] width 154 height 54
click at [208, 105] on div "Corporate Measures" at bounding box center [243, 105] width 134 height 6
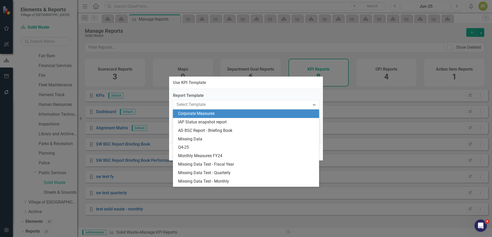
scroll to position [41, 0]
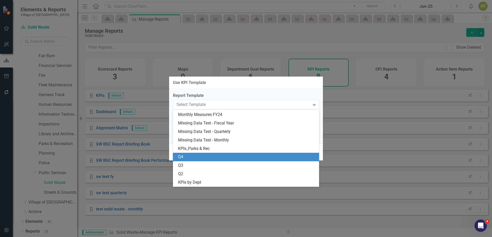
click at [192, 158] on div "Q4" at bounding box center [247, 157] width 138 height 6
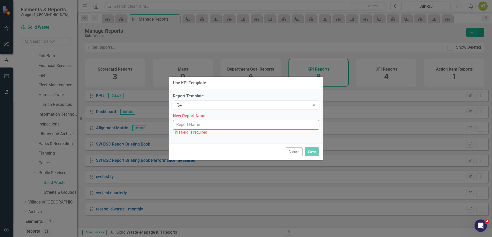
click at [191, 120] on input "New Report Name" at bounding box center [246, 125] width 146 height 10
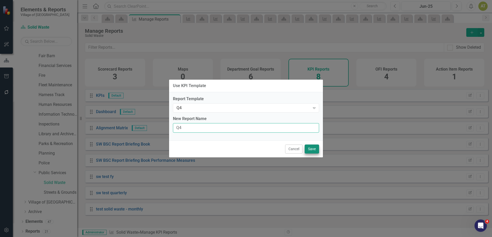
type input "Q4"
click at [310, 149] on button "Save" at bounding box center [312, 148] width 14 height 9
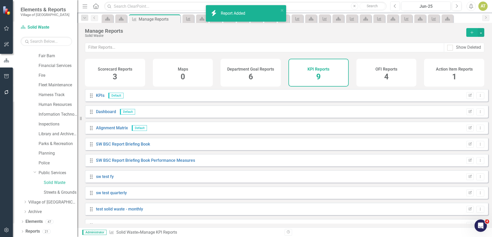
scroll to position [12, 0]
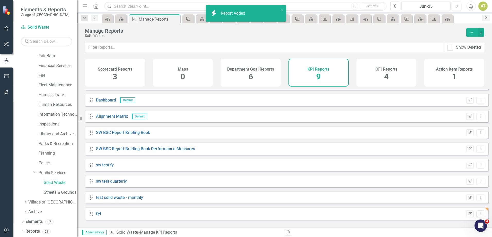
click at [468, 215] on icon "Edit Report" at bounding box center [470, 213] width 4 height 3
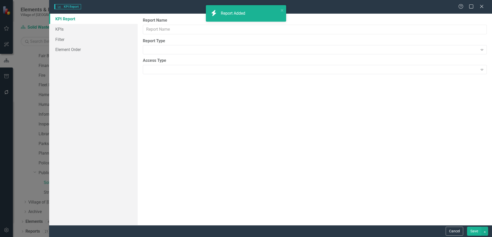
type input "Q4"
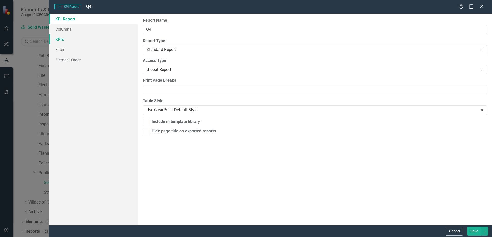
click at [74, 41] on link "KPIs" at bounding box center [93, 39] width 88 height 10
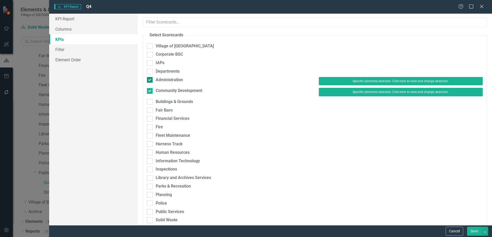
click at [160, 79] on div "Administration" at bounding box center [169, 80] width 27 height 6
click at [150, 79] on input "Administration" at bounding box center [148, 78] width 3 height 3
checkbox input "false"
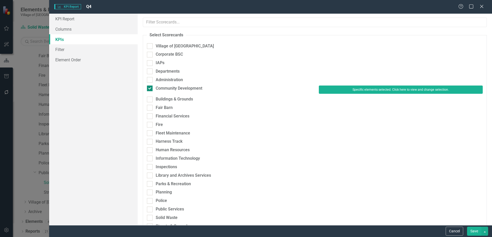
click at [161, 88] on div "Community Development" at bounding box center [179, 88] width 47 height 6
click at [150, 88] on input "Community Development" at bounding box center [148, 86] width 3 height 3
checkbox input "false"
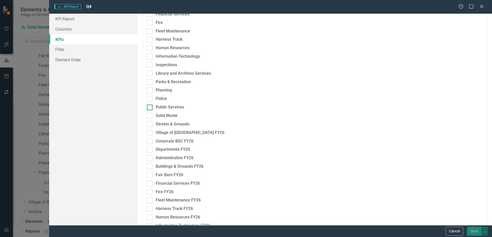
scroll to position [103, 0]
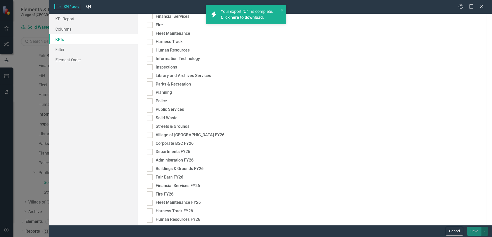
click at [244, 18] on link "Click here to download." at bounding box center [242, 17] width 43 height 5
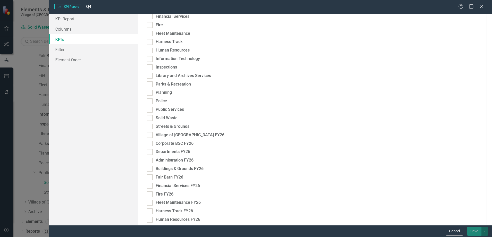
click at [169, 121] on div "Solid Waste" at bounding box center [229, 119] width 172 height 8
click at [168, 117] on div "Solid Waste" at bounding box center [167, 118] width 22 height 6
click at [150, 117] on input "Solid Waste" at bounding box center [148, 116] width 3 height 3
checkbox input "true"
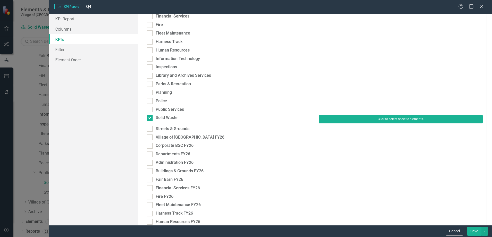
click at [384, 117] on button "Click to select specific elements." at bounding box center [401, 119] width 164 height 8
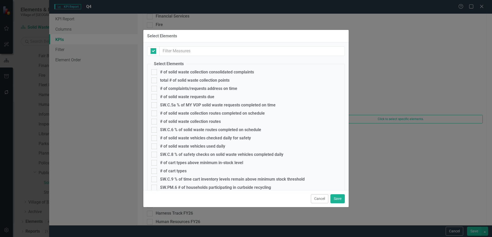
checkbox input "false"
click at [173, 105] on div "SW.C.5a % of MY VOP solid waste requests completed on time" at bounding box center [217, 105] width 115 height 5
click at [155, 105] on input "SW.C.5a % of MY VOP solid waste requests completed on time" at bounding box center [152, 103] width 3 height 3
checkbox input "true"
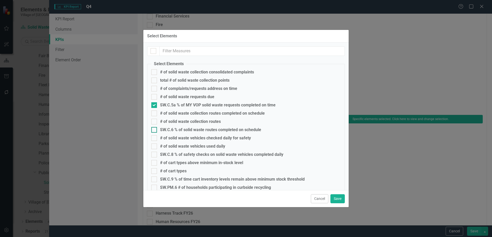
click at [176, 129] on div "SW.C.6 % of solid waste routes completed on schedule" at bounding box center [210, 129] width 101 height 5
click at [155, 129] on input "SW.C.6 % of solid waste routes completed on schedule" at bounding box center [152, 128] width 3 height 3
checkbox input "true"
click at [175, 154] on div "SW.C.8 % of safety checks on solid waste vehicles completed daily" at bounding box center [221, 154] width 123 height 5
click at [155, 154] on input "SW.C.8 % of safety checks on solid waste vehicles completed daily" at bounding box center [152, 153] width 3 height 3
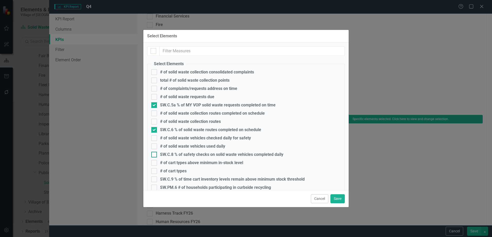
checkbox input "true"
click at [178, 178] on div "SW.C.9 % of time cart inventory levels remain above minimum stock threshold" at bounding box center [232, 179] width 145 height 5
click at [155, 178] on input "SW.C.9 % of time cart inventory levels remain above minimum stock threshold" at bounding box center [152, 177] width 3 height 3
checkbox input "true"
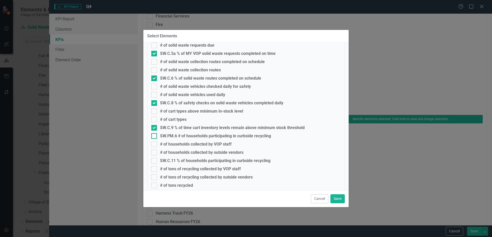
click at [173, 136] on div "SW.PM.6 # of households participating in curbside recycling" at bounding box center [215, 136] width 111 height 5
click at [155, 136] on input "SW.PM.6 # of households participating in curbside recycling" at bounding box center [152, 134] width 3 height 3
checkbox input "true"
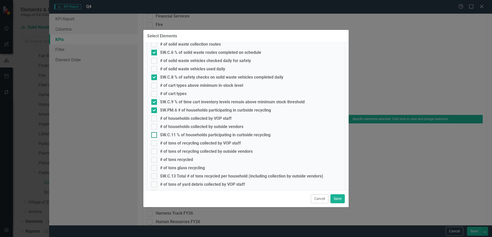
click at [173, 133] on div "SW.C.11 % of households participating in curbside recycling" at bounding box center [215, 134] width 110 height 5
click at [155, 133] on input "SW.C.11 % of households participating in curbside recycling" at bounding box center [152, 133] width 3 height 3
checkbox input "true"
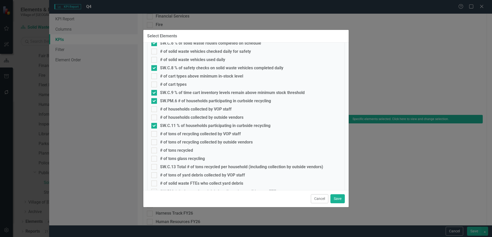
scroll to position [103, 0]
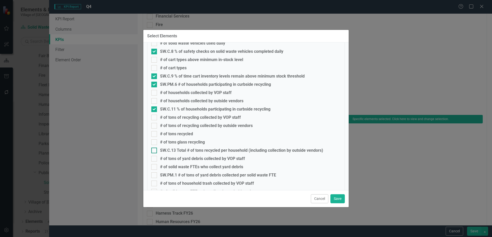
click at [176, 149] on div "SW.C.13 Total # of tons recycled per household (including collection by outside…" at bounding box center [241, 150] width 163 height 5
click at [155, 149] on input "SW.C.13 Total # of tons recycled per household (including collection by outside…" at bounding box center [152, 148] width 3 height 3
checkbox input "true"
click at [177, 174] on div "SW.PM.1 # of tons of yard debris collected per solid waste FTE" at bounding box center [218, 175] width 116 height 5
click at [155, 174] on input "SW.PM.1 # of tons of yard debris collected per solid waste FTE" at bounding box center [152, 173] width 3 height 3
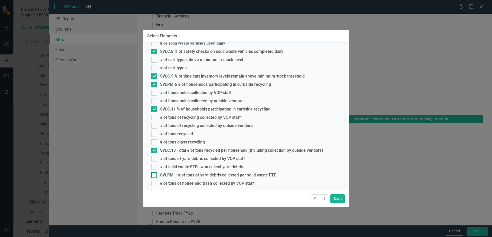
checkbox input "true"
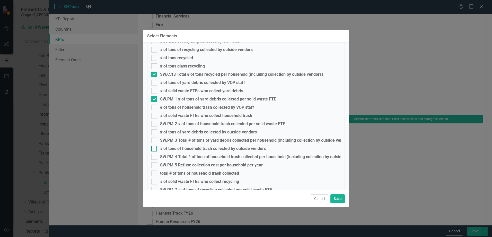
scroll to position [180, 0]
click at [174, 123] on div "SW.PM.2 # of tons of household trash collected per solid waste FTE" at bounding box center [222, 122] width 125 height 5
click at [155, 123] on input "SW.PM.2 # of tons of household trash collected per solid waste FTE" at bounding box center [152, 121] width 3 height 3
checkbox input "true"
click at [168, 140] on div "SW.PM.3 Total # of tons of yard debris collected per household (including colle…" at bounding box center [256, 139] width 192 height 5
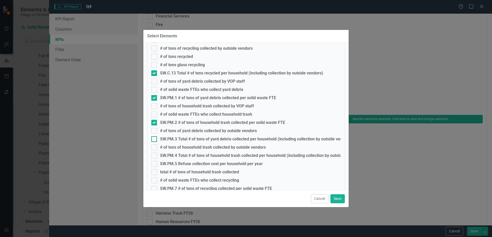
click at [155, 139] on input "SW.PM.3 Total # of tons of yard debris collected per household (including colle…" at bounding box center [152, 137] width 3 height 3
checkbox input "true"
click at [169, 156] on div "SW.PM.4 Total # of tons of household trash collected per household (including c…" at bounding box center [260, 155] width 201 height 5
click at [155, 156] on input "SW.PM.4 Total # of tons of household trash collected per household (including c…" at bounding box center [152, 154] width 3 height 3
checkbox input "true"
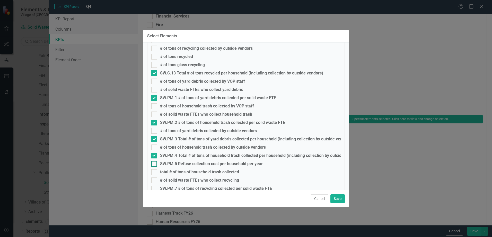
click at [170, 166] on div "SW.PM.5 Refuse collection cost per household per year" at bounding box center [211, 163] width 103 height 5
click at [155, 164] on input "SW.PM.5 Refuse collection cost per household per year" at bounding box center [152, 162] width 3 height 3
checkbox input "true"
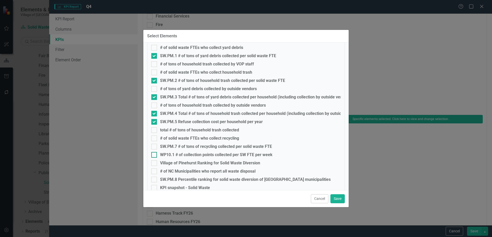
scroll to position [232, 0]
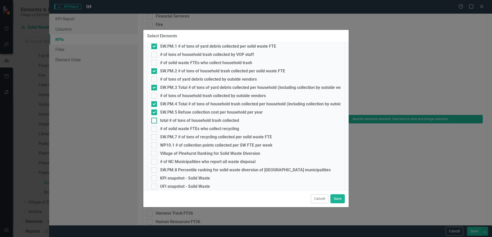
click at [167, 121] on div "total # of tons of household trash collected" at bounding box center [199, 120] width 79 height 5
click at [155, 121] on input "total # of tons of household trash collected" at bounding box center [152, 119] width 3 height 3
click at [166, 120] on div "total # of tons of household trash collected" at bounding box center [199, 120] width 79 height 5
click at [155, 120] on input "total # of tons of household trash collected" at bounding box center [152, 119] width 3 height 3
checkbox input "false"
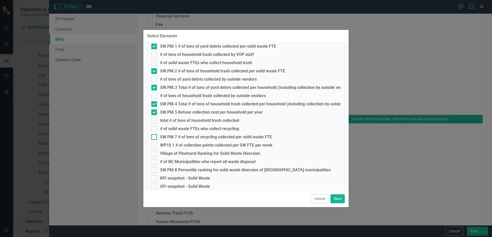
click at [170, 138] on div "SW.PM.7 # of tons of recycling collected per solid waste FTE" at bounding box center [216, 137] width 112 height 5
click at [155, 137] on input "SW.PM.7 # of tons of recycling collected per solid waste FTE" at bounding box center [152, 135] width 3 height 3
checkbox input "true"
click at [169, 146] on div "WP10.1 # of collection points collected per SW FTE per week" at bounding box center [216, 145] width 112 height 5
click at [155, 146] on input "WP10.1 # of collection points collected per SW FTE per week" at bounding box center [152, 143] width 3 height 3
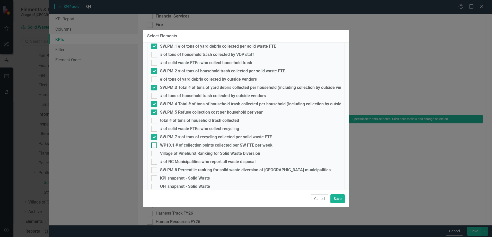
checkbox input "true"
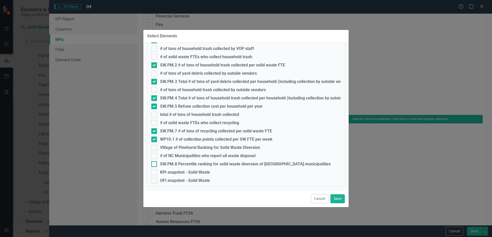
click at [178, 163] on div "SW.PM.8 Percentile ranking for solid waste diversion of NC municipalities" at bounding box center [245, 164] width 171 height 5
click at [155, 163] on input "SW.PM.8 Percentile ranking for solid waste diversion of NC municipalities" at bounding box center [152, 162] width 3 height 3
checkbox input "true"
click at [335, 201] on button "Save" at bounding box center [337, 198] width 14 height 9
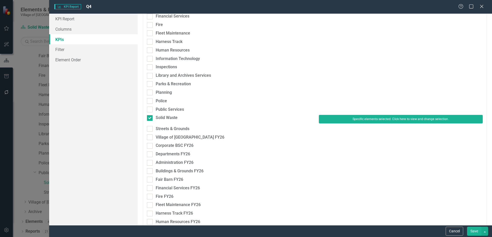
click at [478, 230] on button "Save" at bounding box center [474, 230] width 14 height 9
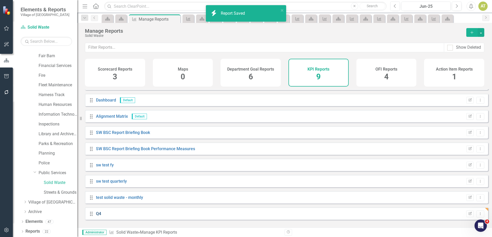
click at [96, 216] on link "Q4" at bounding box center [98, 213] width 5 height 5
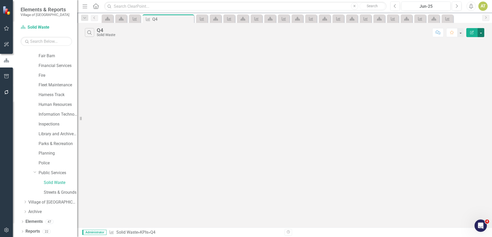
click at [480, 31] on button "button" at bounding box center [480, 32] width 7 height 9
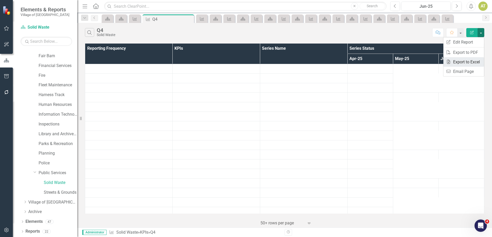
click at [473, 60] on link "Excel Export to Excel" at bounding box center [463, 62] width 41 height 10
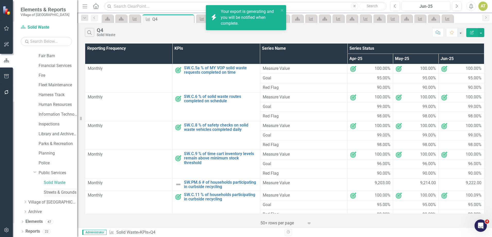
click at [49, 193] on link "Streets & Grounds" at bounding box center [60, 192] width 33 height 6
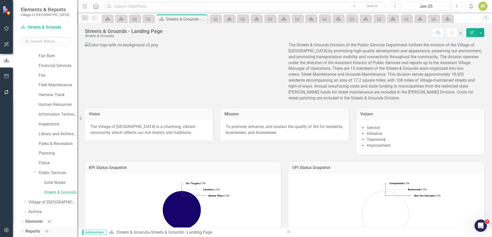
click at [35, 229] on link "Reports" at bounding box center [32, 231] width 14 height 6
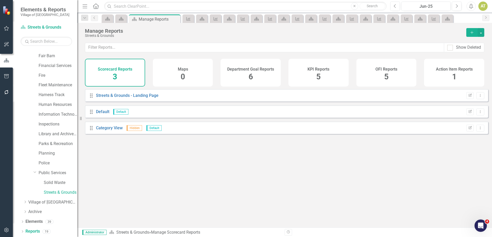
click at [311, 69] on h4 "KPI Reports" at bounding box center [318, 69] width 22 height 5
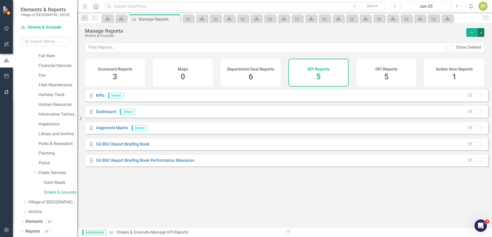
click at [484, 30] on button "button" at bounding box center [480, 32] width 7 height 9
click at [477, 51] on link "Copy Add From Template" at bounding box center [460, 52] width 48 height 10
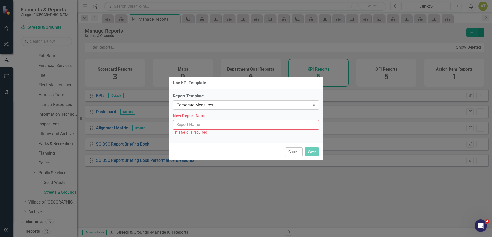
click at [214, 109] on div "Corporate Measures Expand" at bounding box center [246, 104] width 146 height 9
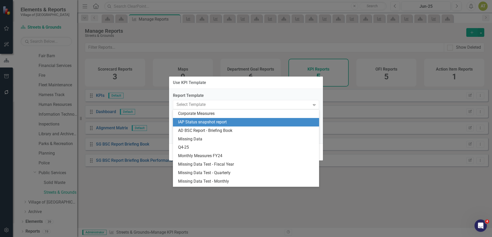
scroll to position [41, 0]
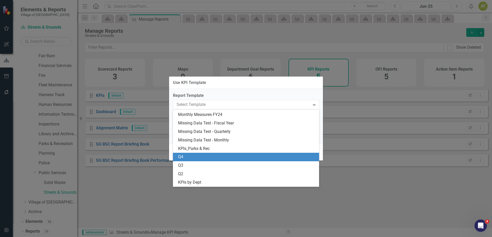
click at [200, 160] on div "Q4" at bounding box center [247, 157] width 138 height 6
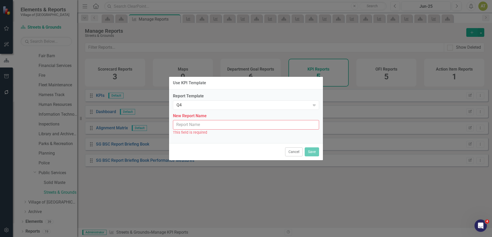
click at [191, 126] on input "New Report Name" at bounding box center [246, 125] width 146 height 10
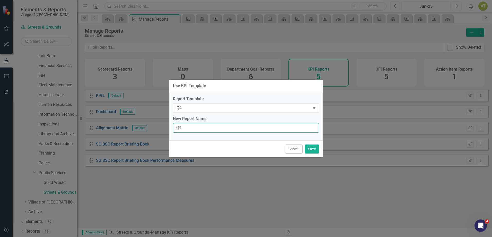
type input "Q4"
click at [251, 112] on div "Report Template Q4 Expand New Report Name Q4" at bounding box center [246, 116] width 154 height 48
click at [310, 148] on button "Save" at bounding box center [312, 148] width 14 height 9
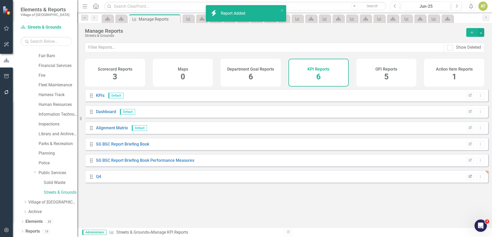
click at [468, 178] on icon "Edit Report" at bounding box center [470, 176] width 4 height 3
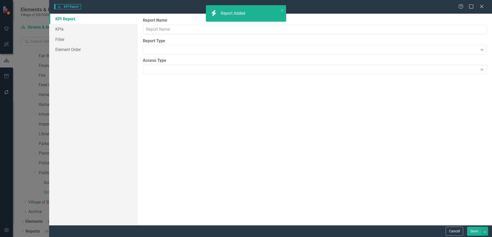
type input "Q4"
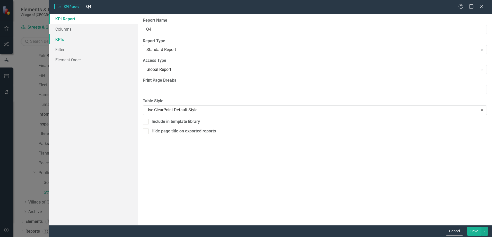
click at [68, 40] on link "KPIs" at bounding box center [93, 39] width 88 height 10
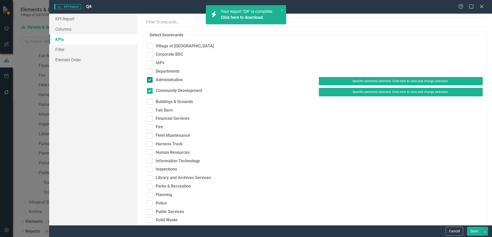
click at [175, 82] on div "Administration" at bounding box center [169, 80] width 27 height 6
click at [150, 80] on input "Administration" at bounding box center [148, 78] width 3 height 3
checkbox input "false"
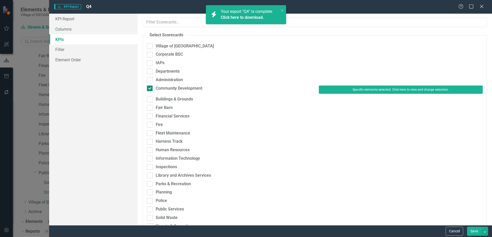
click at [176, 87] on div "Community Development" at bounding box center [179, 88] width 47 height 6
click at [150, 87] on input "Community Development" at bounding box center [148, 86] width 3 height 3
checkbox input "false"
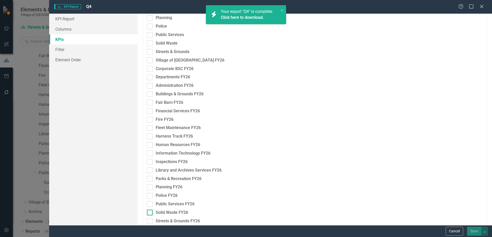
scroll to position [200, 0]
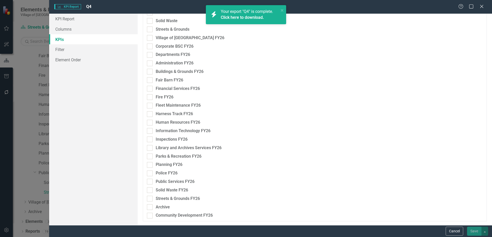
click at [229, 17] on link "Click here to download." at bounding box center [242, 17] width 43 height 5
click at [234, 17] on link "Click here to download." at bounding box center [242, 17] width 43 height 5
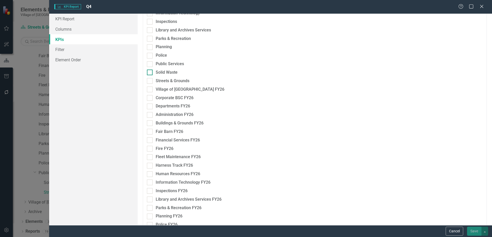
click at [171, 73] on div "Solid Waste" at bounding box center [167, 72] width 22 height 6
click at [150, 73] on input "Solid Waste" at bounding box center [148, 70] width 3 height 3
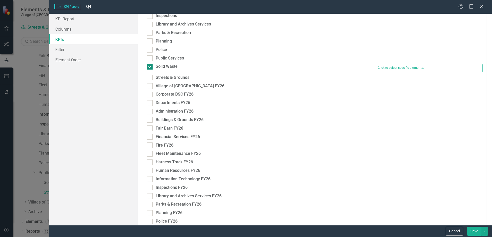
scroll to position [143, 0]
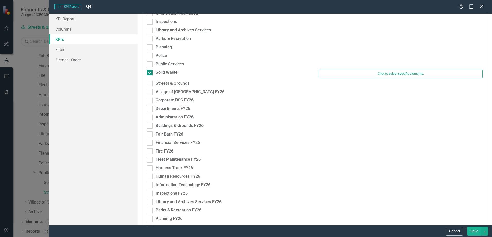
click at [171, 73] on div "Solid Waste" at bounding box center [167, 72] width 22 height 6
click at [150, 73] on input "Solid Waste" at bounding box center [148, 71] width 3 height 3
checkbox input "false"
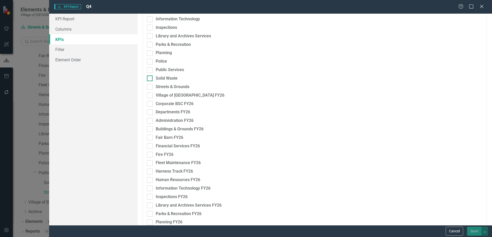
scroll to position [148, 0]
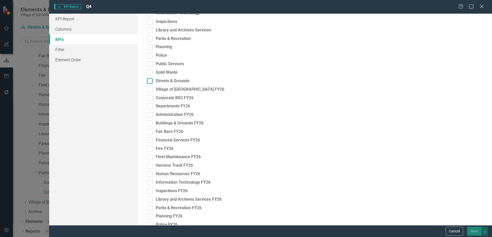
click at [171, 80] on div "Streets & Grounds" at bounding box center [173, 81] width 34 height 6
click at [150, 80] on input "Streets & Grounds" at bounding box center [148, 79] width 3 height 3
checkbox input "true"
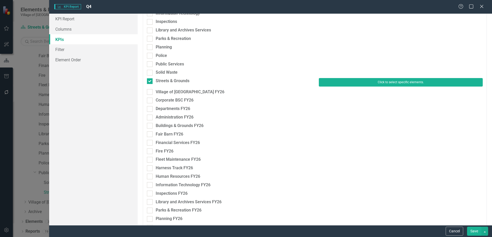
click at [403, 83] on button "Click to select specific elements." at bounding box center [401, 82] width 164 height 8
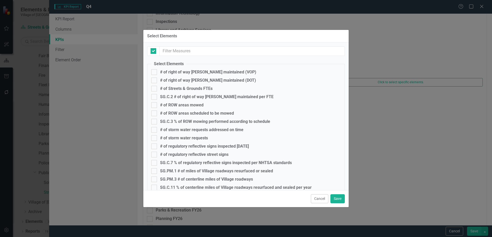
checkbox input "false"
click at [183, 95] on div "SG.C.2 # of right of way lane miles maintained per FTE" at bounding box center [216, 96] width 113 height 5
click at [155, 95] on input "SG.C.2 # of right of way lane miles maintained per FTE" at bounding box center [152, 95] width 3 height 3
checkbox input "true"
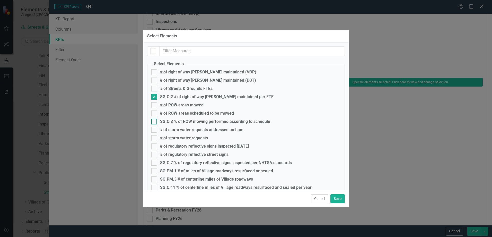
click at [179, 122] on div "SG.C.3 % of ROW mowing performed according to schedule" at bounding box center [215, 121] width 110 height 5
click at [155, 122] on input "SG.C.3 % of ROW mowing performed according to schedule" at bounding box center [152, 120] width 3 height 3
checkbox input "true"
click at [180, 161] on div "SG.C.7 % of regulatory reflective signs inspected per NHTSA standards" at bounding box center [226, 162] width 132 height 5
click at [155, 161] on input "SG.C.7 % of regulatory reflective signs inspected per NHTSA standards" at bounding box center [152, 161] width 3 height 3
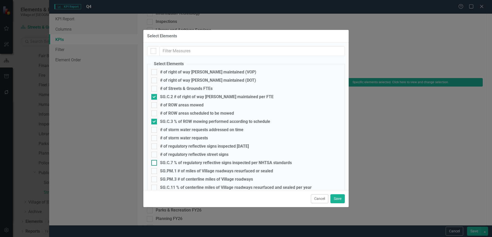
checkbox input "true"
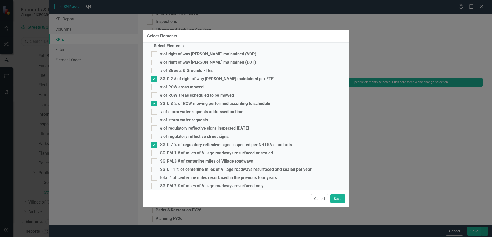
scroll to position [51, 0]
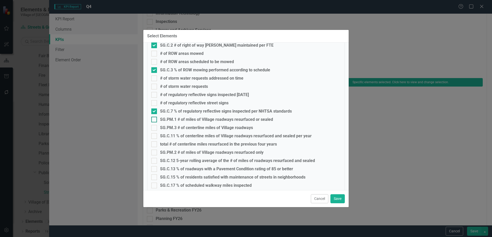
click at [174, 117] on div "SG.PM.1 # of miles of Village roadways resurfaced or sealed" at bounding box center [216, 119] width 113 height 5
click at [155, 117] on input "SG.PM.1 # of miles of Village roadways resurfaced or sealed" at bounding box center [152, 118] width 3 height 3
checkbox input "true"
click at [173, 123] on fieldset "Select Elements # of right of way lane miles maintained (VOP) # of right of way…" at bounding box center [246, 113] width 198 height 206
click at [170, 128] on div "SG.PM.3 # of centerline miles of Village roadways" at bounding box center [206, 127] width 93 height 5
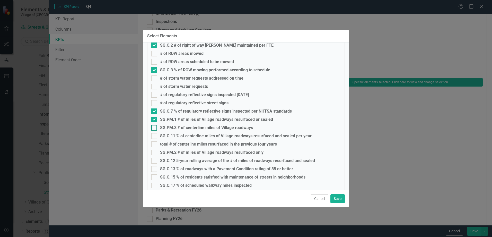
click at [155, 128] on input "SG.PM.3 # of centerline miles of Village roadways" at bounding box center [152, 126] width 3 height 3
checkbox input "true"
click at [171, 135] on div "SG.C.11 % of centerline miles of Village roadways resurfaced and sealed per year" at bounding box center [236, 136] width 152 height 5
click at [155, 135] on input "SG.C.11 % of centerline miles of Village roadways resurfaced and sealed per year" at bounding box center [152, 134] width 3 height 3
checkbox input "true"
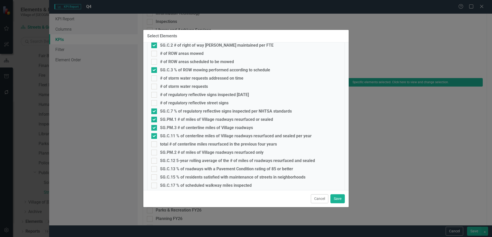
click at [172, 149] on fieldset "Select Elements # of right of way lane miles maintained (VOP) # of right of way…" at bounding box center [246, 113] width 198 height 206
click at [171, 151] on div "SG.PM.2 # of miles of Village roadways resurfaced only" at bounding box center [211, 152] width 103 height 5
click at [155, 151] on input "SG.PM.2 # of miles of Village roadways resurfaced only" at bounding box center [152, 150] width 3 height 3
checkbox input "true"
click at [172, 159] on div "SG.C.12 5-year rolling average of the # of miles of roadways resurfaced and sea…" at bounding box center [237, 160] width 155 height 5
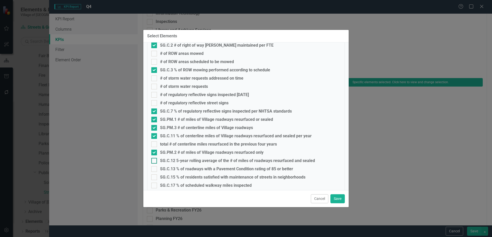
click at [155, 159] on input "SG.C.12 5-year rolling average of the # of miles of roadways resurfaced and sea…" at bounding box center [152, 159] width 3 height 3
checkbox input "true"
click at [171, 168] on div "SG.C.13 % of roadways with a Pavement Condition rating of 85 or better" at bounding box center [226, 168] width 133 height 5
click at [155, 168] on input "SG.C.13 % of roadways with a Pavement Condition rating of 85 or better" at bounding box center [152, 167] width 3 height 3
checkbox input "true"
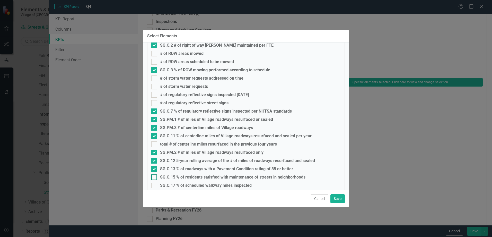
click at [170, 177] on div "SG.C.15 % of residents satisfied with maintenance of streets in neighborhoods" at bounding box center [232, 177] width 145 height 5
click at [155, 177] on input "SG.C.15 % of residents satisfied with maintenance of streets in neighborhoods" at bounding box center [152, 175] width 3 height 3
checkbox input "true"
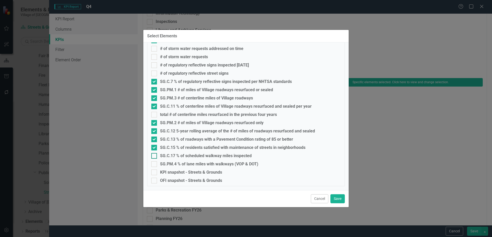
click at [169, 153] on div "SG.C.17 % of scheduled walkway miles inspected" at bounding box center [206, 155] width 92 height 5
click at [155, 153] on input "SG.C.17 % of scheduled walkway miles inspected" at bounding box center [152, 154] width 3 height 3
checkbox input "true"
click at [167, 164] on div "SG.PM.4 % of lane miles with walkways (VOP & DOT)" at bounding box center [209, 164] width 98 height 5
click at [155, 164] on input "SG.PM.4 % of lane miles with walkways (VOP & DOT)" at bounding box center [152, 162] width 3 height 3
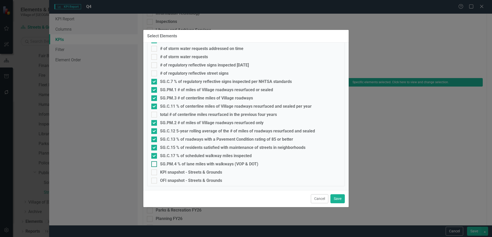
checkbox input "true"
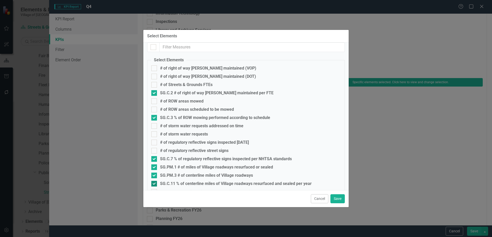
scroll to position [0, 0]
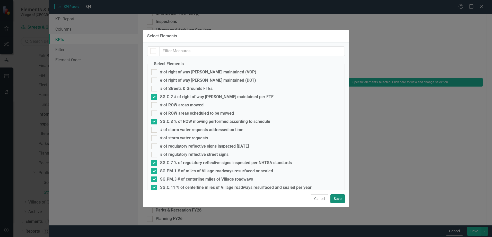
click at [339, 198] on button "Save" at bounding box center [337, 198] width 14 height 9
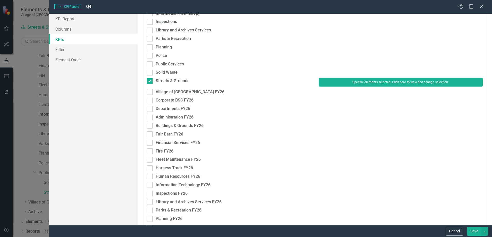
click at [473, 230] on button "Save" at bounding box center [474, 230] width 14 height 9
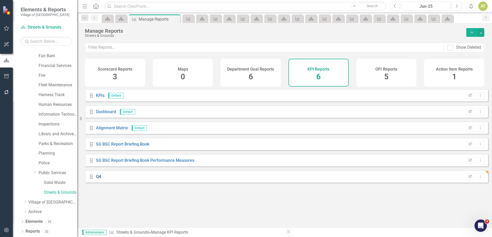
click at [97, 179] on link "Q4" at bounding box center [98, 176] width 5 height 5
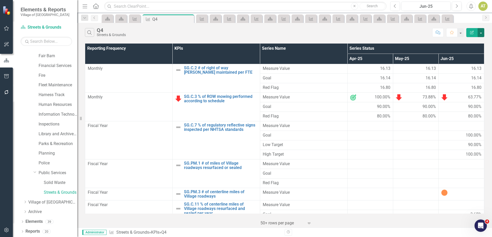
click at [480, 35] on button "button" at bounding box center [480, 32] width 7 height 9
click at [471, 62] on link "Excel Export to Excel" at bounding box center [463, 62] width 41 height 10
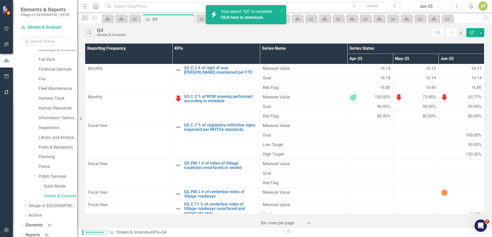
scroll to position [66, 0]
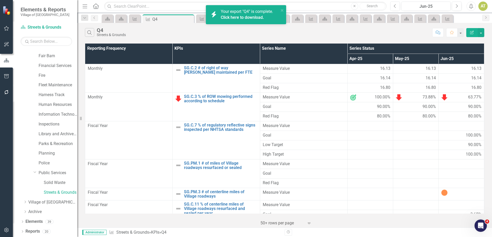
click at [242, 19] on link "Click here to download." at bounding box center [242, 17] width 43 height 5
click at [233, 16] on link "Click here to download." at bounding box center [242, 17] width 43 height 5
